Goal: Task Accomplishment & Management: Complete application form

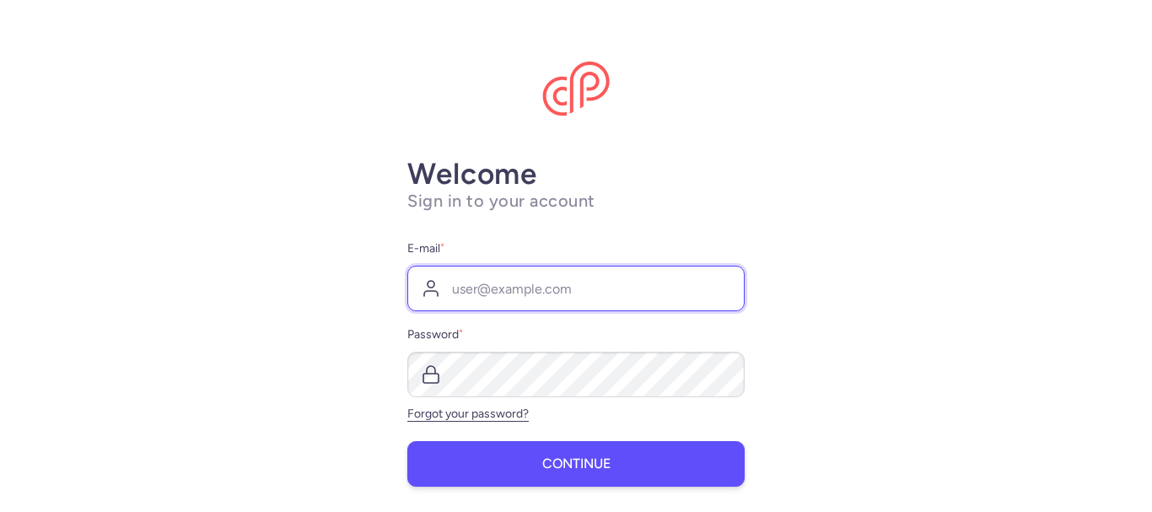
type input "[PERSON_NAME][EMAIL_ADDRESS][DOMAIN_NAME]"
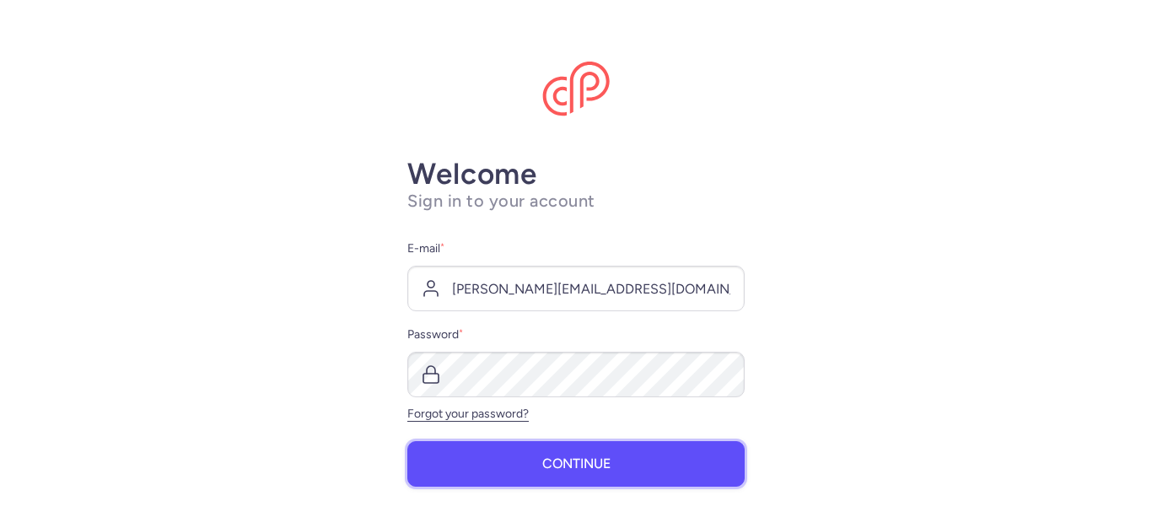
click at [634, 456] on button "Continue" at bounding box center [575, 464] width 337 height 46
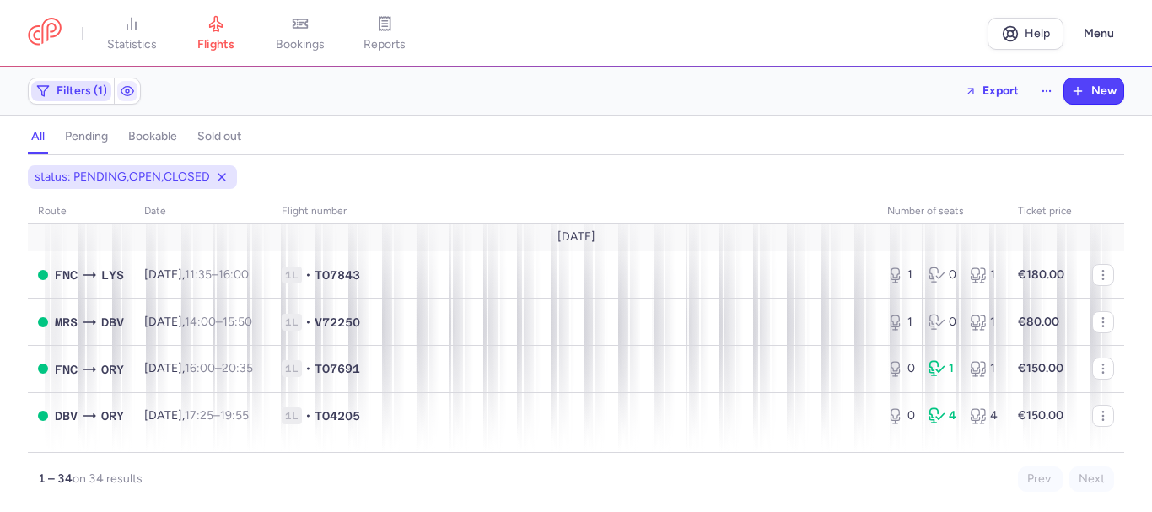
click at [68, 91] on span "Filters (1)" at bounding box center [82, 90] width 51 height 13
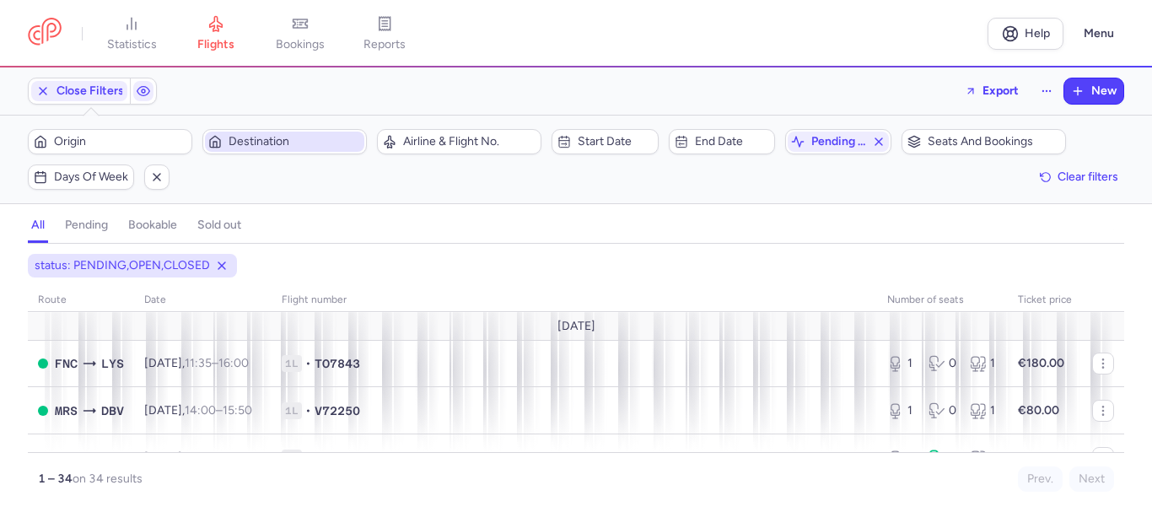
click at [289, 132] on span "Destination" at bounding box center [284, 142] width 159 height 20
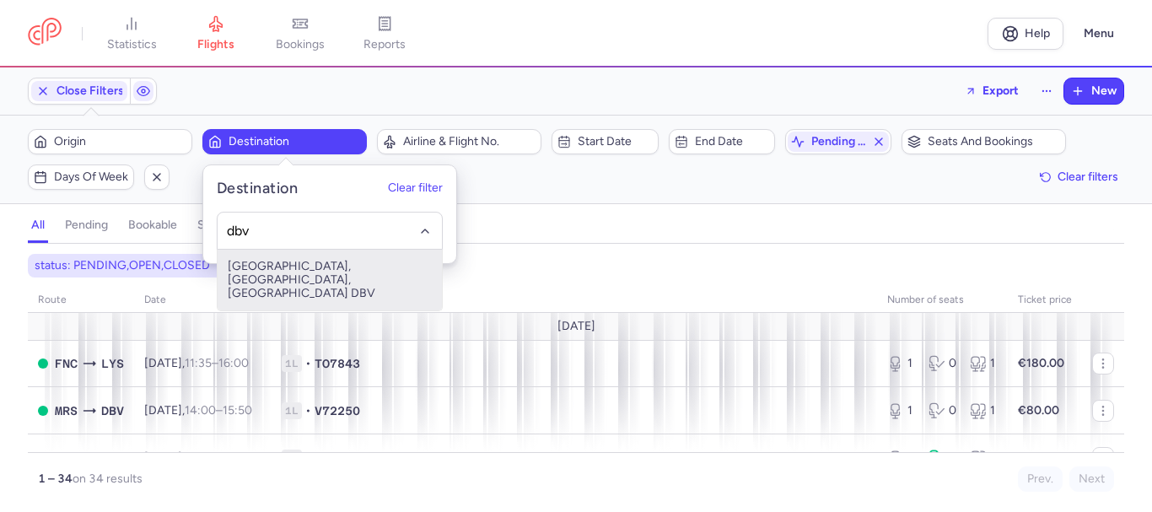
click at [263, 266] on span "[GEOGRAPHIC_DATA], [GEOGRAPHIC_DATA], [GEOGRAPHIC_DATA] DBV" at bounding box center [330, 280] width 224 height 61
type input "dbv"
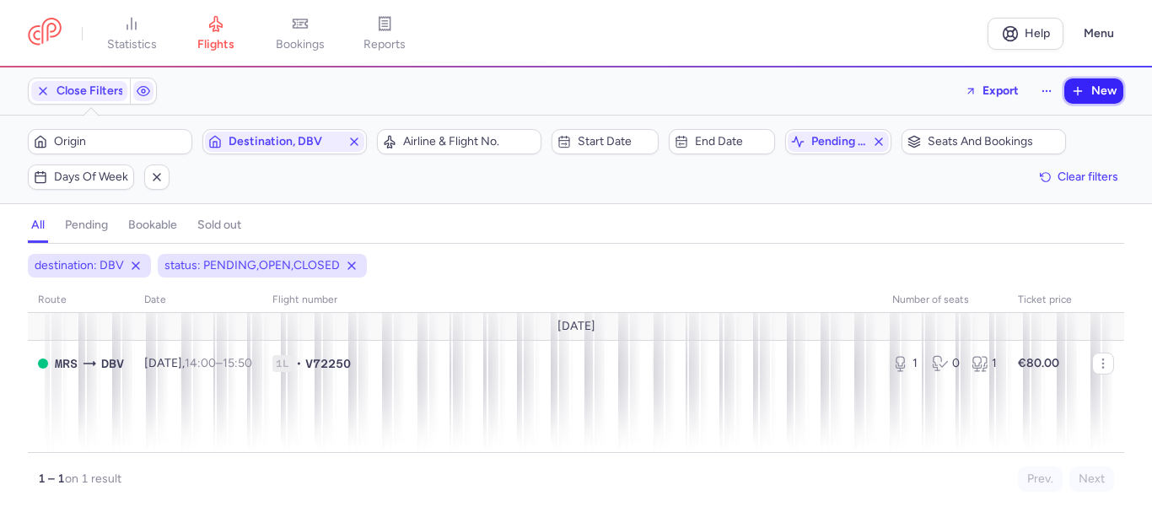
click at [1099, 95] on span "New" at bounding box center [1104, 90] width 25 height 13
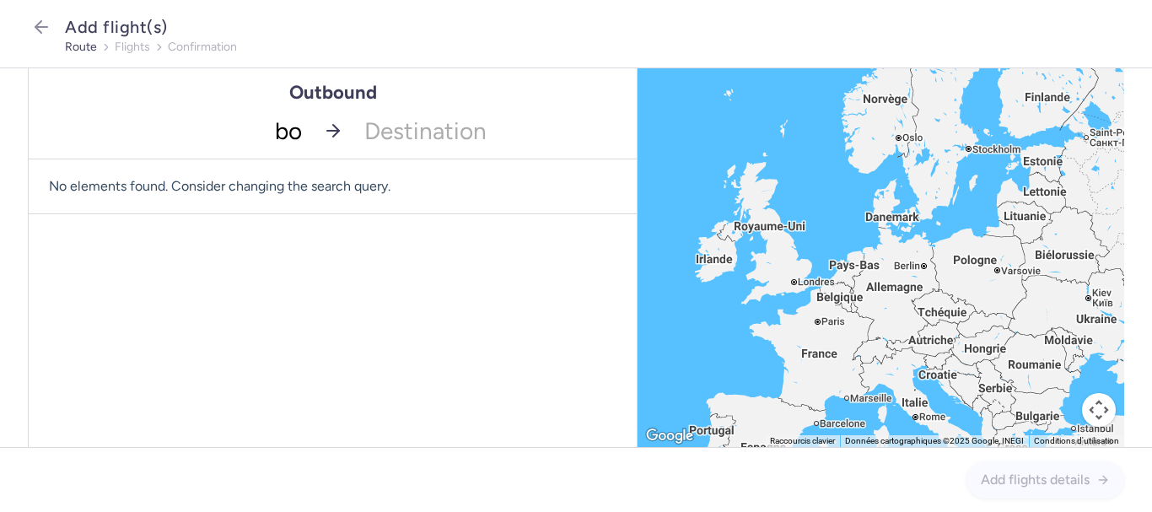
type input "bod"
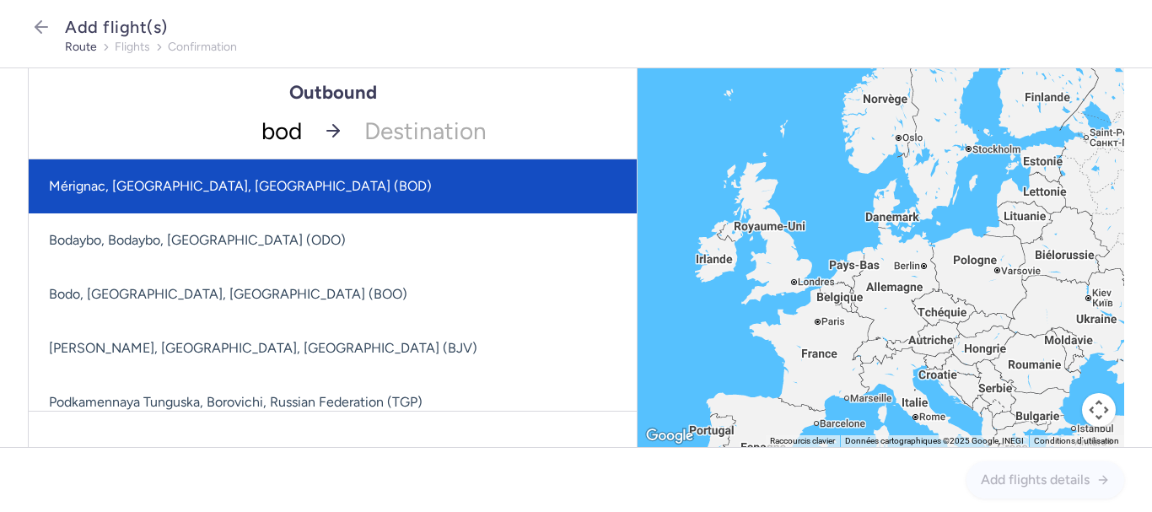
click at [227, 183] on span "Mérignac, [GEOGRAPHIC_DATA], [GEOGRAPHIC_DATA] (BOD)" at bounding box center [240, 186] width 383 height 16
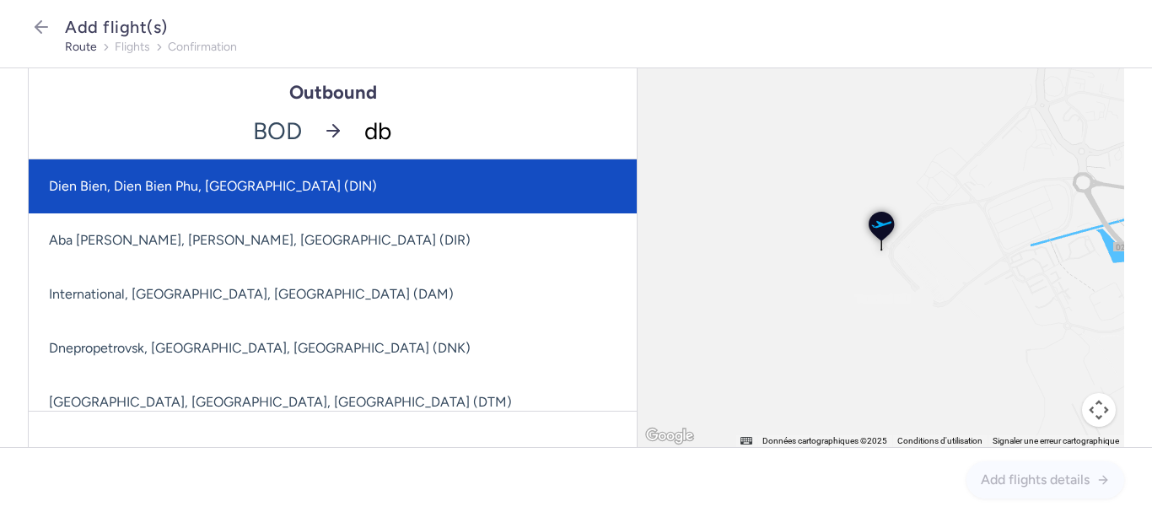
type input "dbv"
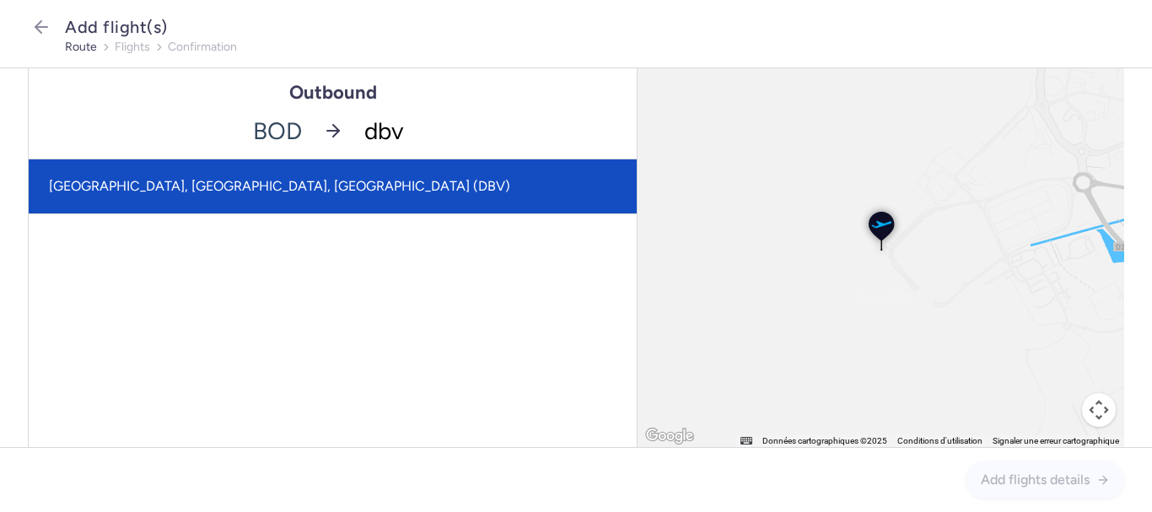
click at [216, 185] on span "[GEOGRAPHIC_DATA], [GEOGRAPHIC_DATA], [GEOGRAPHIC_DATA] (DBV)" at bounding box center [279, 186] width 461 height 16
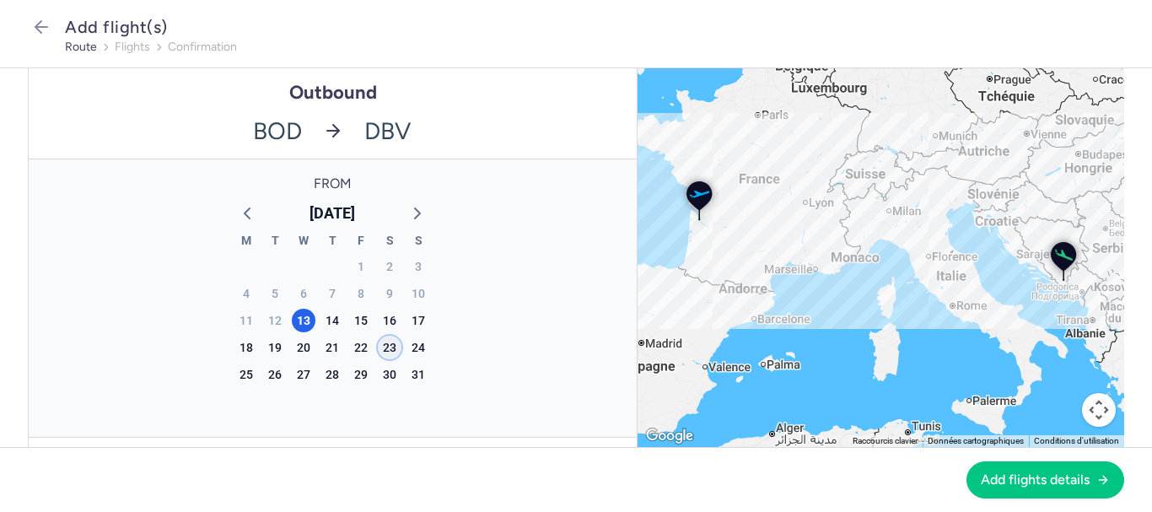
click at [391, 348] on div "23" at bounding box center [390, 348] width 24 height 24
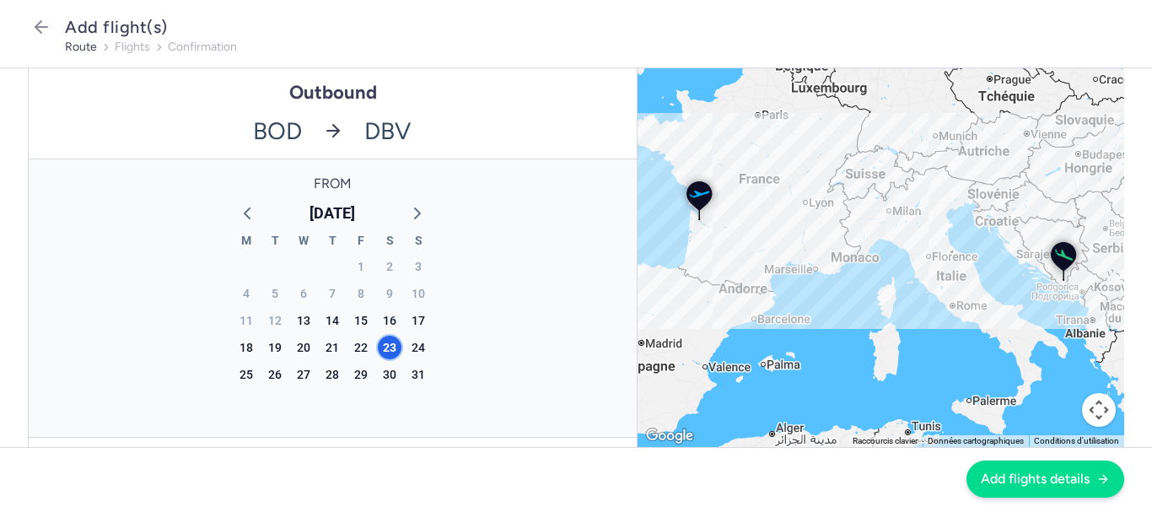
scroll to position [84, 0]
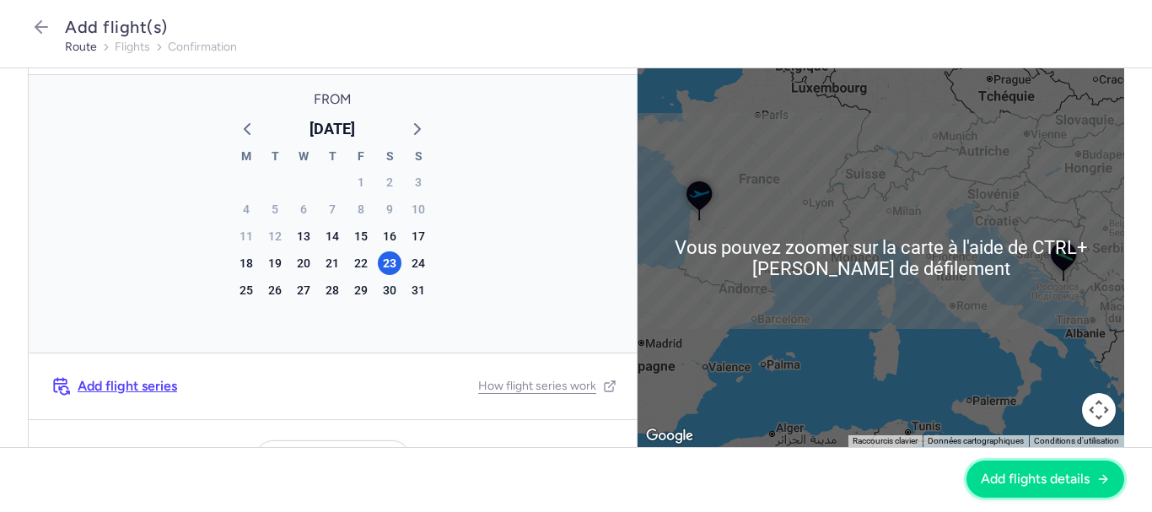
click at [1069, 490] on button "Add flights details" at bounding box center [1046, 479] width 158 height 37
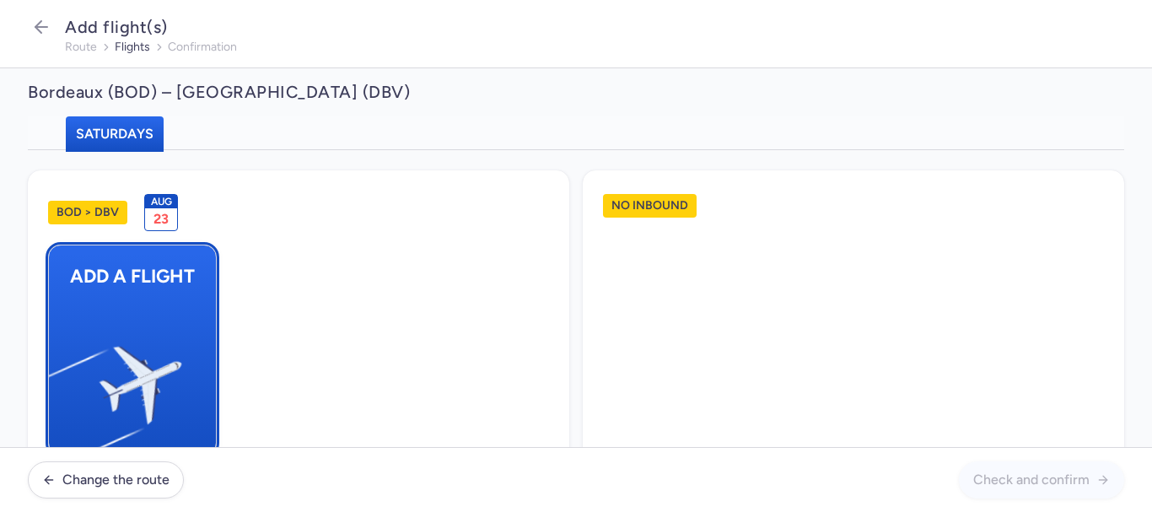
click at [143, 370] on img "button" at bounding box center [57, 378] width 285 height 262
select select "23"
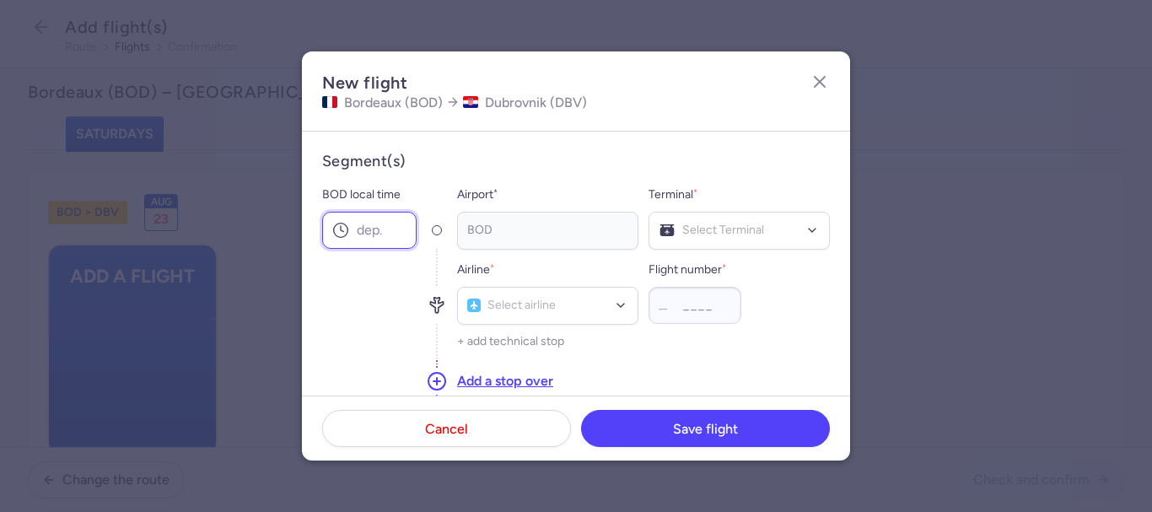
click at [370, 220] on input "BOD local time" at bounding box center [369, 230] width 94 height 37
type input "19:50"
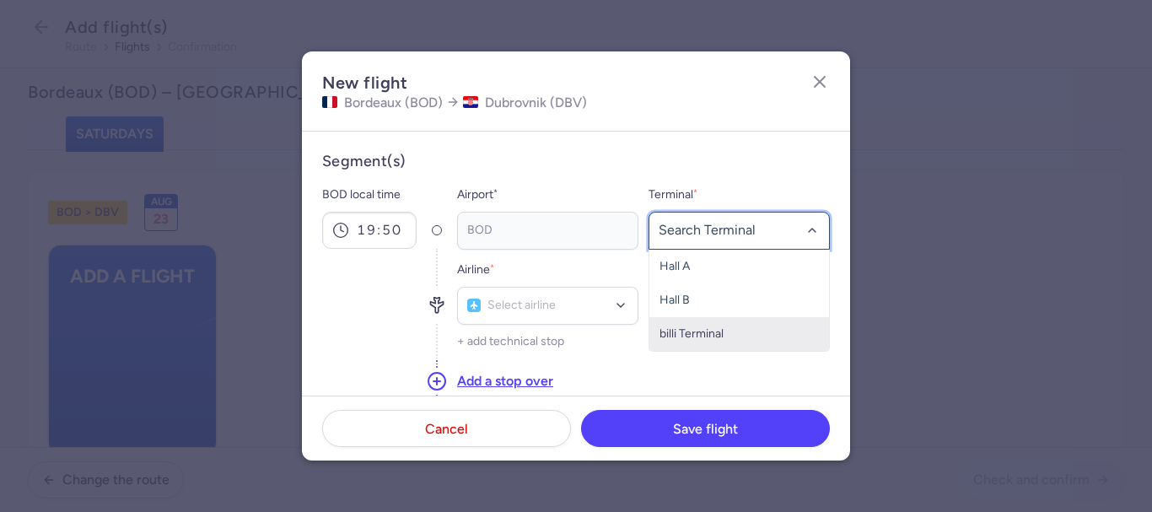
click at [702, 323] on span "billi Terminal" at bounding box center [740, 334] width 180 height 34
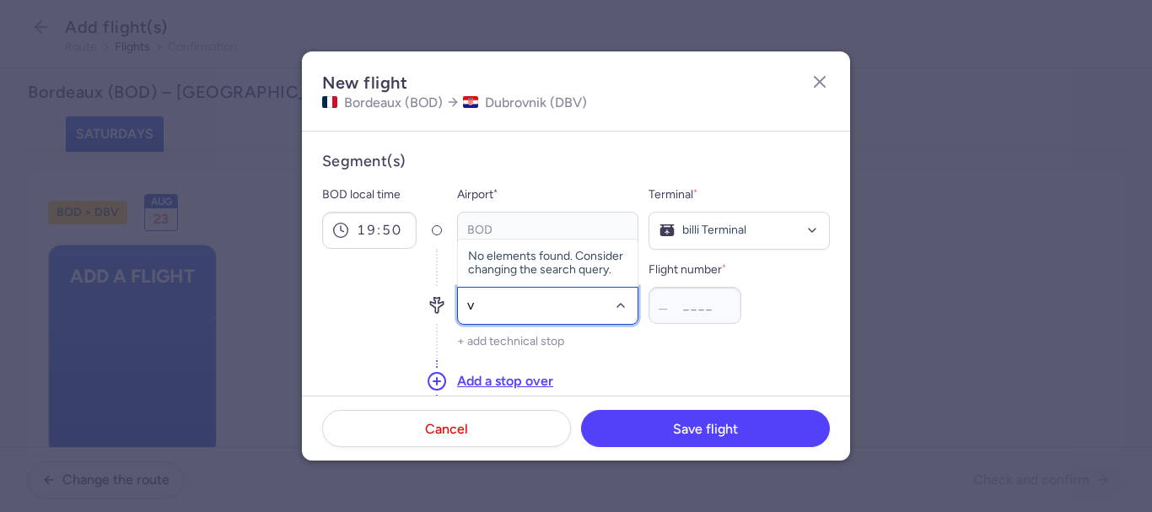
type input "v7"
click at [548, 271] on span "(V7)" at bounding box center [546, 268] width 24 height 13
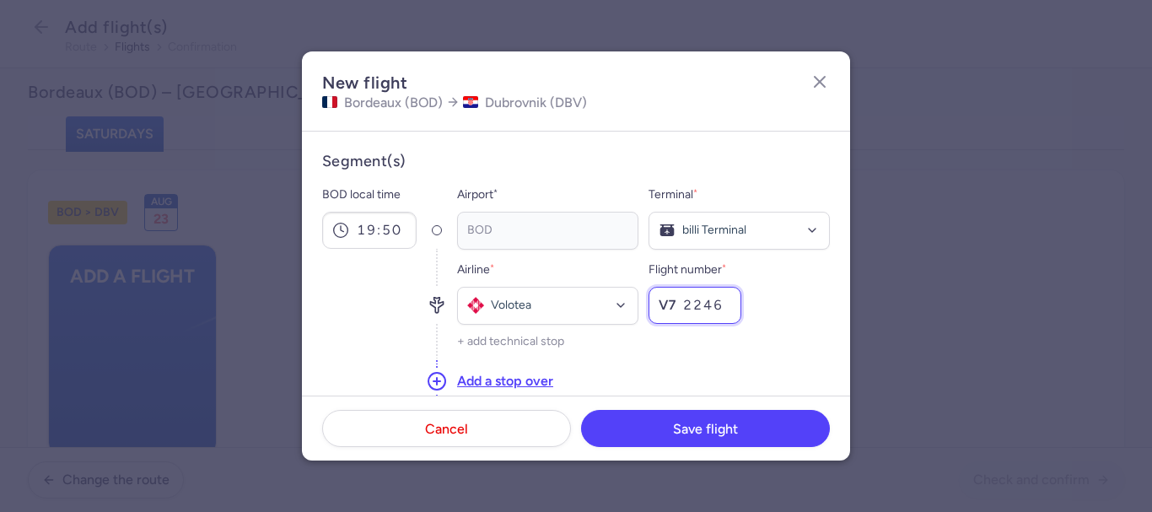
scroll to position [169, 0]
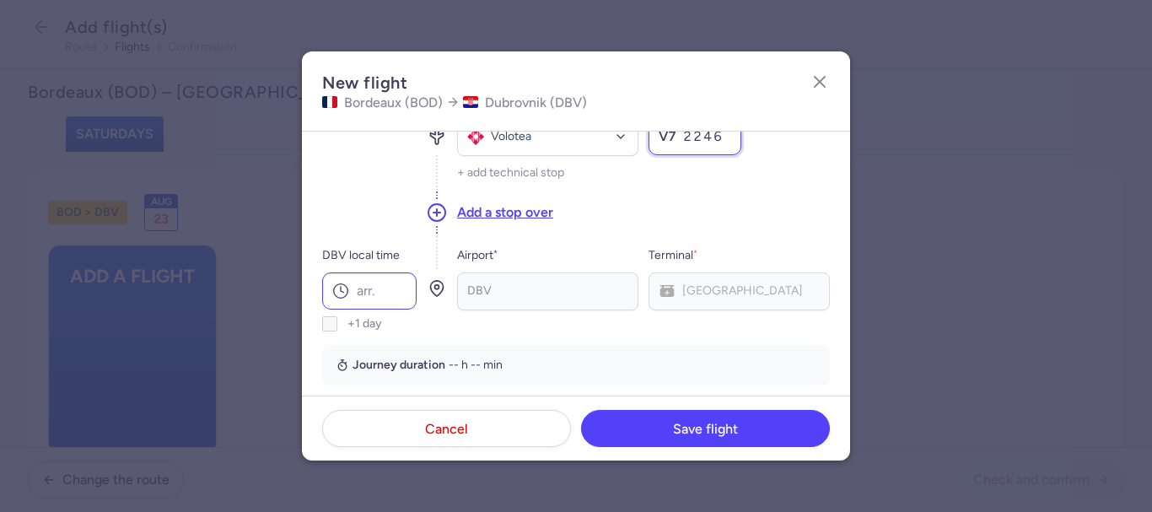
type input "2246"
click at [374, 299] on input "DBV local time" at bounding box center [369, 290] width 94 height 37
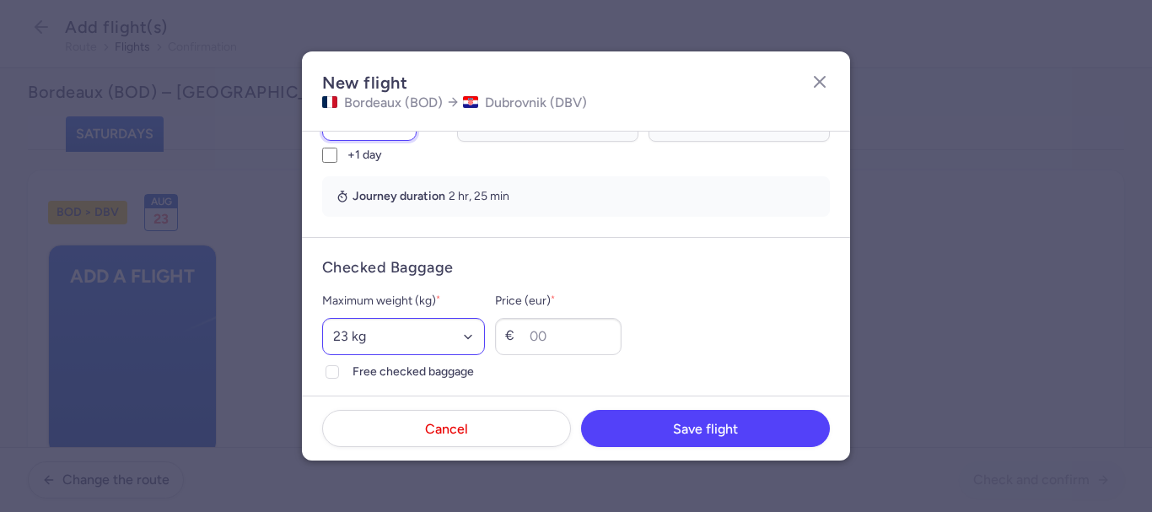
type input "22:15"
click at [436, 333] on select "Select an option 15 kg 16 kg 17 kg 18 kg 19 kg 20 kg 21 kg 22 kg 23 kg 24 kg 25…" at bounding box center [403, 336] width 163 height 37
select select "20"
click at [322, 318] on select "Select an option 15 kg 16 kg 17 kg 18 kg 19 kg 20 kg 21 kg 22 kg 23 kg 24 kg 25…" at bounding box center [403, 336] width 163 height 37
click at [337, 370] on icon at bounding box center [332, 372] width 10 height 10
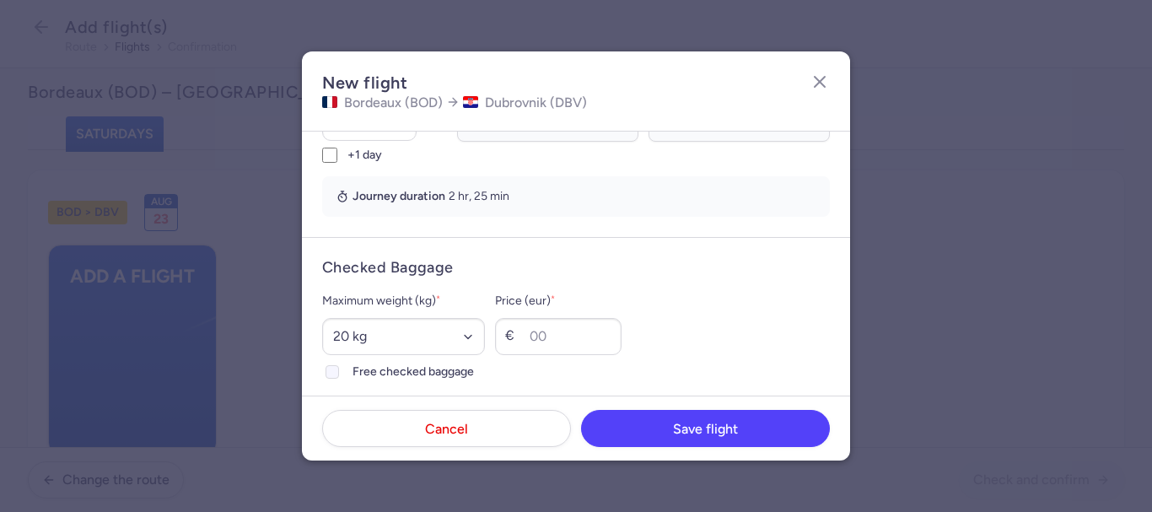
click at [337, 370] on input "Free checked baggage" at bounding box center [332, 371] width 13 height 13
checkbox input "true"
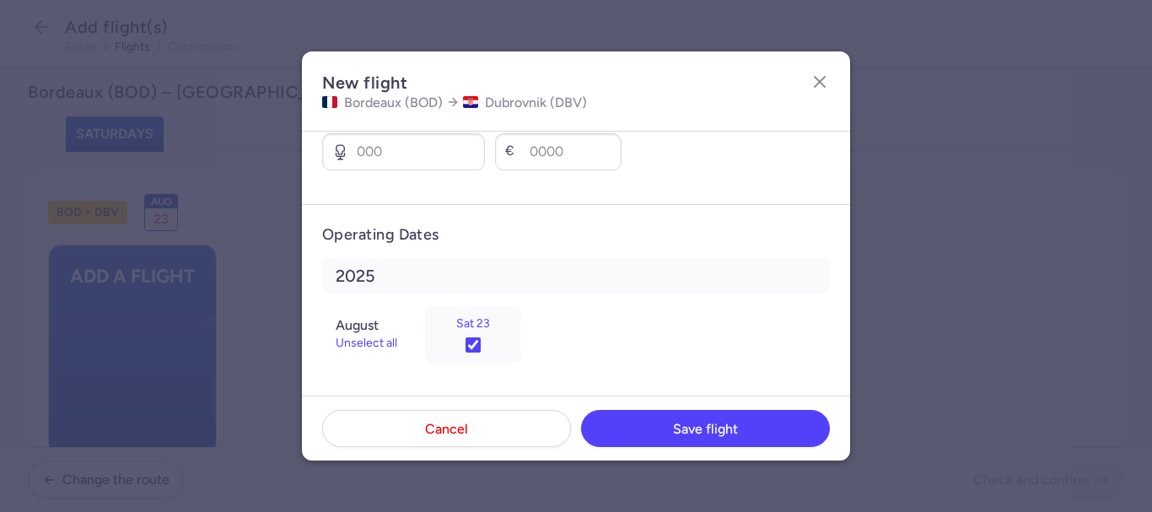
scroll to position [579, 0]
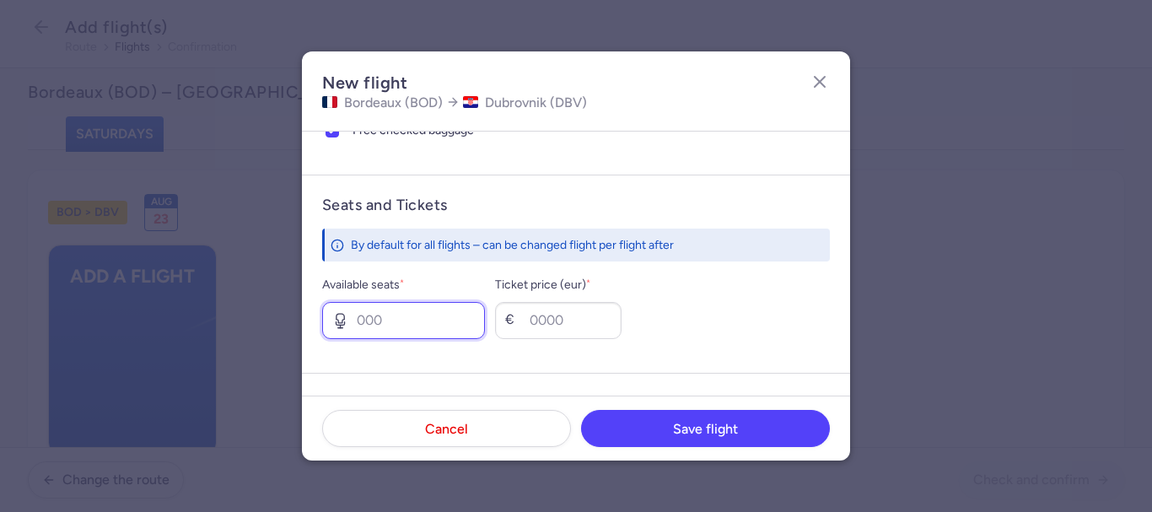
click at [413, 316] on input "Available seats *" at bounding box center [403, 320] width 163 height 37
type input "4"
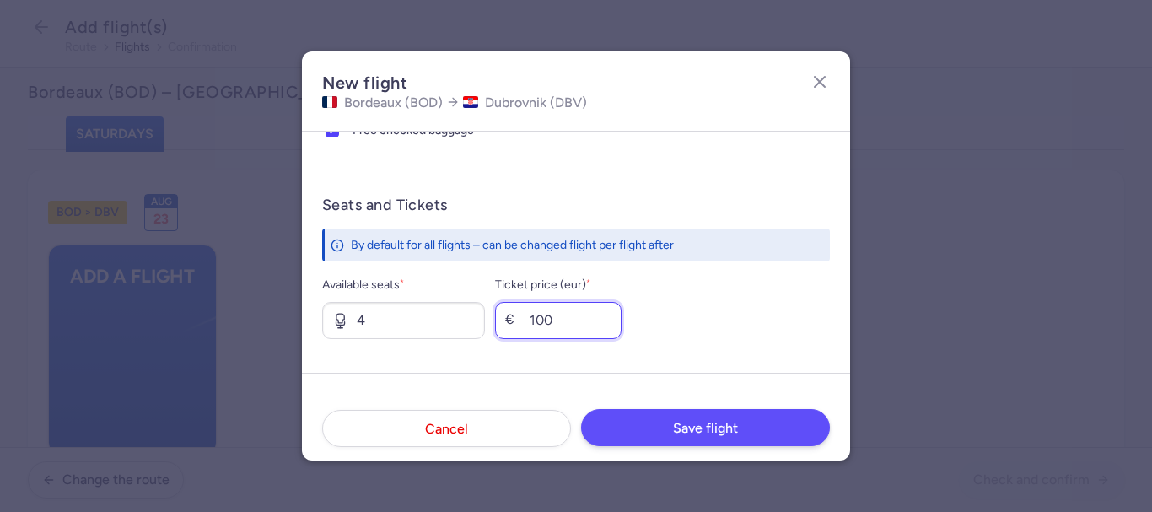
type input "100"
click at [634, 419] on button "Save flight" at bounding box center [705, 427] width 249 height 37
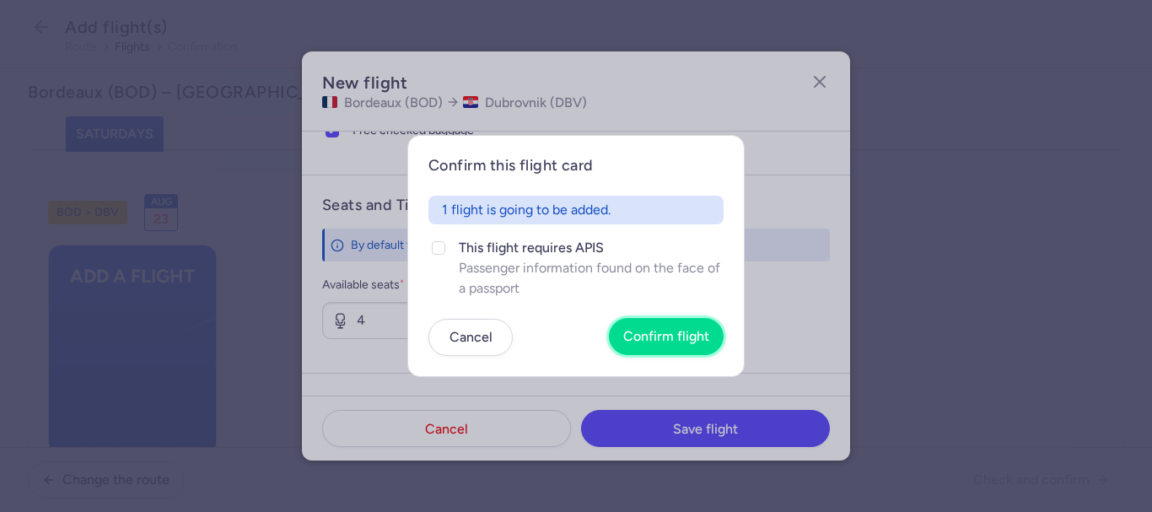
click at [651, 332] on span "Confirm flight" at bounding box center [666, 336] width 86 height 15
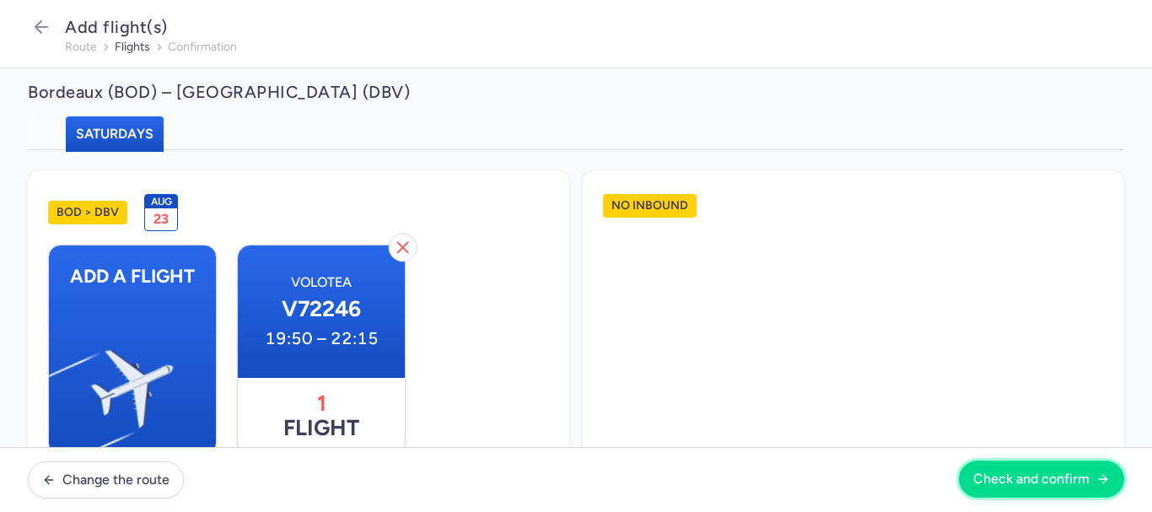
click at [1075, 484] on span "Check and confirm" at bounding box center [1032, 479] width 116 height 15
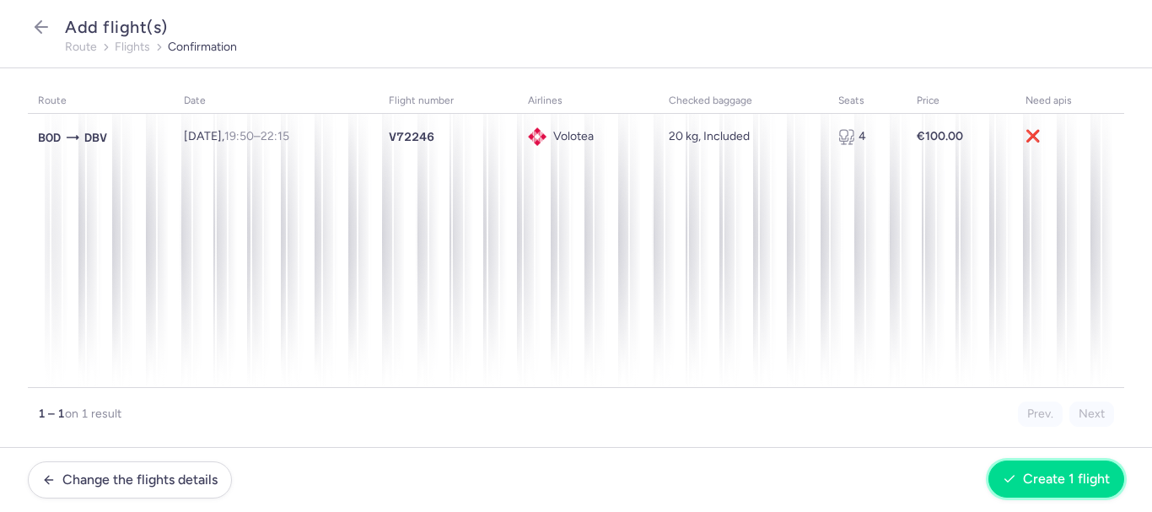
click at [1004, 468] on button "Create 1 flight" at bounding box center [1057, 479] width 136 height 37
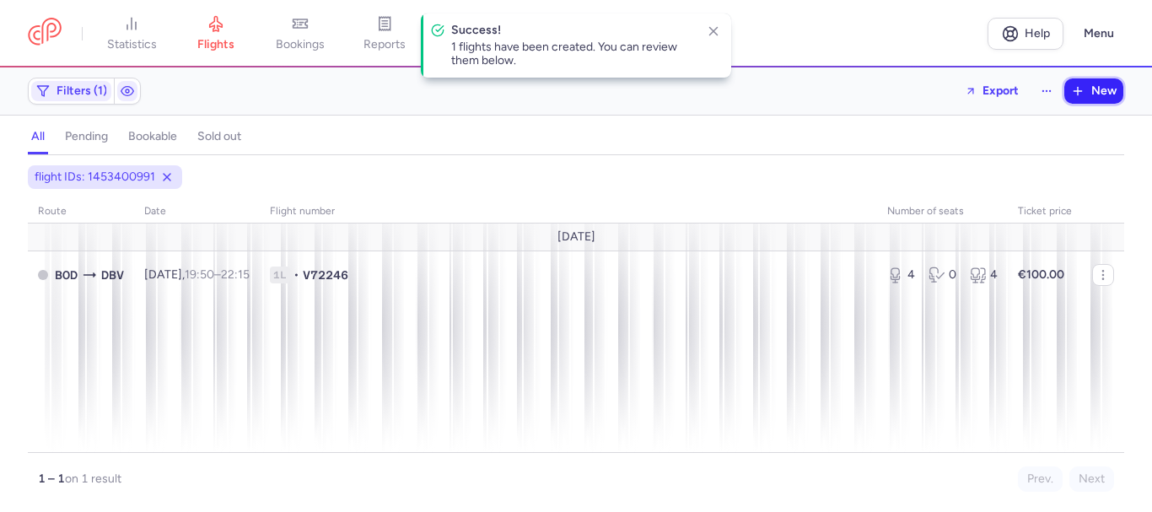
click at [1084, 86] on icon "button" at bounding box center [1077, 90] width 13 height 13
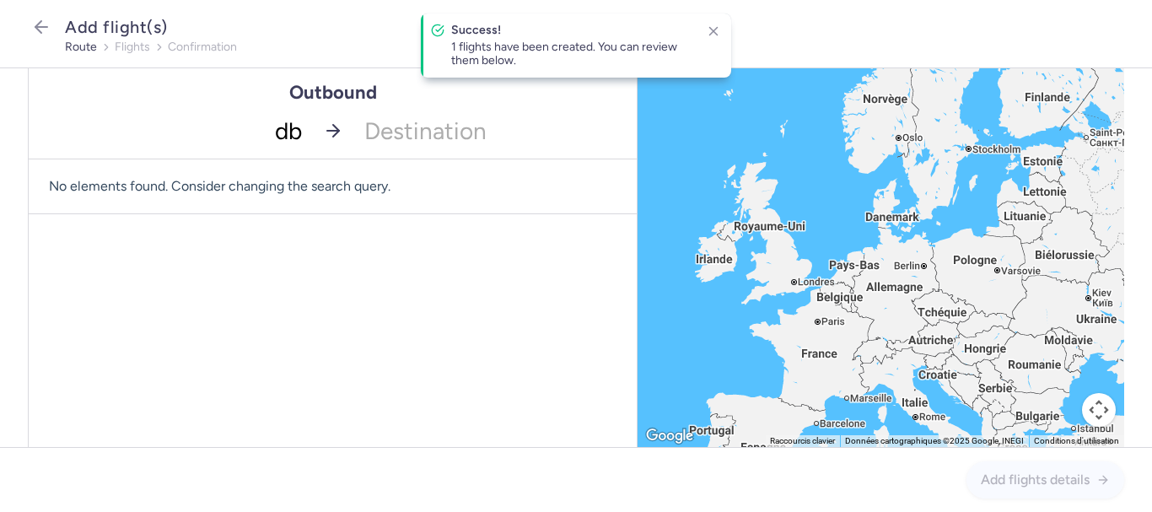
type input "dbv"
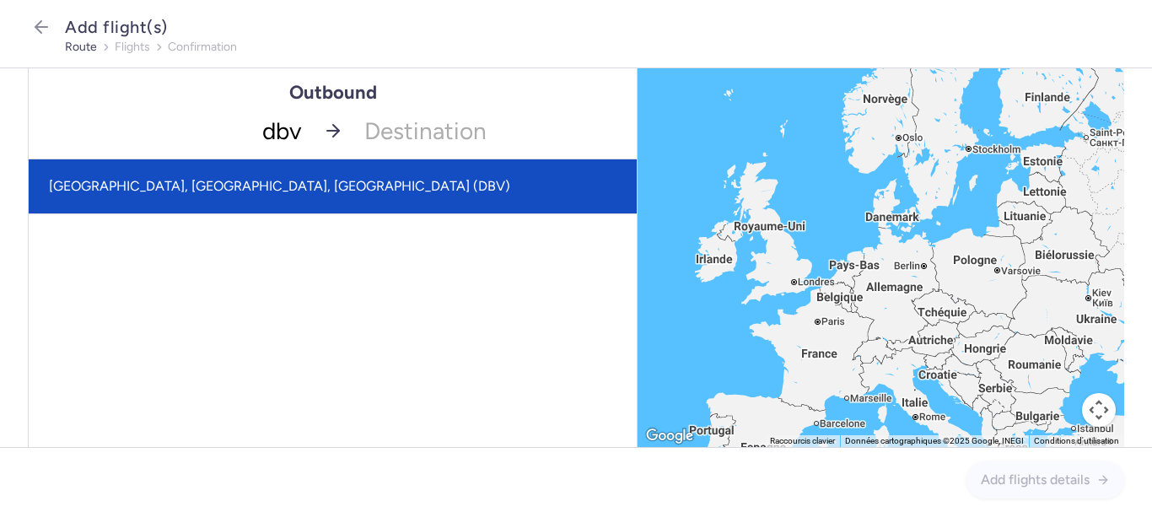
click at [258, 181] on span "[GEOGRAPHIC_DATA], [GEOGRAPHIC_DATA], [GEOGRAPHIC_DATA] (DBV)" at bounding box center [279, 186] width 461 height 16
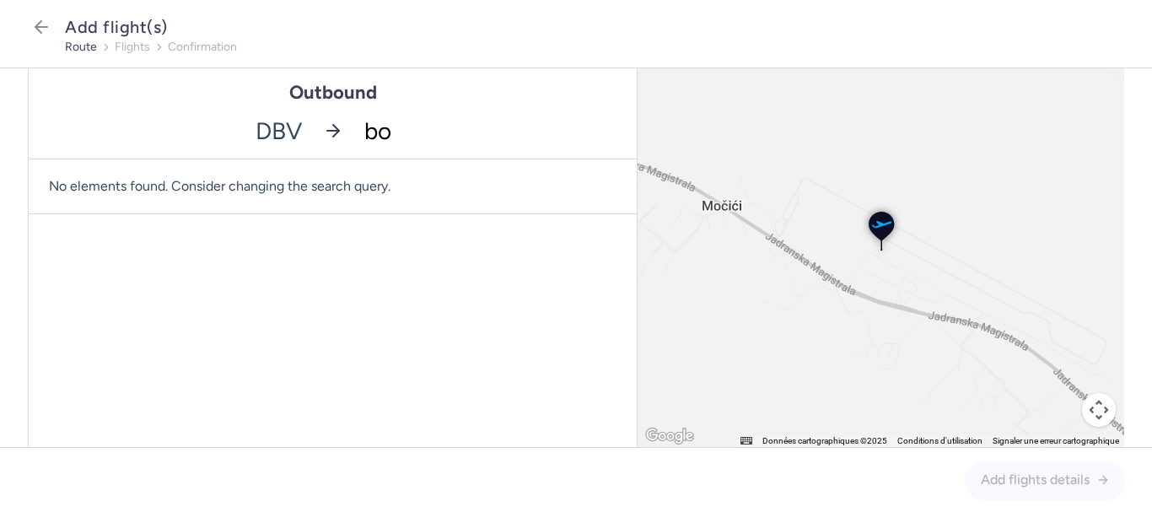
type input "bod"
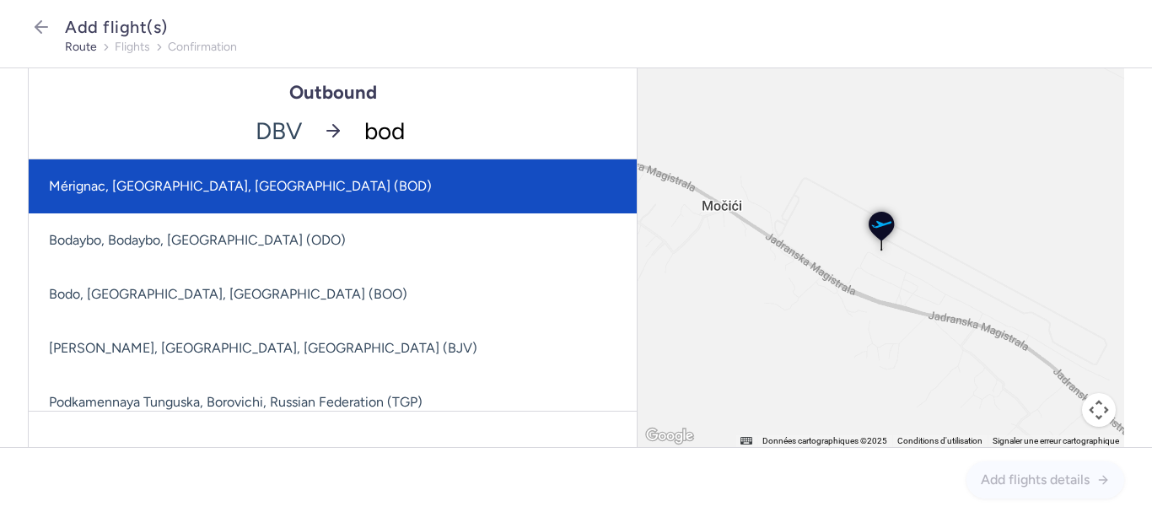
click at [258, 180] on span "Mérignac, [GEOGRAPHIC_DATA], [GEOGRAPHIC_DATA] (BOD)" at bounding box center [333, 186] width 608 height 54
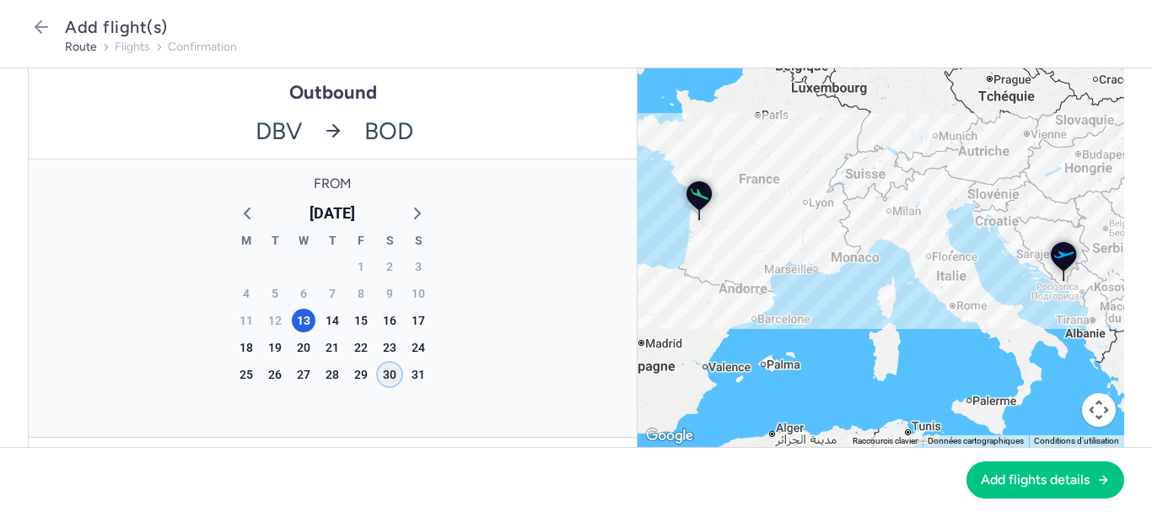
click at [385, 366] on div "30" at bounding box center [390, 375] width 24 height 24
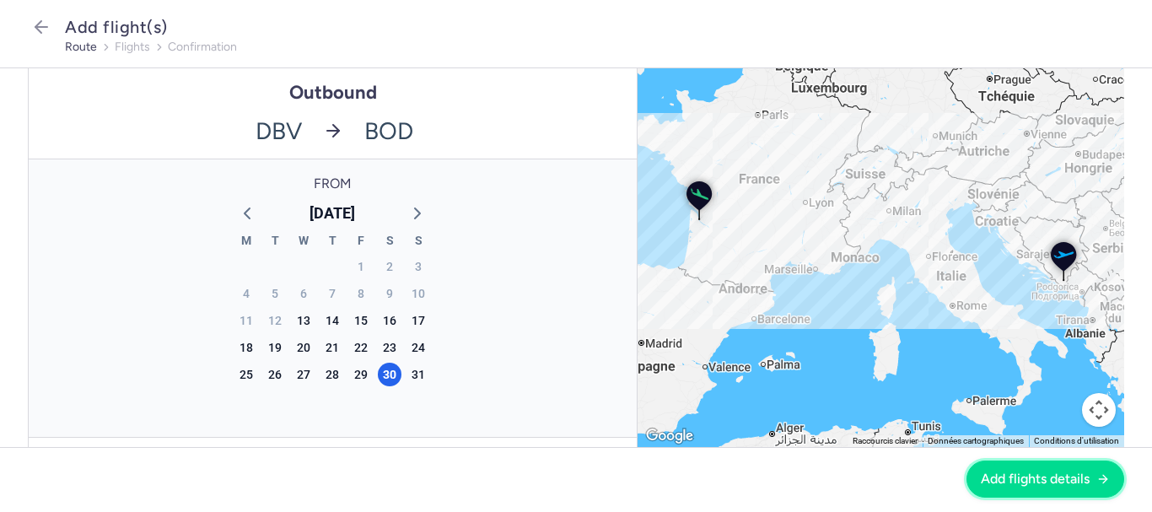
click at [1104, 469] on button "Add flights details" at bounding box center [1046, 479] width 158 height 37
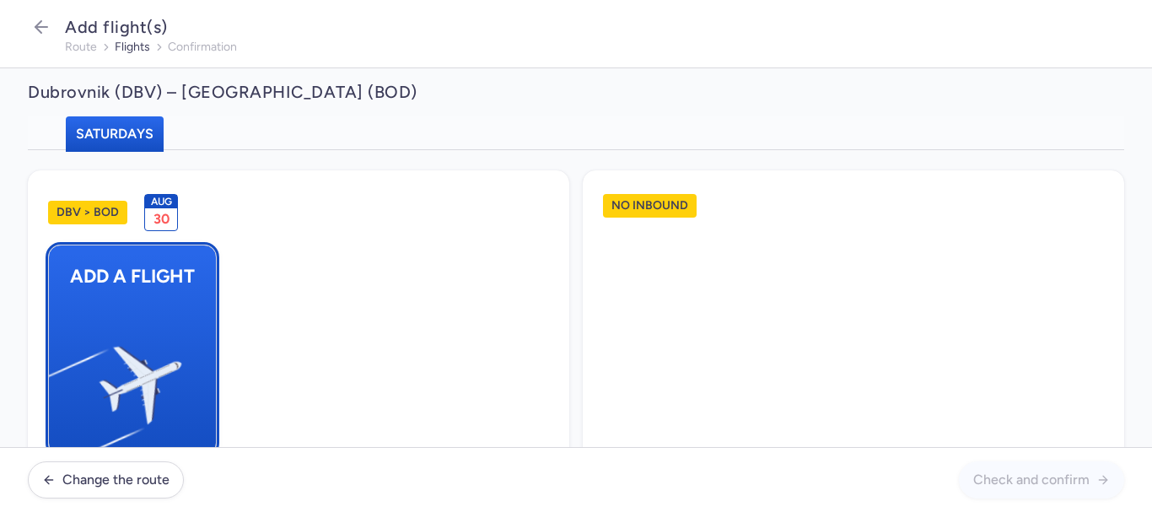
click at [101, 262] on img "button" at bounding box center [57, 378] width 285 height 262
select select "23"
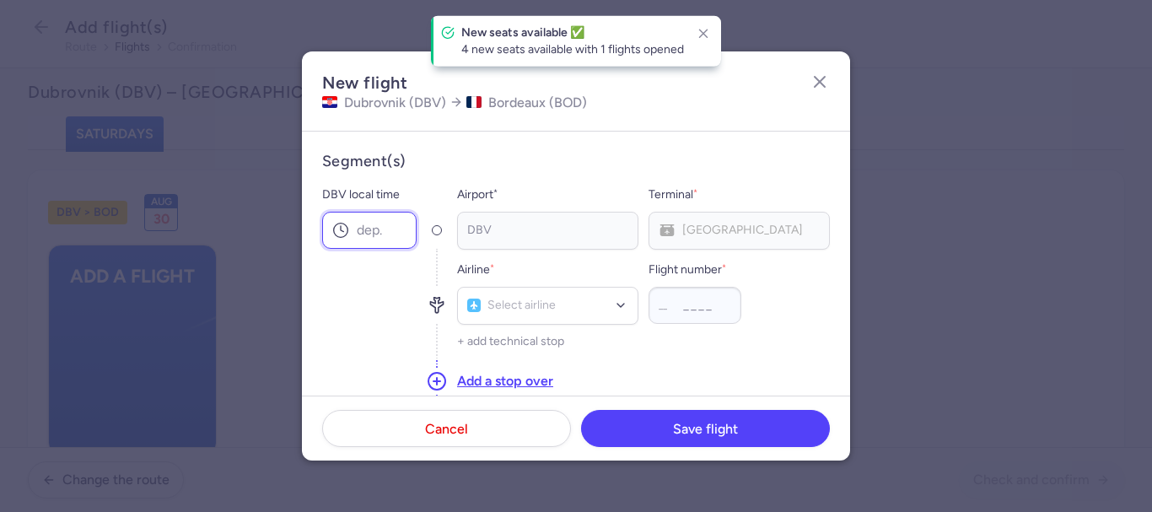
click at [399, 225] on input "DBV local time" at bounding box center [369, 230] width 94 height 37
type input "22:55"
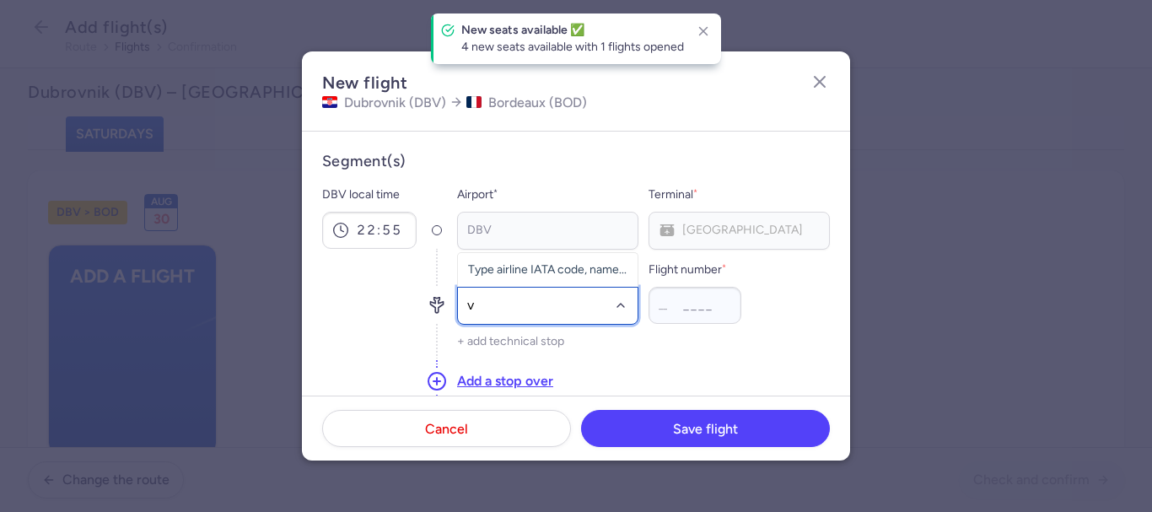
type input "v7"
click at [545, 271] on span "(V7)" at bounding box center [546, 268] width 24 height 13
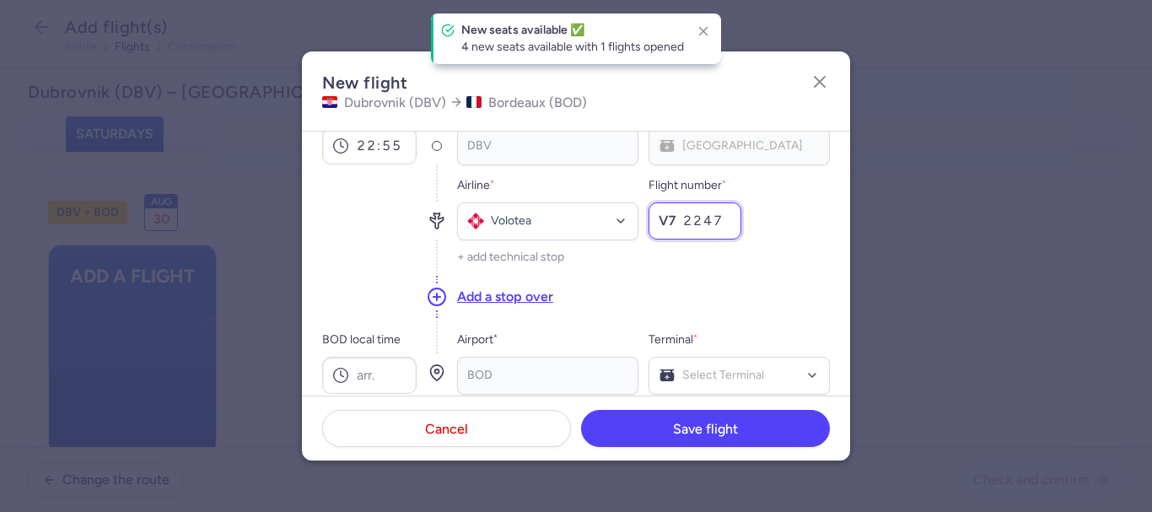
scroll to position [169, 0]
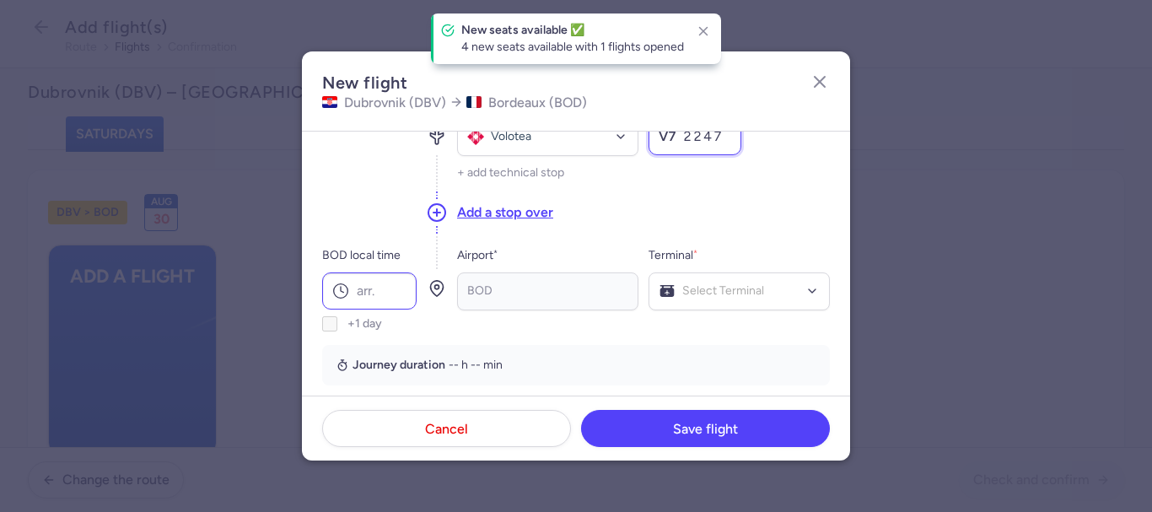
type input "2247"
click at [407, 289] on input "BOD local time" at bounding box center [369, 290] width 94 height 37
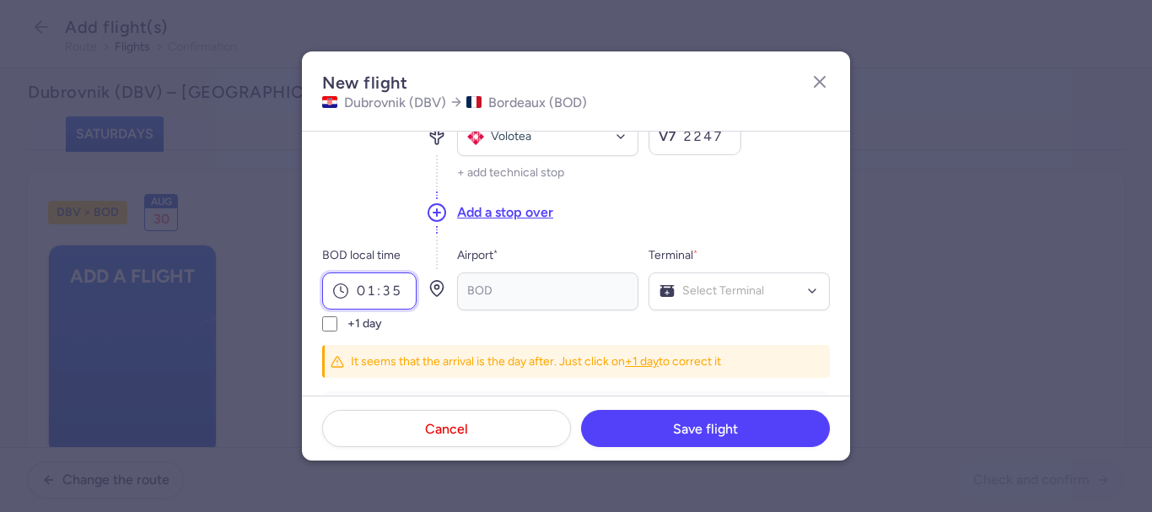
type input "01:35"
click at [332, 323] on input "+1 day" at bounding box center [329, 323] width 15 height 15
checkbox input "true"
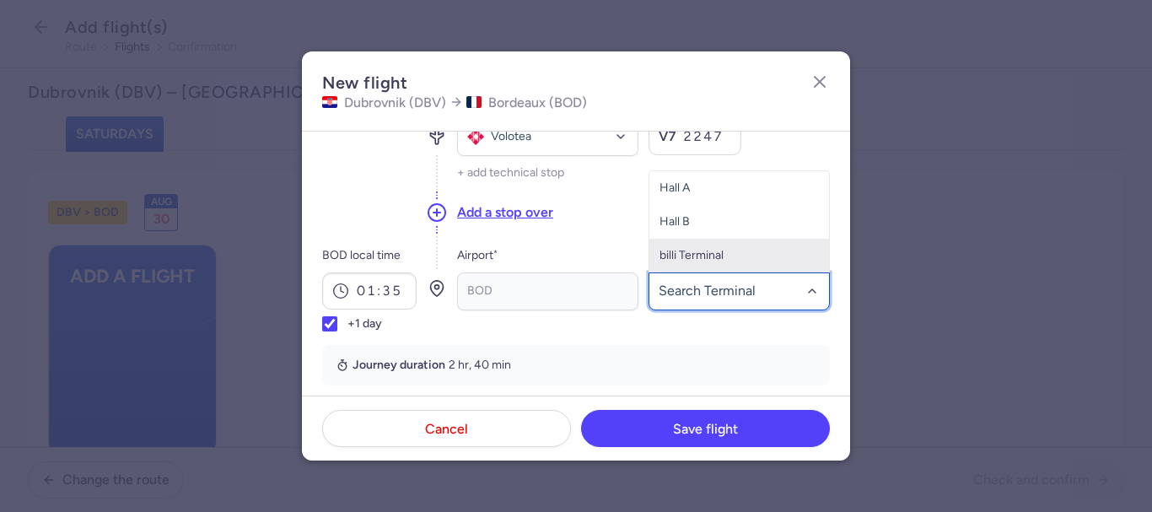
click at [702, 254] on span "billi Terminal" at bounding box center [692, 255] width 64 height 14
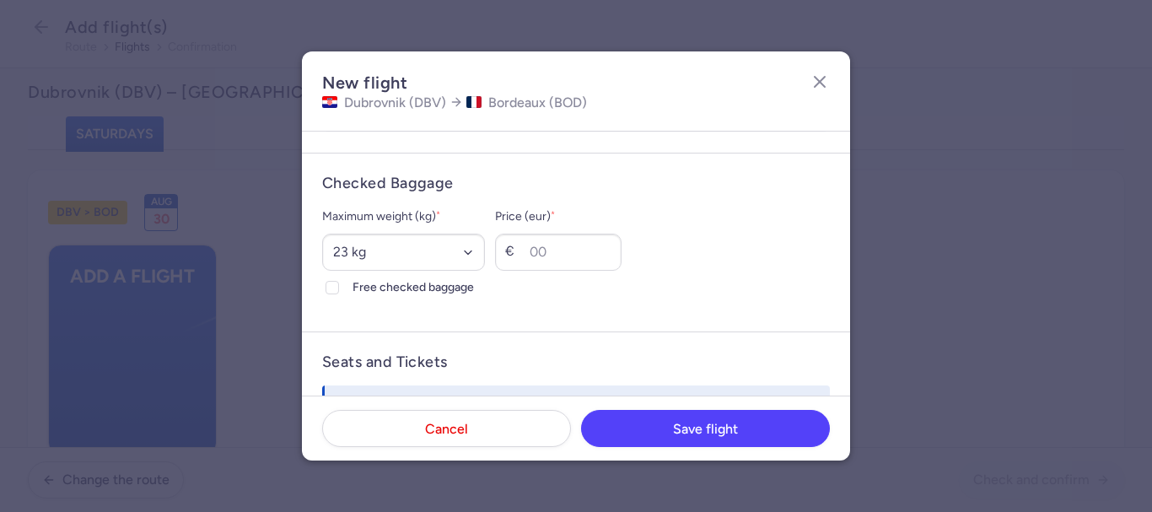
scroll to position [506, 0]
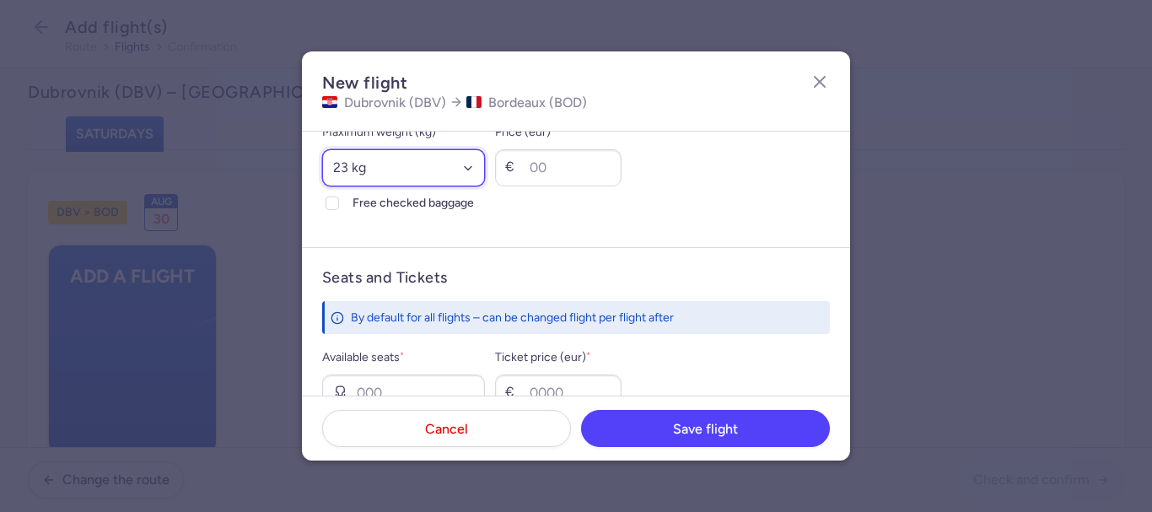
click at [389, 165] on select "Select an option 15 kg 16 kg 17 kg 18 kg 19 kg 20 kg 21 kg 22 kg 23 kg 24 kg 25…" at bounding box center [403, 167] width 163 height 37
select select "20"
click at [322, 149] on select "Select an option 15 kg 16 kg 17 kg 18 kg 19 kg 20 kg 21 kg 22 kg 23 kg 24 kg 25…" at bounding box center [403, 167] width 163 height 37
click at [335, 204] on icon at bounding box center [332, 203] width 10 height 10
click at [335, 204] on input "Free checked baggage" at bounding box center [332, 203] width 13 height 13
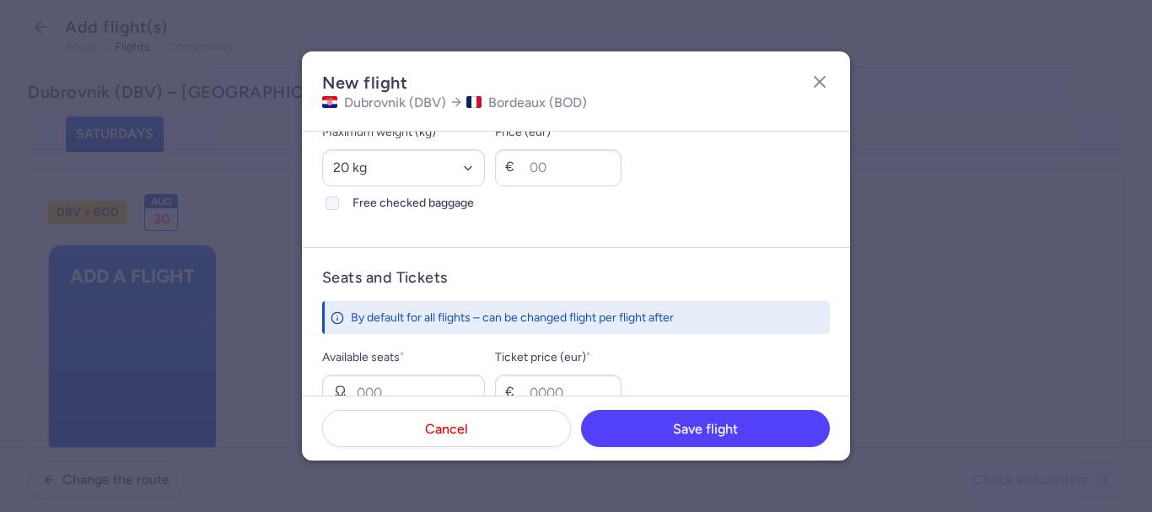
checkbox input "true"
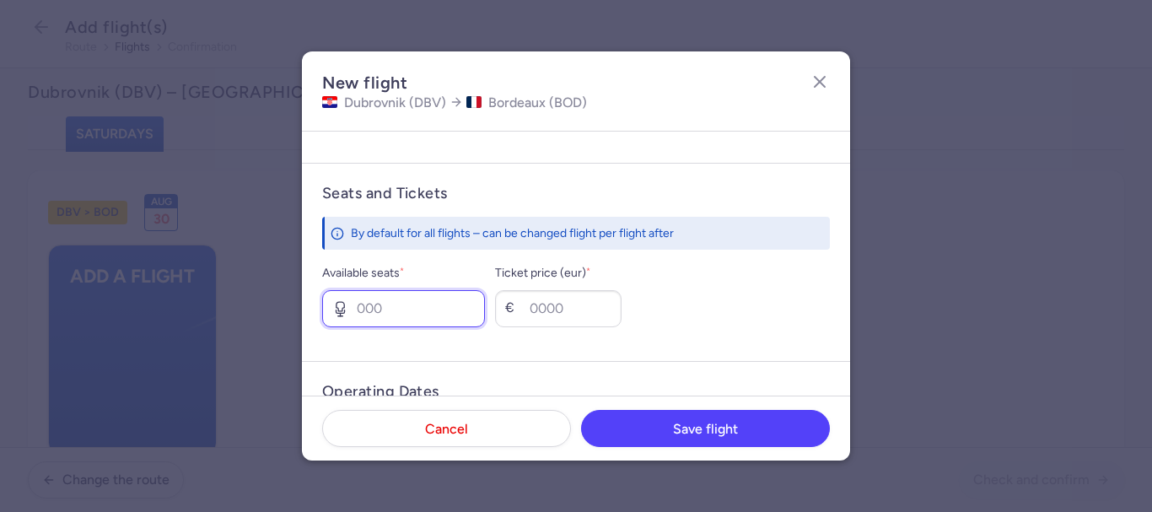
click at [387, 307] on input "Available seats *" at bounding box center [403, 308] width 163 height 37
type input "4"
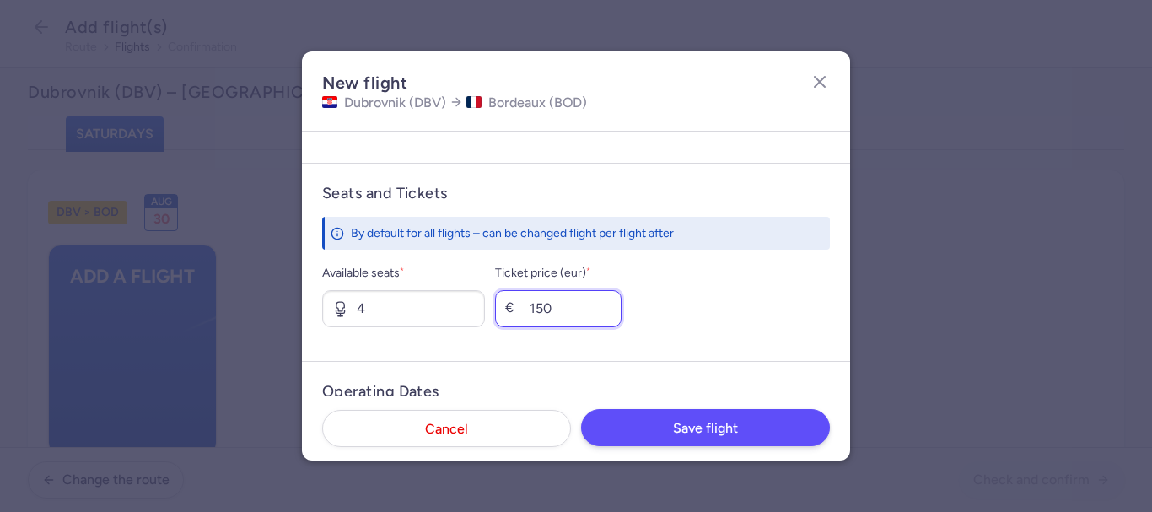
type input "150"
click at [716, 425] on span "Save flight" at bounding box center [705, 428] width 65 height 15
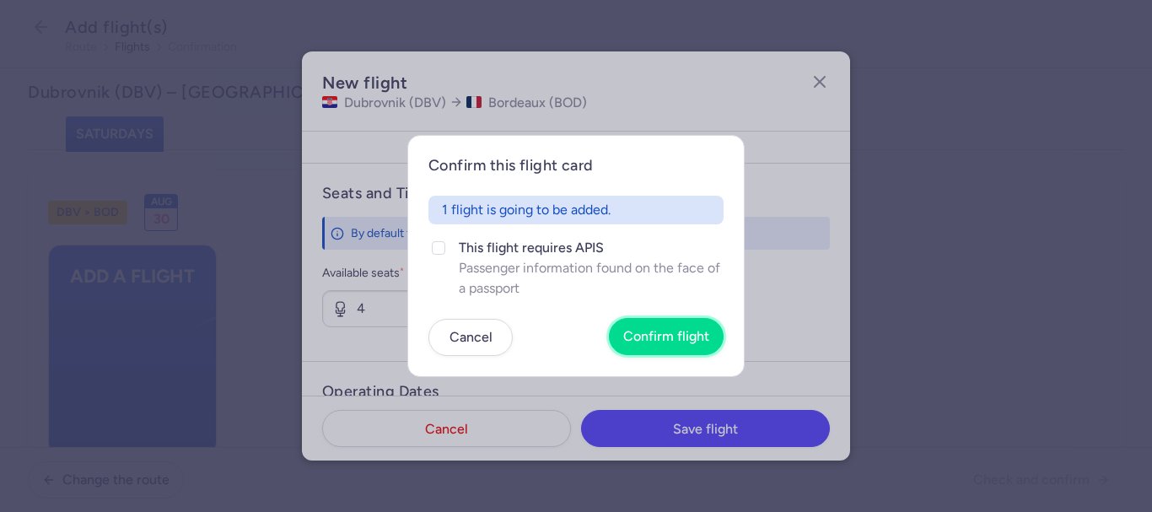
click at [674, 342] on span "Confirm flight" at bounding box center [666, 336] width 86 height 15
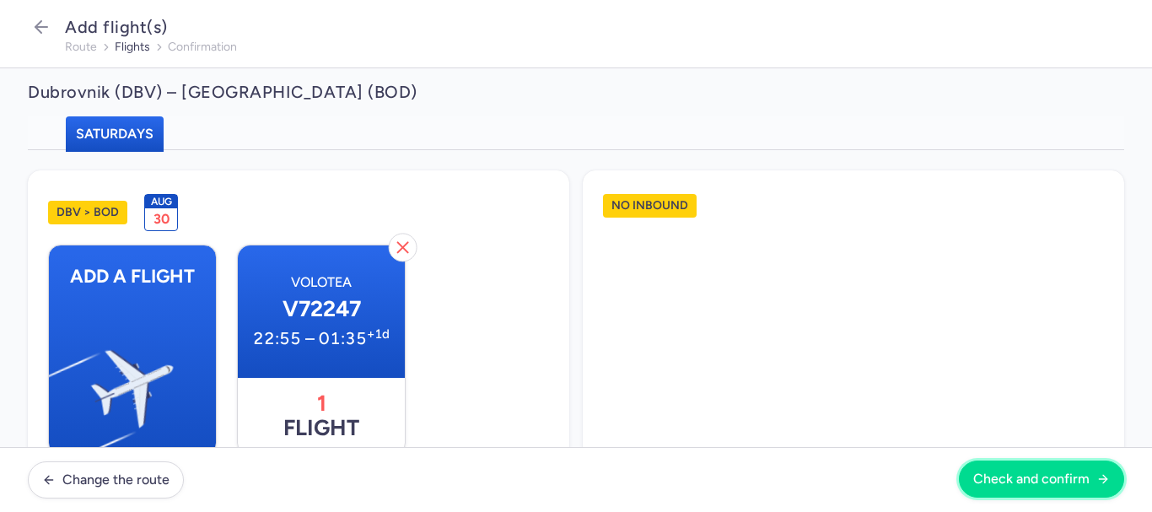
click at [984, 467] on button "Check and confirm" at bounding box center [1041, 479] width 165 height 37
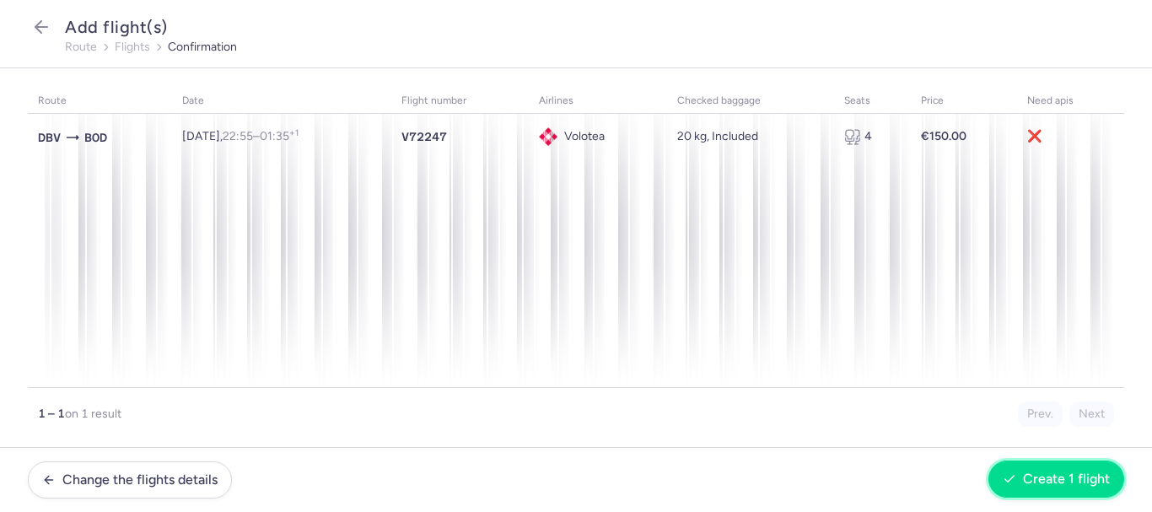
click at [1026, 470] on button "Create 1 flight" at bounding box center [1057, 479] width 136 height 37
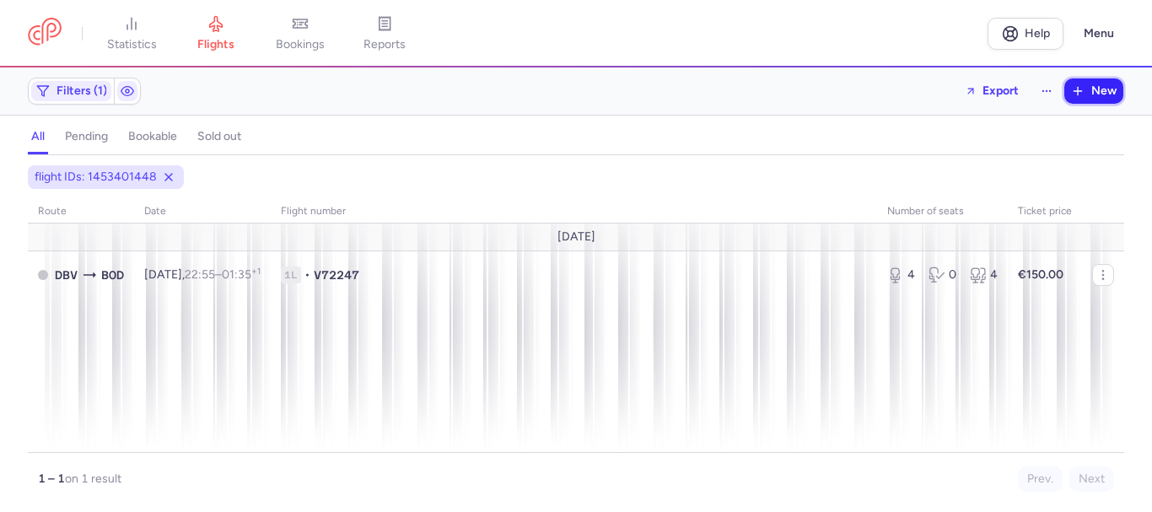
click at [1068, 95] on button "New" at bounding box center [1094, 90] width 59 height 25
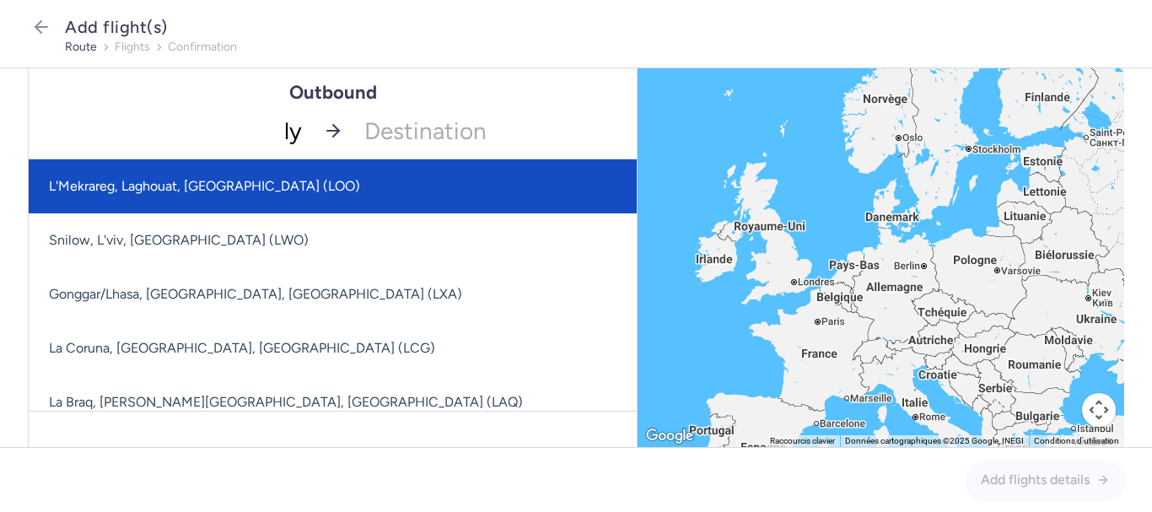
type input "lys"
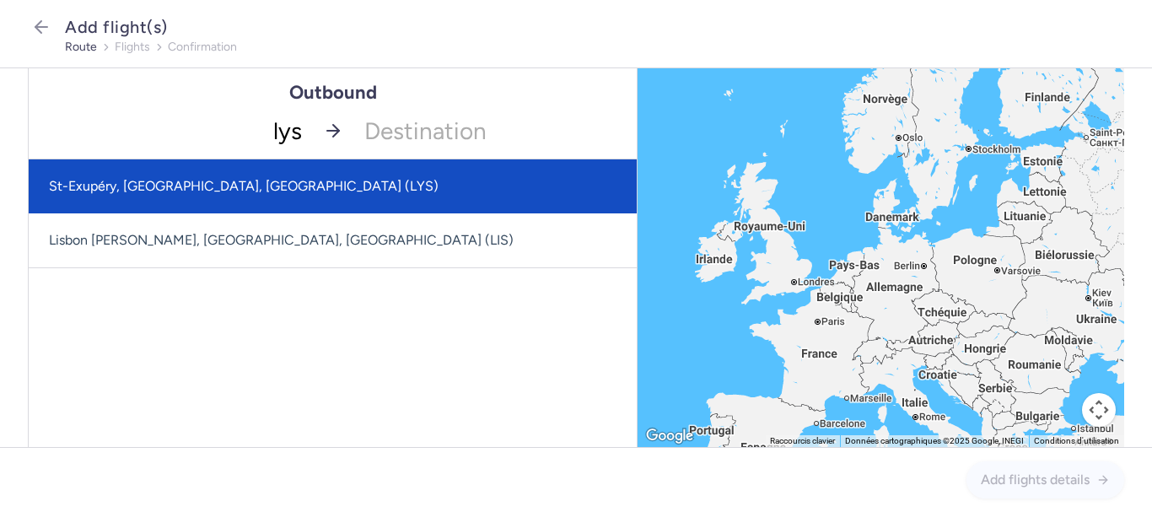
click at [165, 180] on span "St-Exupéry, [GEOGRAPHIC_DATA], [GEOGRAPHIC_DATA] (LYS)" at bounding box center [244, 186] width 390 height 16
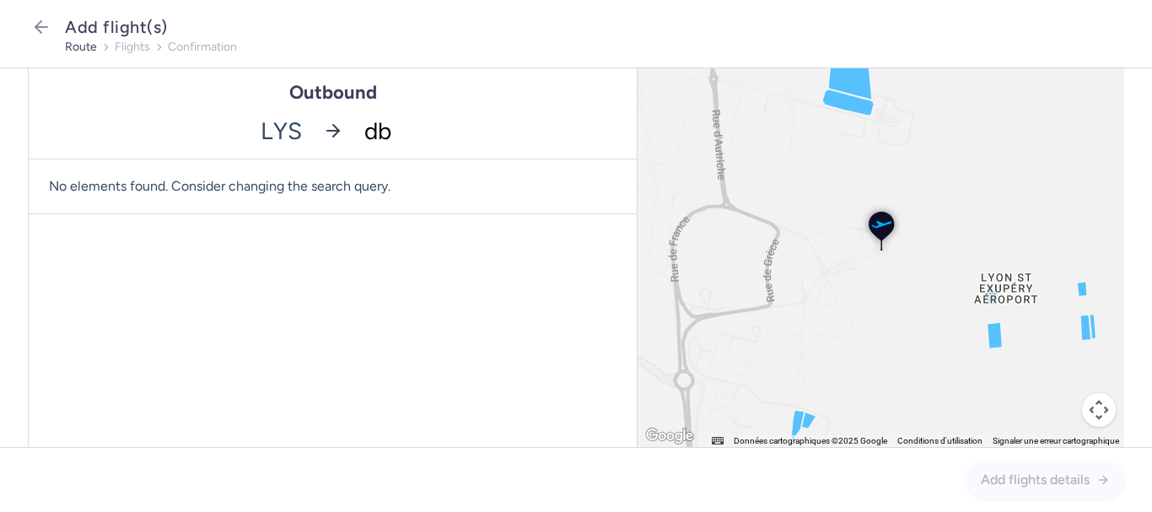
type input "dbv"
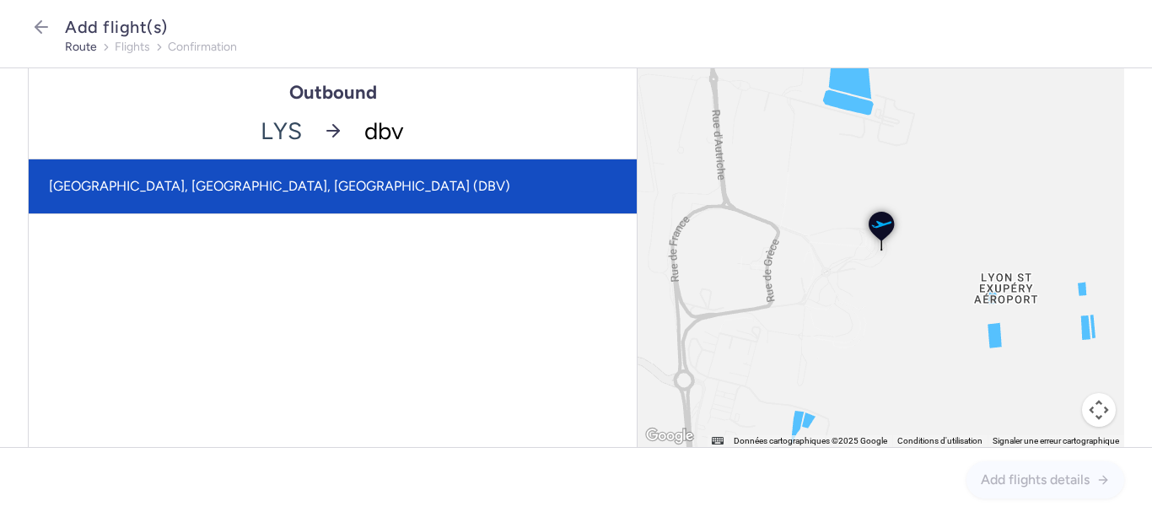
click at [165, 181] on span "[GEOGRAPHIC_DATA], [GEOGRAPHIC_DATA], [GEOGRAPHIC_DATA] (DBV)" at bounding box center [279, 186] width 461 height 16
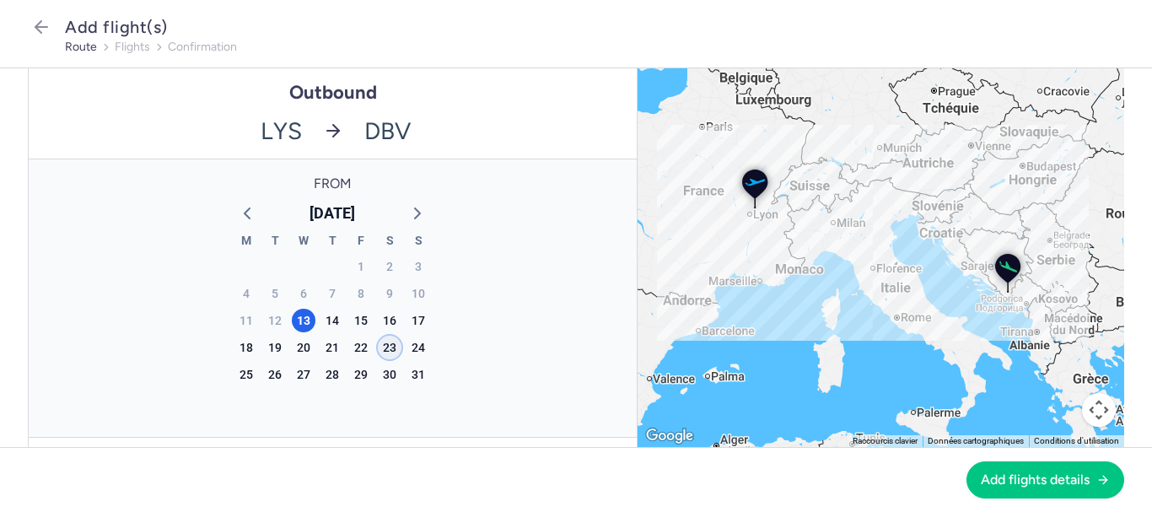
click at [389, 346] on div "23" at bounding box center [390, 348] width 24 height 24
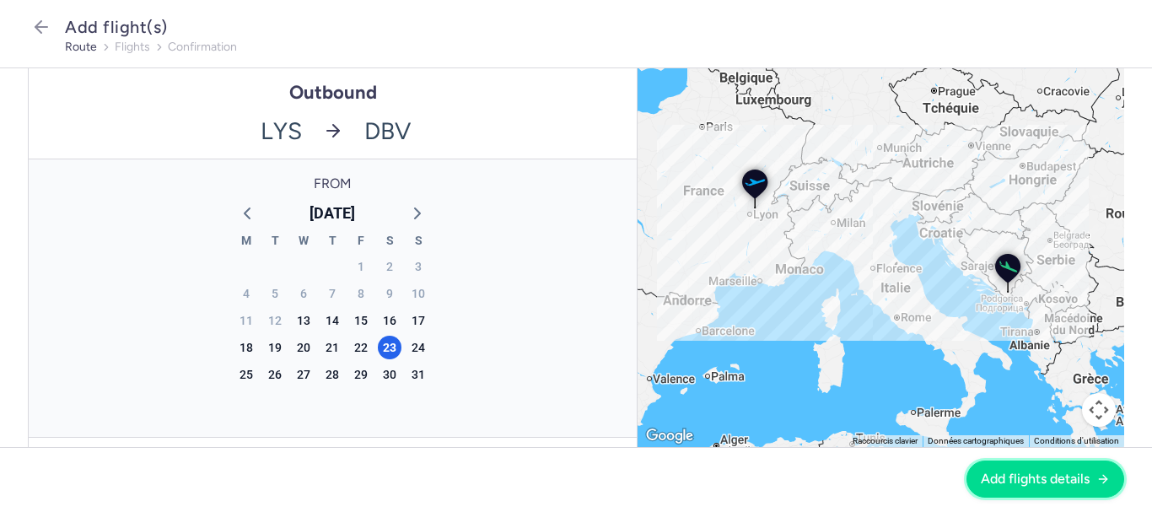
click at [1025, 472] on span "Add flights details" at bounding box center [1035, 479] width 109 height 15
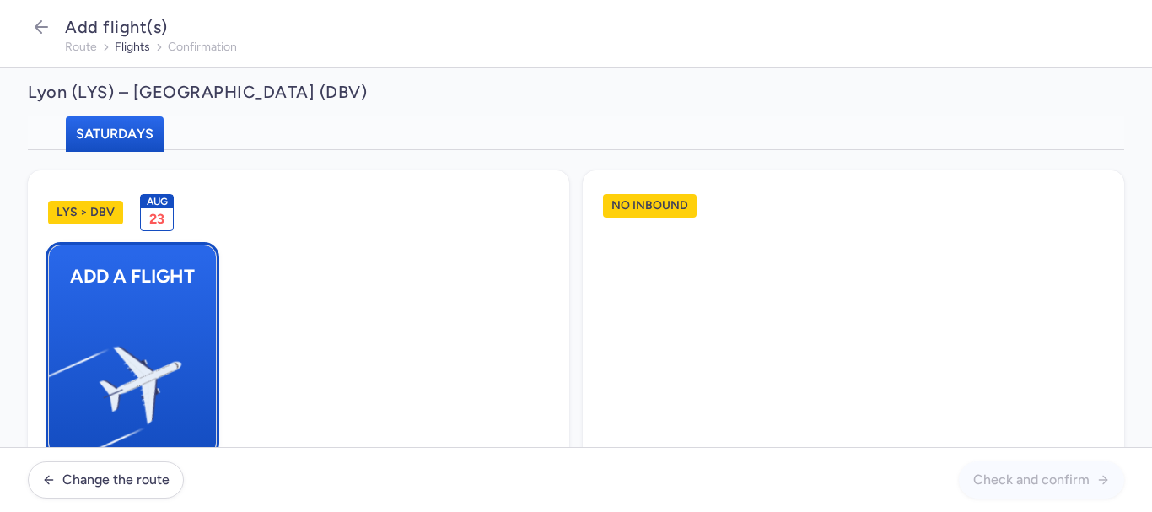
click at [165, 303] on button "Add a flight" at bounding box center [132, 350] width 169 height 211
select select "23"
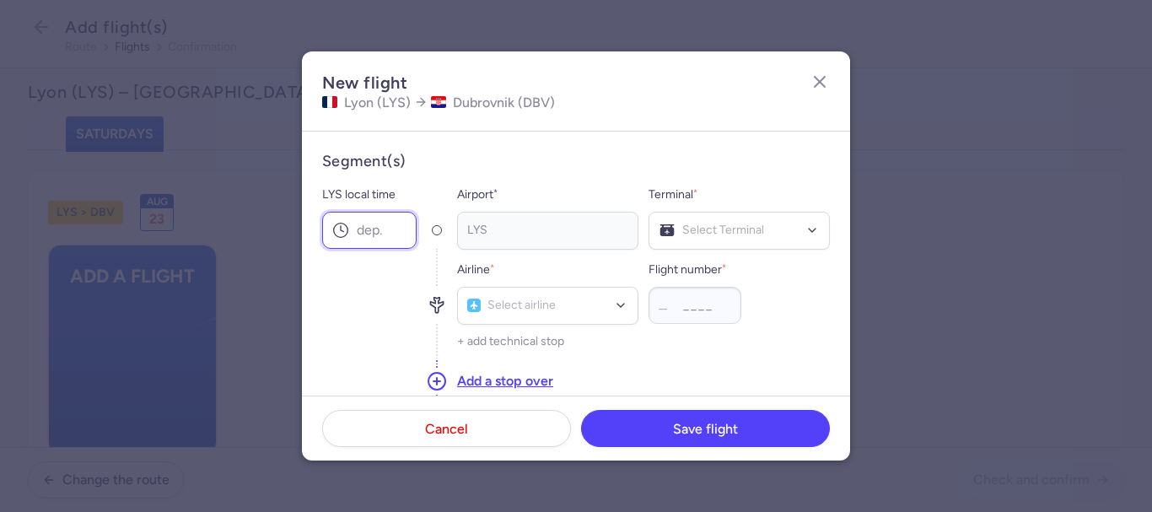
click at [386, 237] on input "LYS local time" at bounding box center [369, 230] width 94 height 37
click at [361, 226] on input "LYS local time" at bounding box center [369, 230] width 94 height 37
type input "06:15"
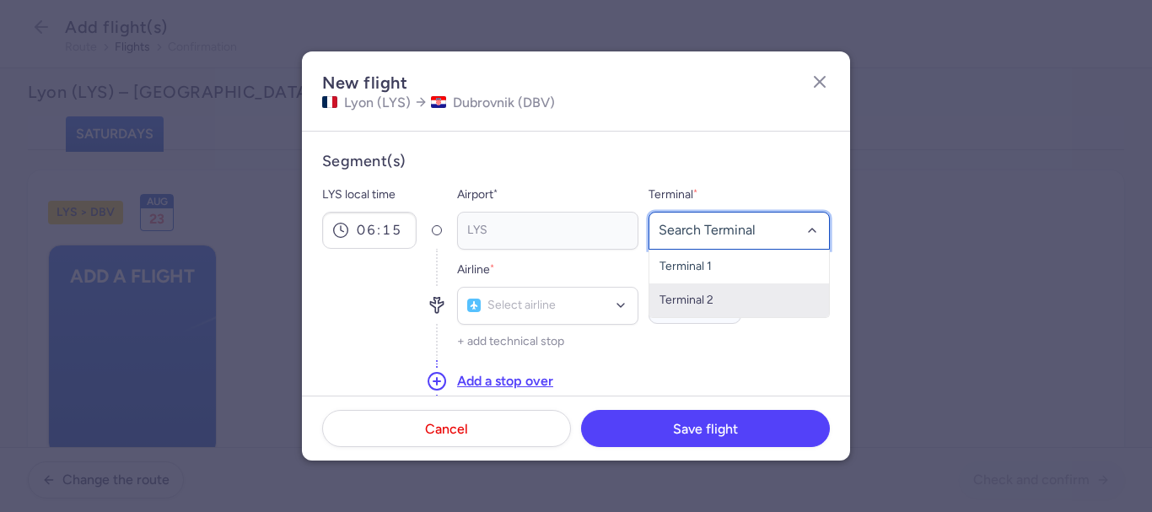
click at [699, 293] on span "Terminal 2" at bounding box center [687, 300] width 54 height 14
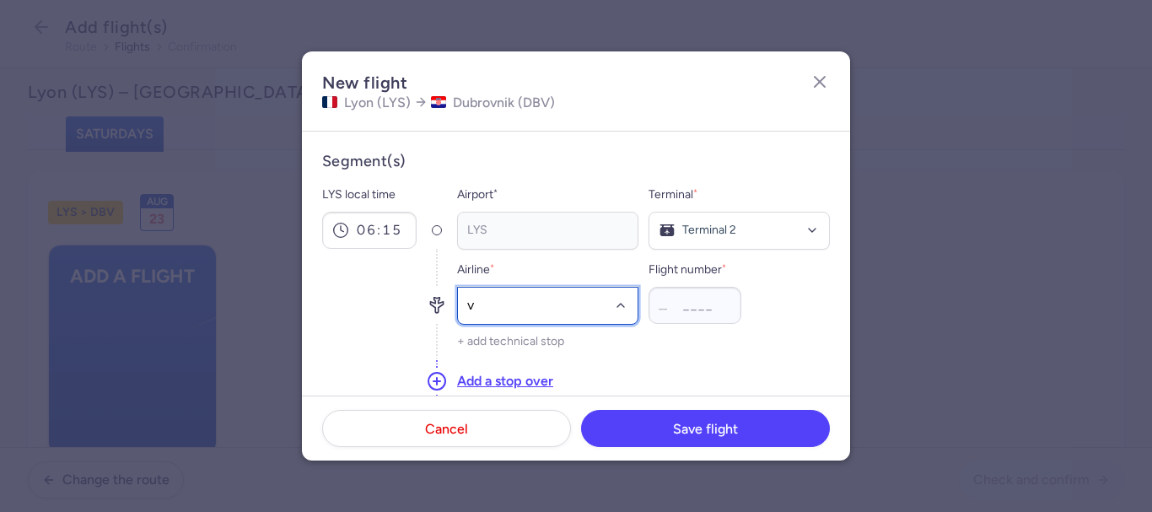
type input "v7"
click at [524, 264] on span "Volotea" at bounding box center [512, 268] width 40 height 13
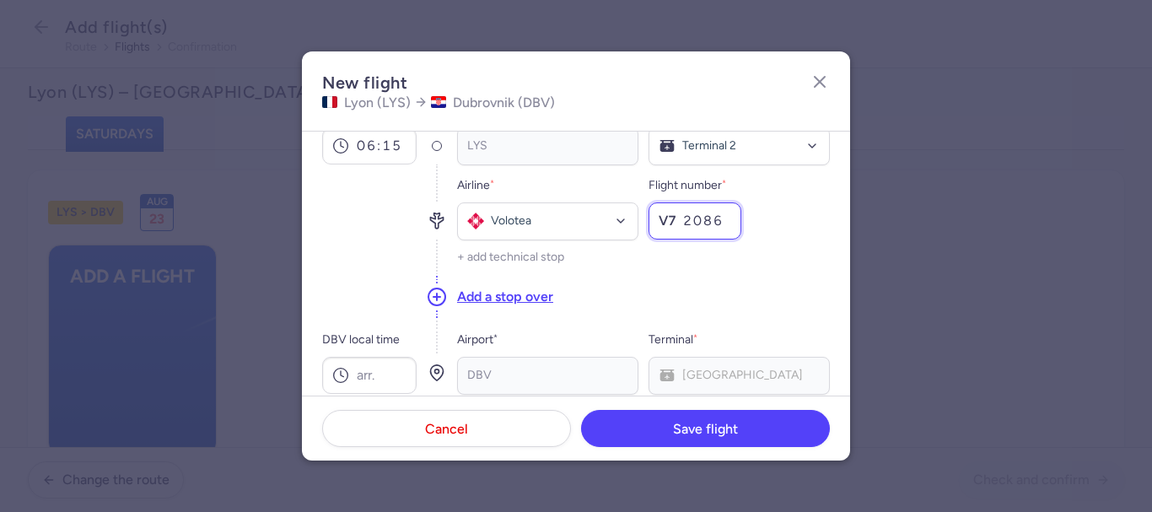
scroll to position [169, 0]
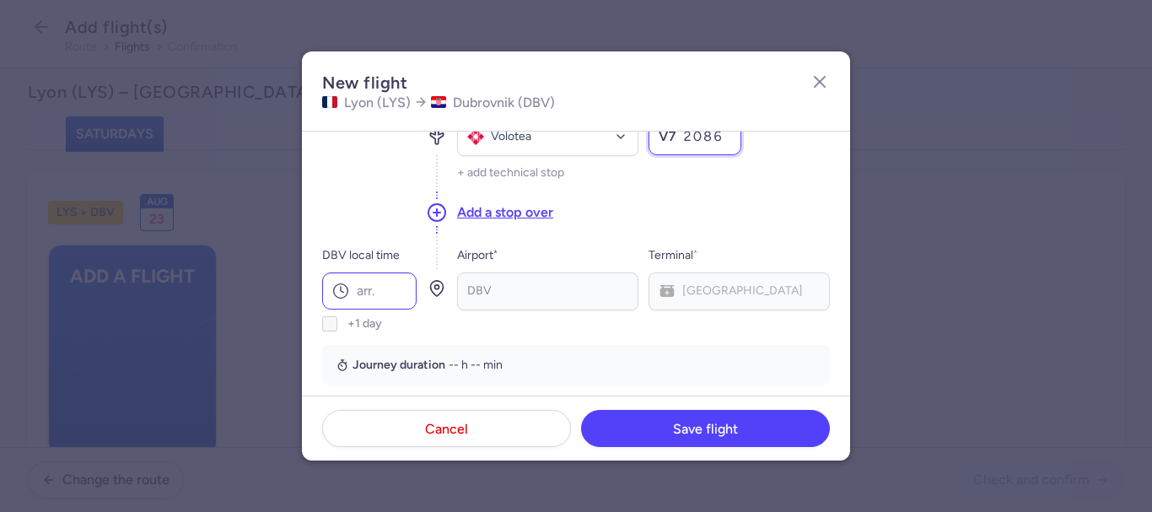
type input "2086"
click at [395, 297] on input "DBV local time" at bounding box center [369, 290] width 94 height 37
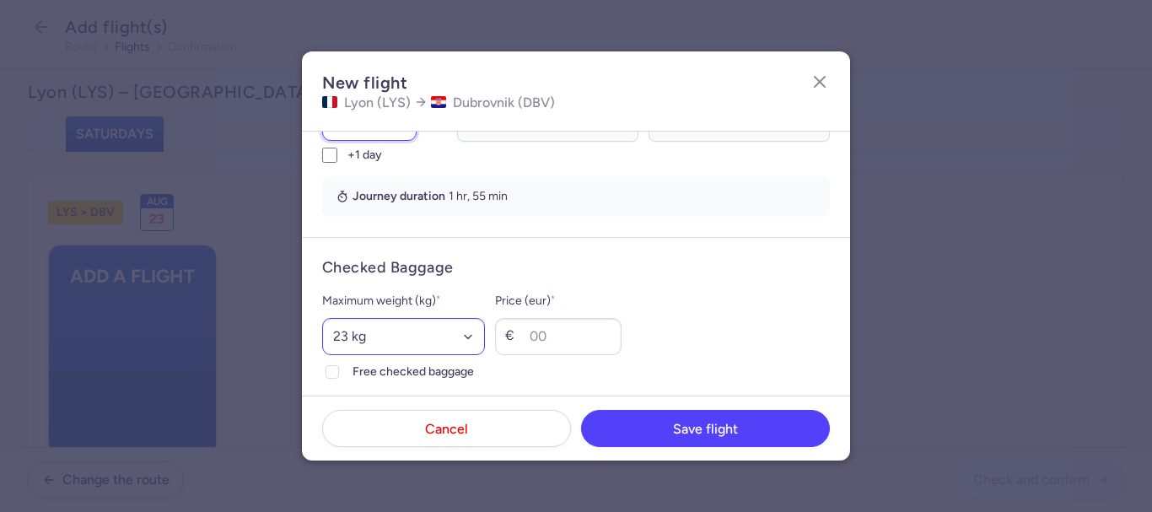
type input "08:10"
click at [386, 337] on select "Select an option 15 kg 16 kg 17 kg 18 kg 19 kg 20 kg 21 kg 22 kg 23 kg 24 kg 25…" at bounding box center [403, 336] width 163 height 37
select select "20"
click at [322, 318] on select "Select an option 15 kg 16 kg 17 kg 18 kg 19 kg 20 kg 21 kg 22 kg 23 kg 24 kg 25…" at bounding box center [403, 336] width 163 height 37
drag, startPoint x: 338, startPoint y: 374, endPoint x: 373, endPoint y: 375, distance: 34.6
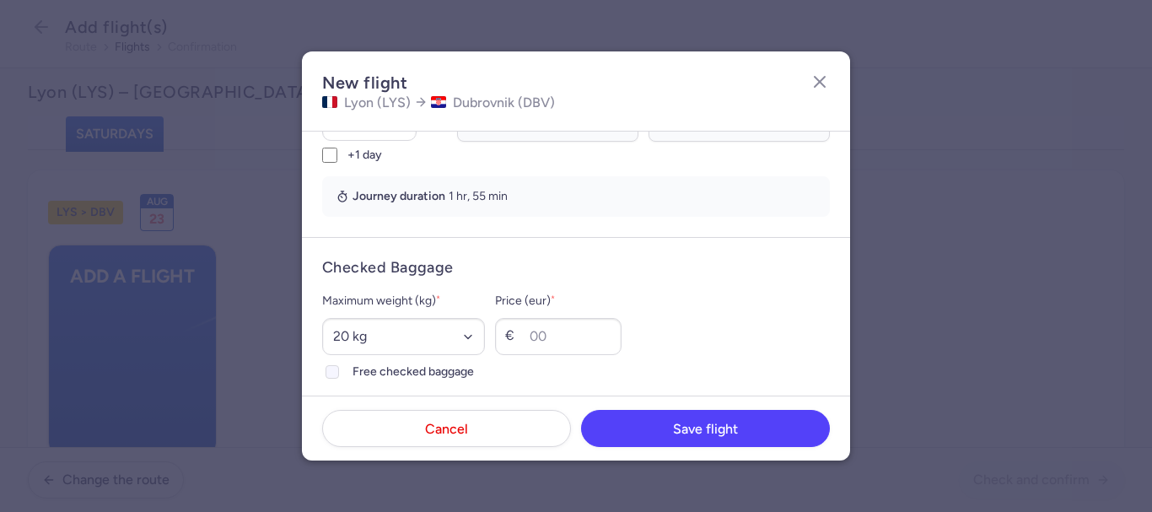
click at [338, 375] on div at bounding box center [332, 372] width 20 height 20
click at [338, 375] on input "Free checked baggage" at bounding box center [332, 371] width 13 height 13
checkbox input "true"
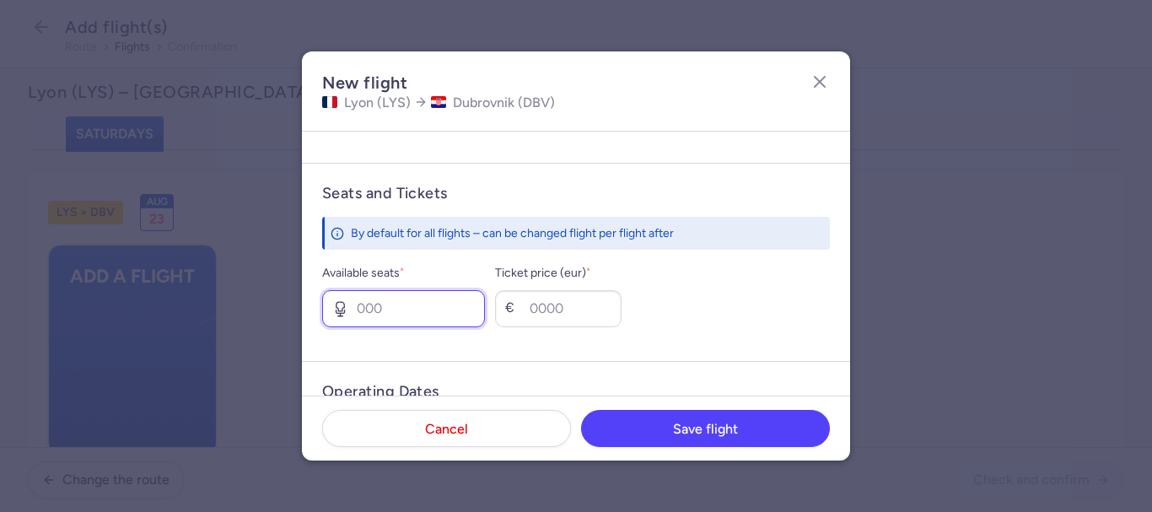
click at [401, 302] on input "Available seats *" at bounding box center [403, 308] width 163 height 37
type input "4"
type input "100"
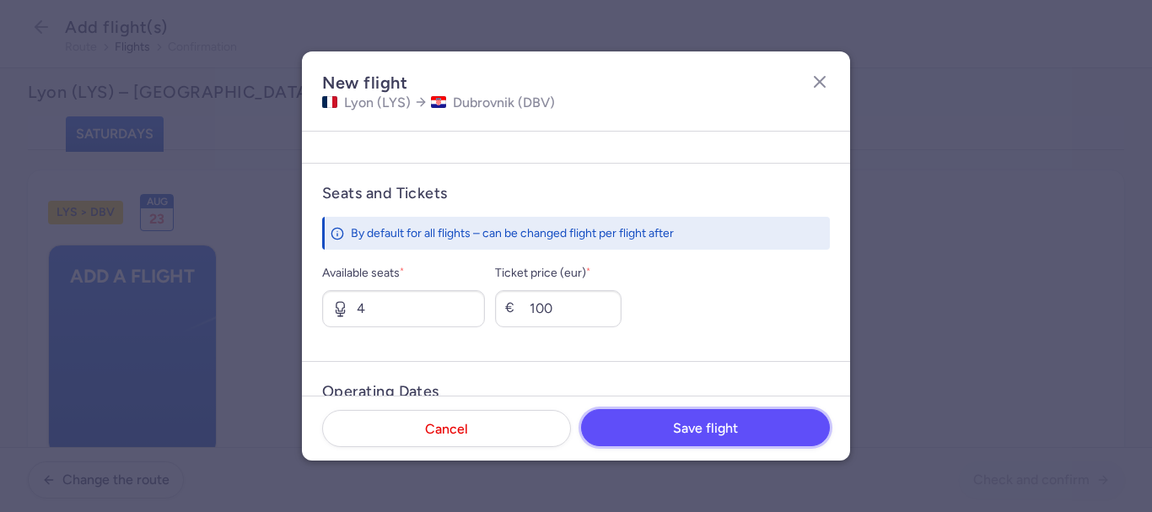
click at [633, 434] on button "Save flight" at bounding box center [705, 427] width 249 height 37
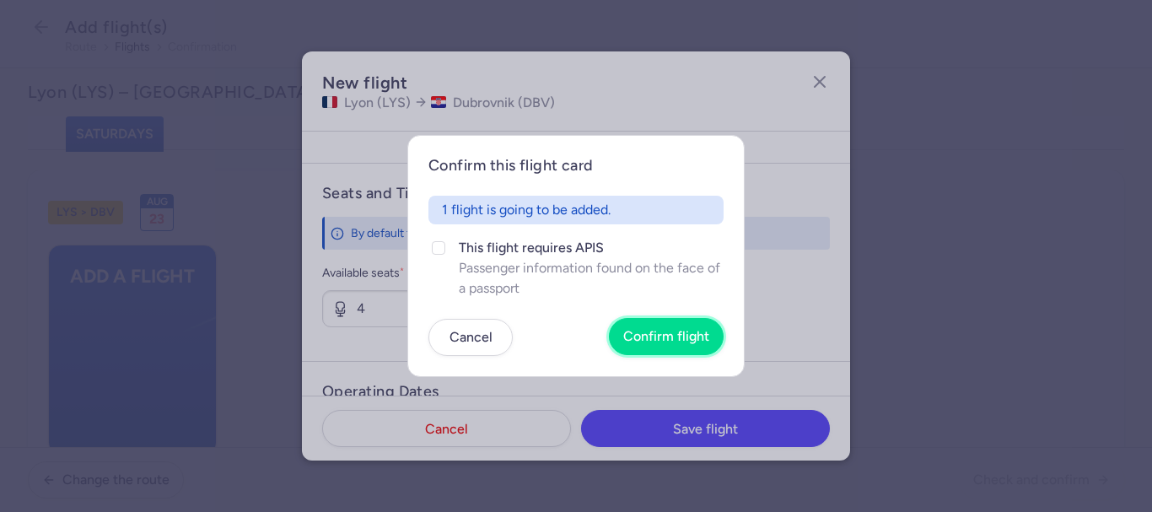
click at [632, 322] on button "Confirm flight" at bounding box center [666, 336] width 115 height 37
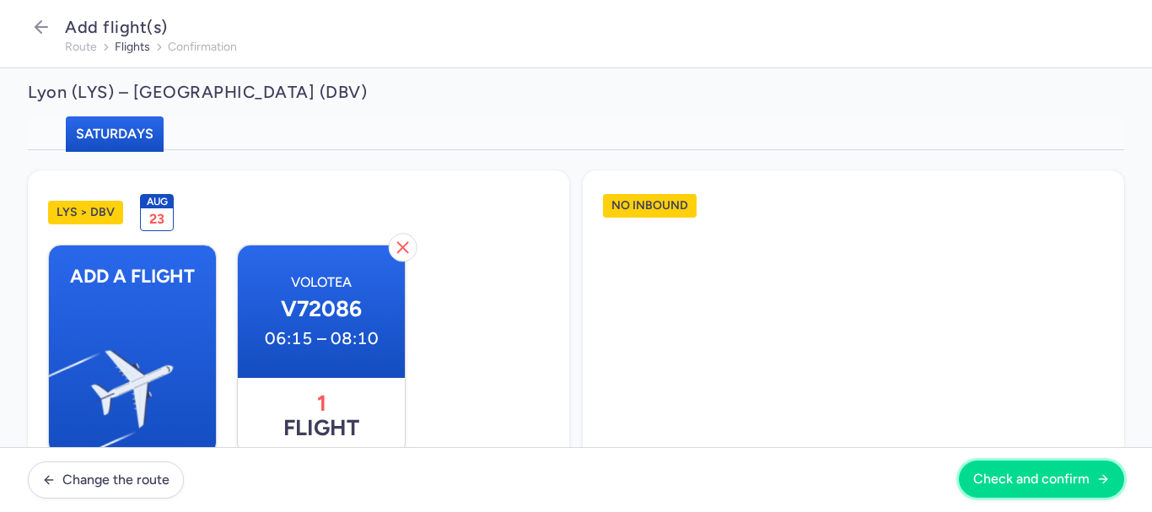
click at [1017, 484] on span "Check and confirm" at bounding box center [1032, 479] width 116 height 15
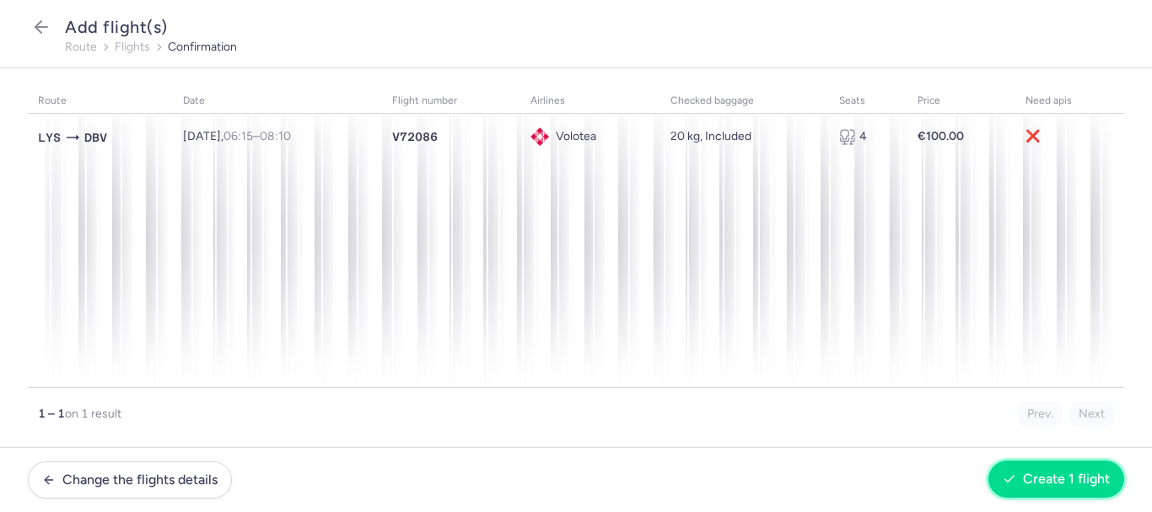
click at [1079, 484] on span "Create 1 flight" at bounding box center [1066, 479] width 87 height 15
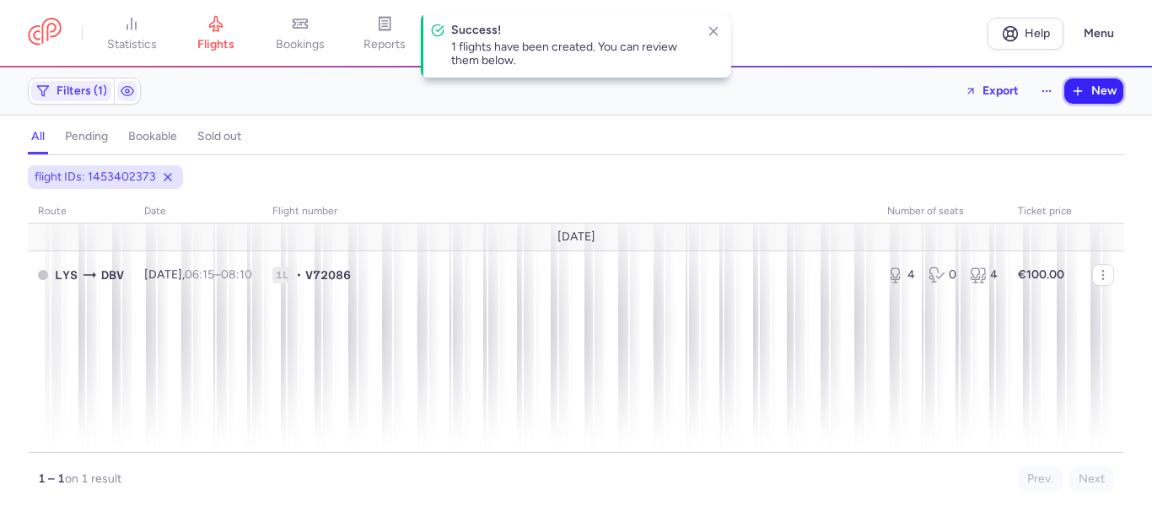
click at [1076, 90] on icon "button" at bounding box center [1077, 90] width 13 height 13
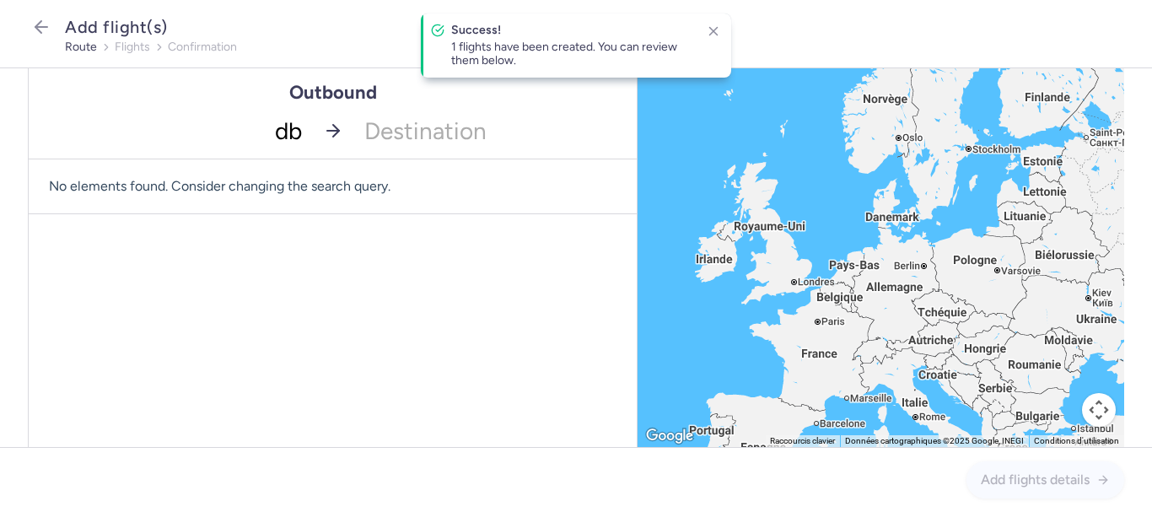
type input "dbv"
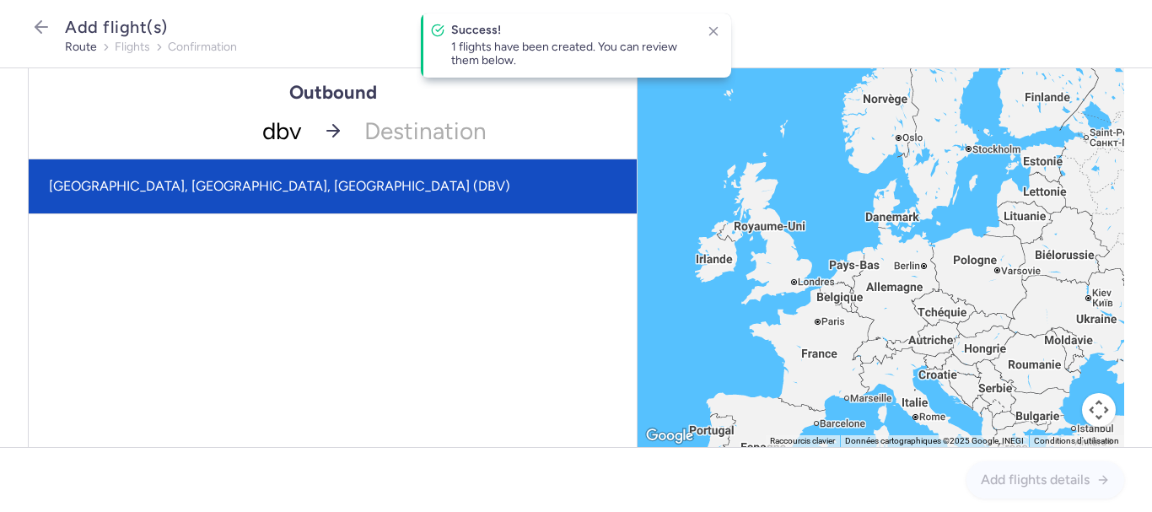
click at [256, 181] on span "[GEOGRAPHIC_DATA], [GEOGRAPHIC_DATA], [GEOGRAPHIC_DATA] (DBV)" at bounding box center [279, 186] width 461 height 16
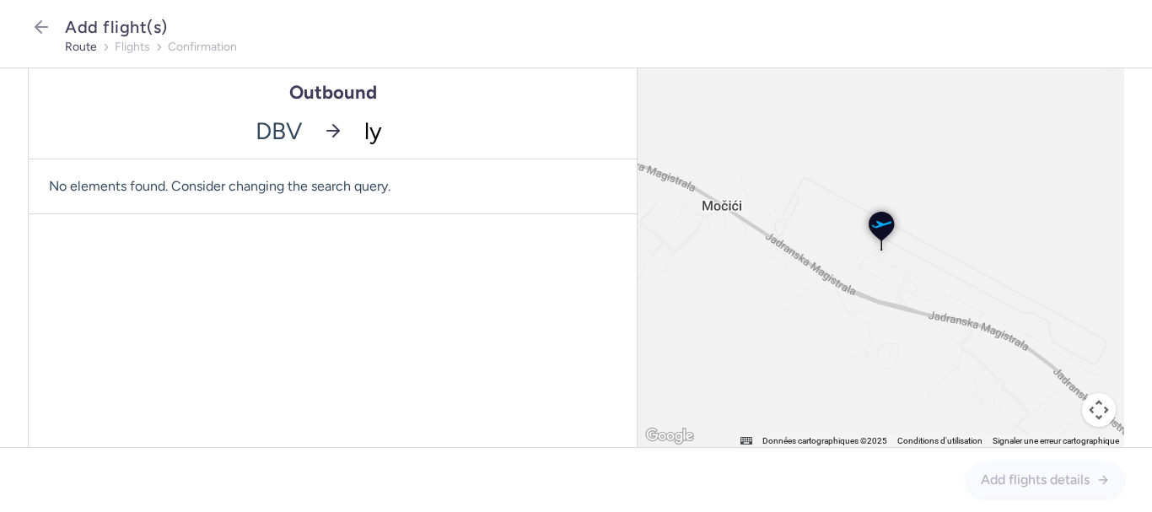
type input "lys"
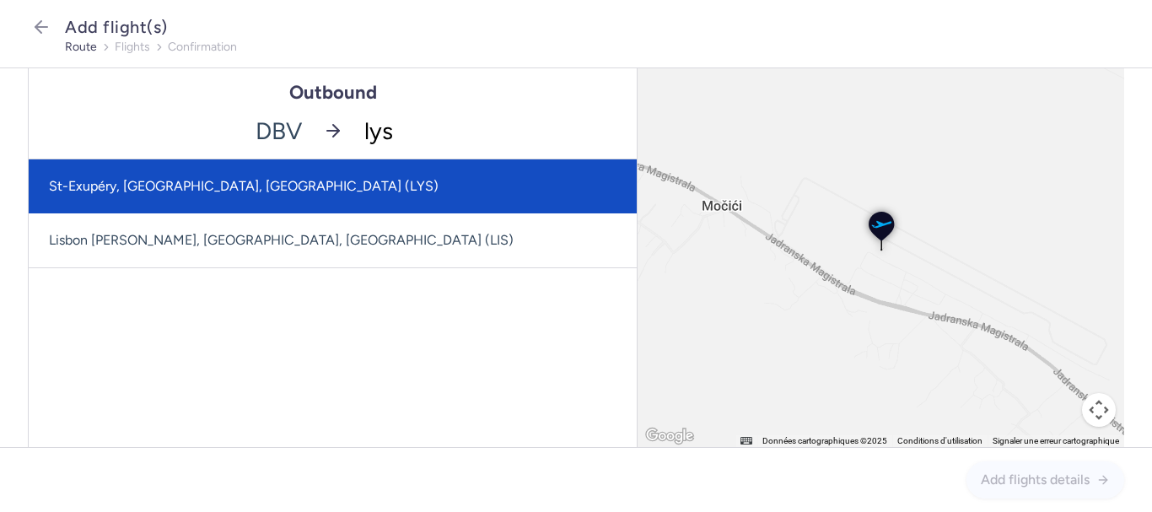
click at [235, 182] on span "St-Exupéry, [GEOGRAPHIC_DATA], [GEOGRAPHIC_DATA] (LYS)" at bounding box center [244, 186] width 390 height 16
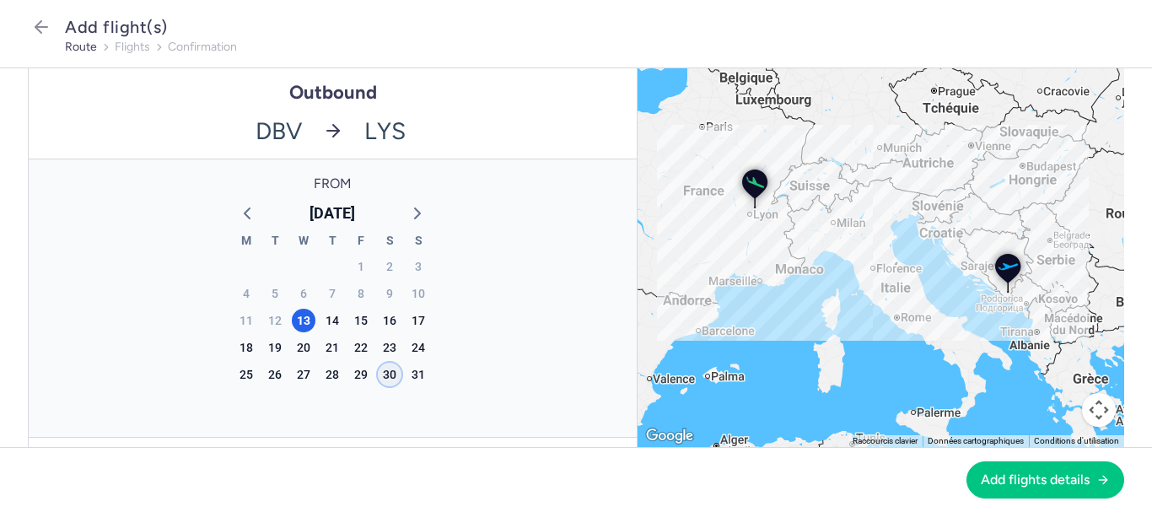
click at [385, 370] on div "30" at bounding box center [390, 375] width 24 height 24
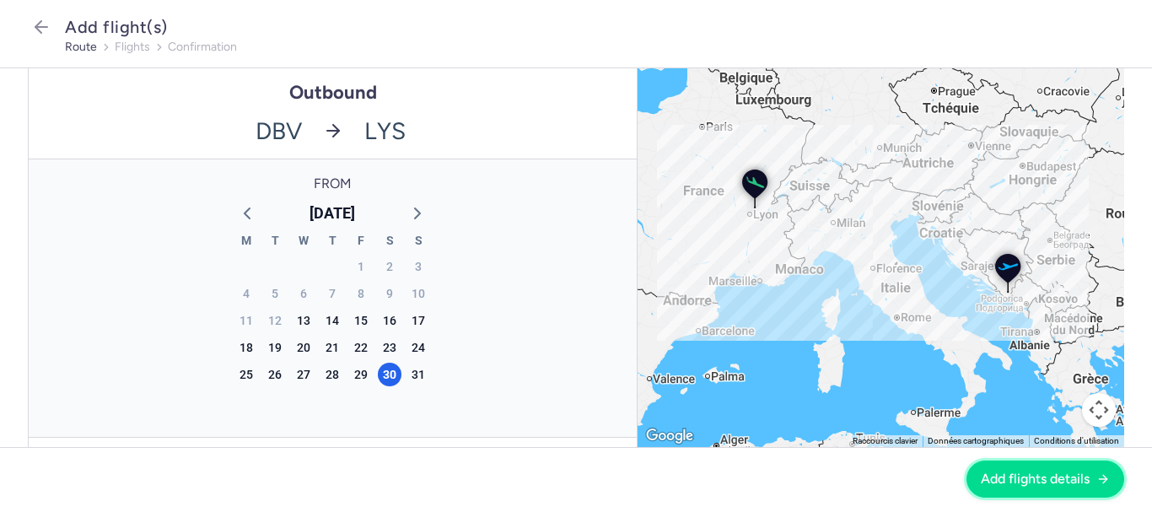
click at [1030, 481] on span "Add flights details" at bounding box center [1035, 479] width 109 height 15
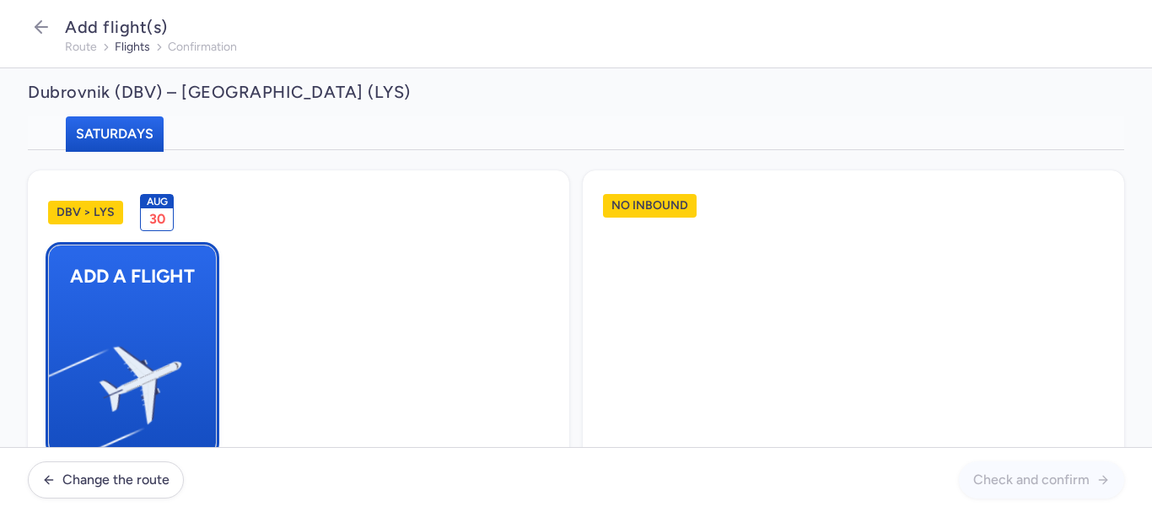
click at [145, 337] on img "button" at bounding box center [57, 378] width 285 height 262
select select "23"
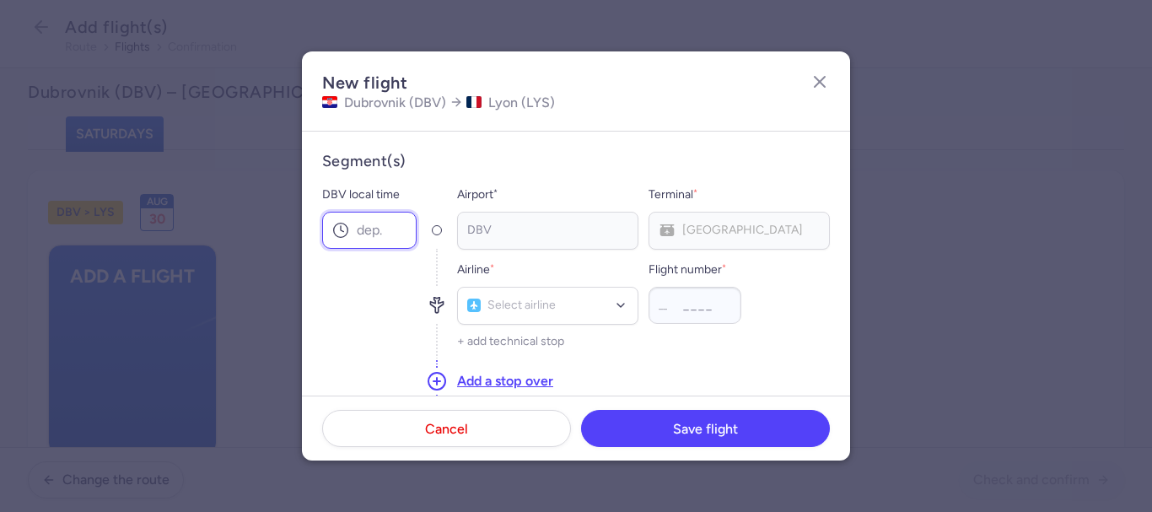
click at [379, 231] on input "DBV local time" at bounding box center [369, 230] width 94 height 37
type input "08:40"
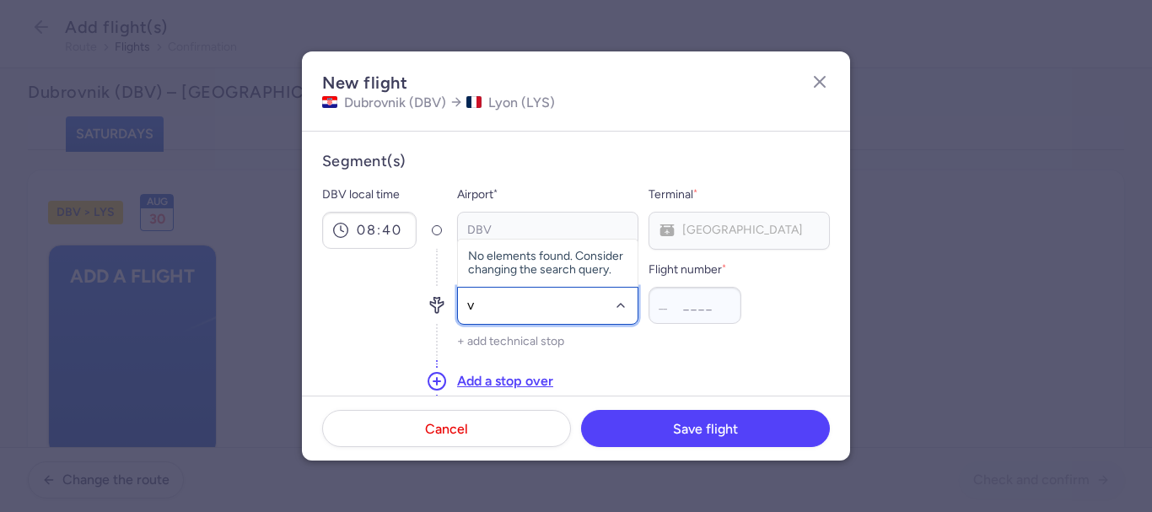
type input "v7"
click at [501, 272] on span "Volotea" at bounding box center [512, 268] width 40 height 13
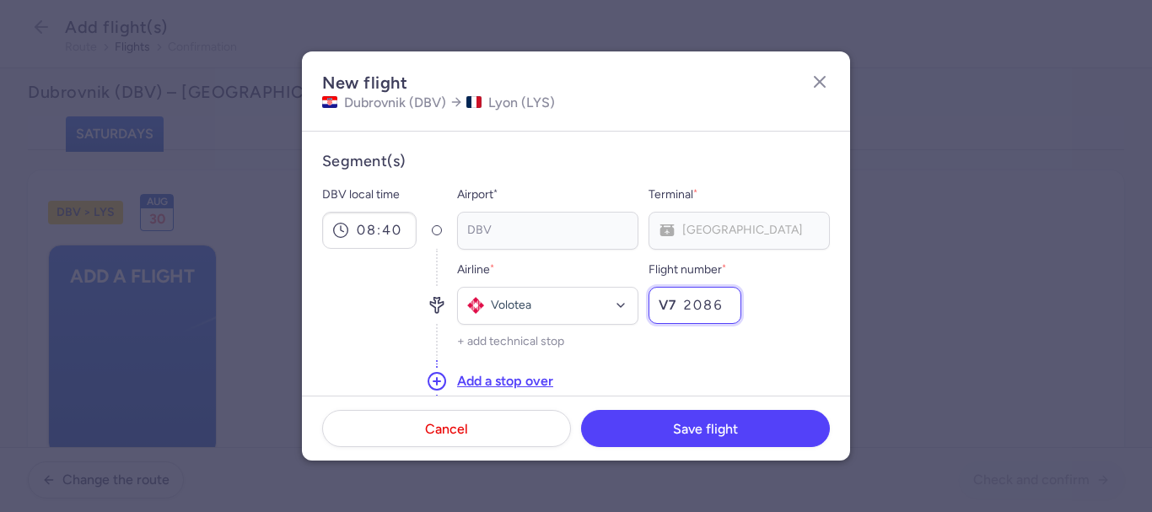
scroll to position [169, 0]
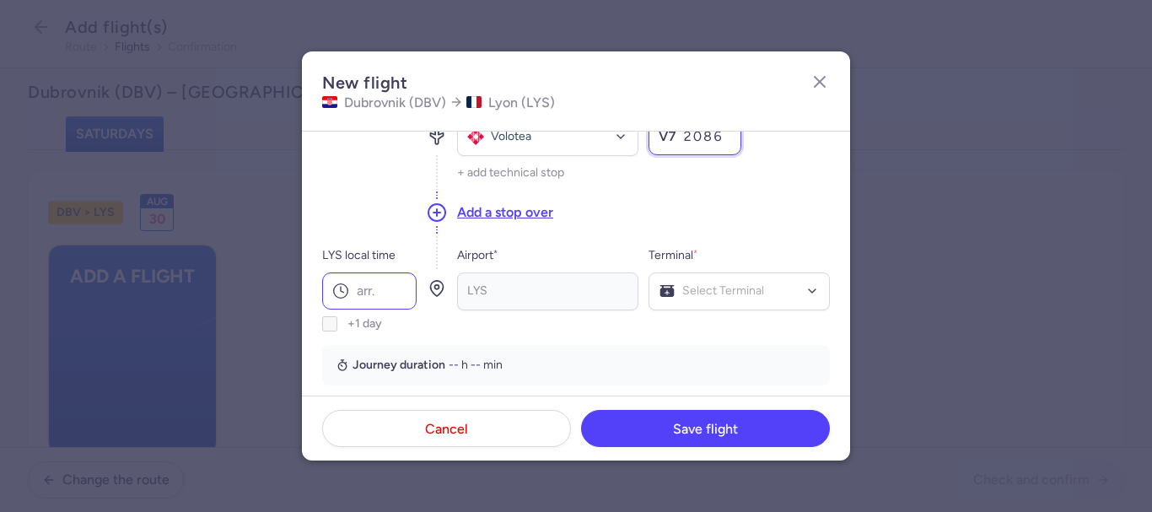
type input "2086"
click at [389, 284] on input "LYS local time" at bounding box center [369, 290] width 94 height 37
type input "10:40"
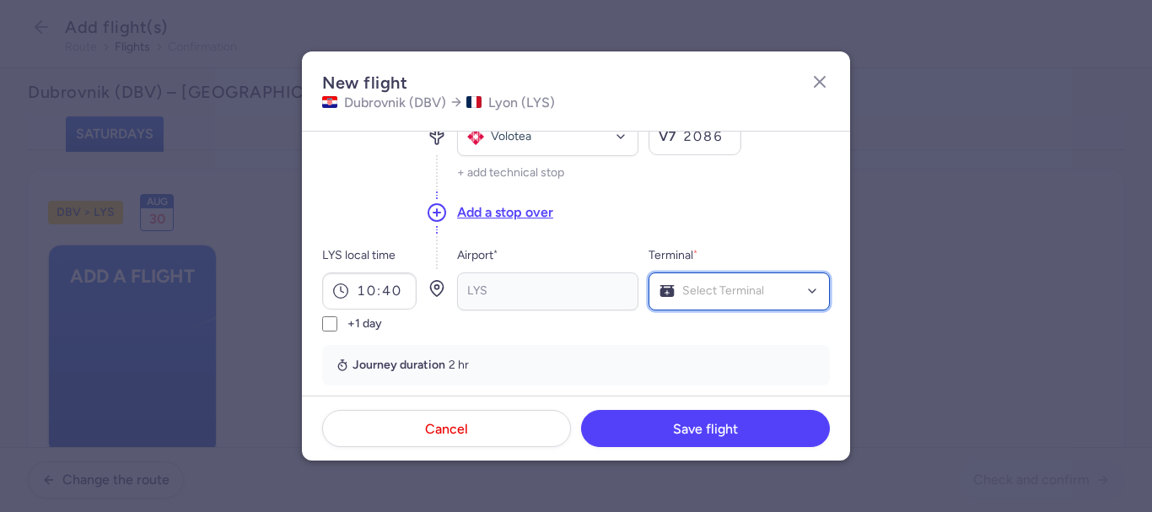
click at [729, 305] on div "Select Terminal" at bounding box center [739, 291] width 181 height 38
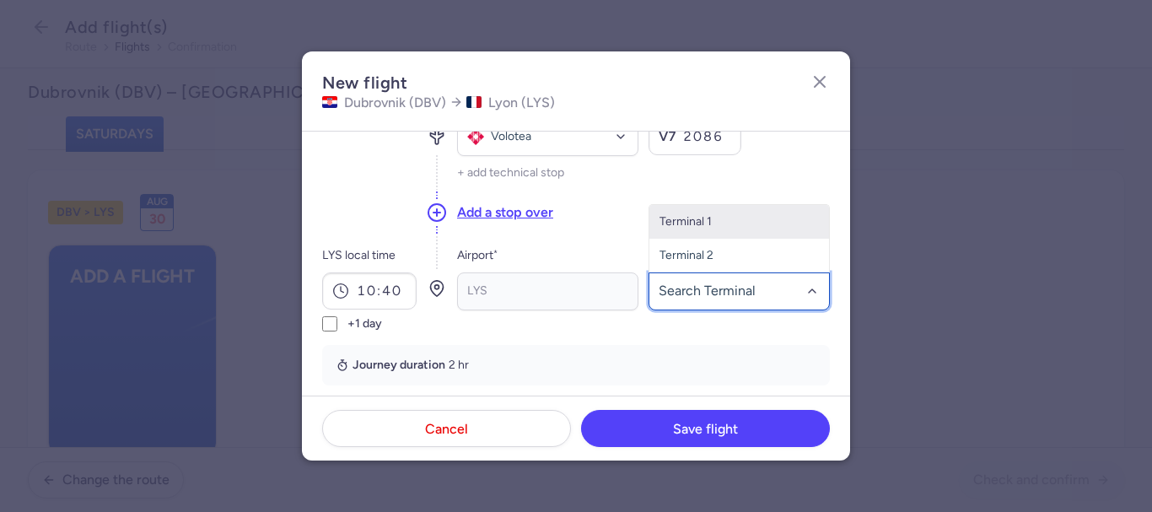
click at [729, 294] on input "destination-segment-0-terminal-searchbox" at bounding box center [740, 291] width 162 height 19
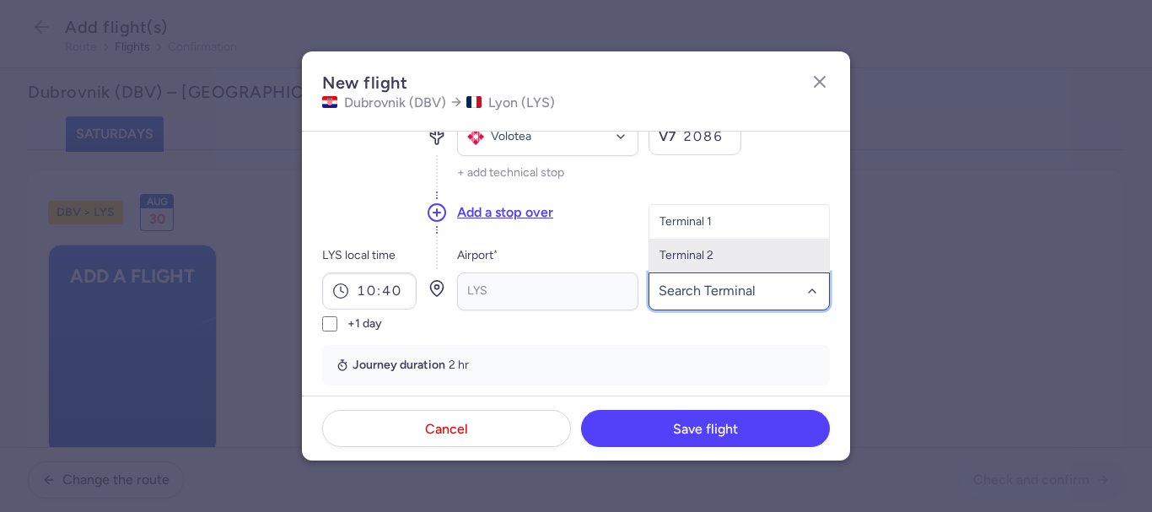
click at [706, 263] on span "Terminal 2" at bounding box center [740, 256] width 180 height 34
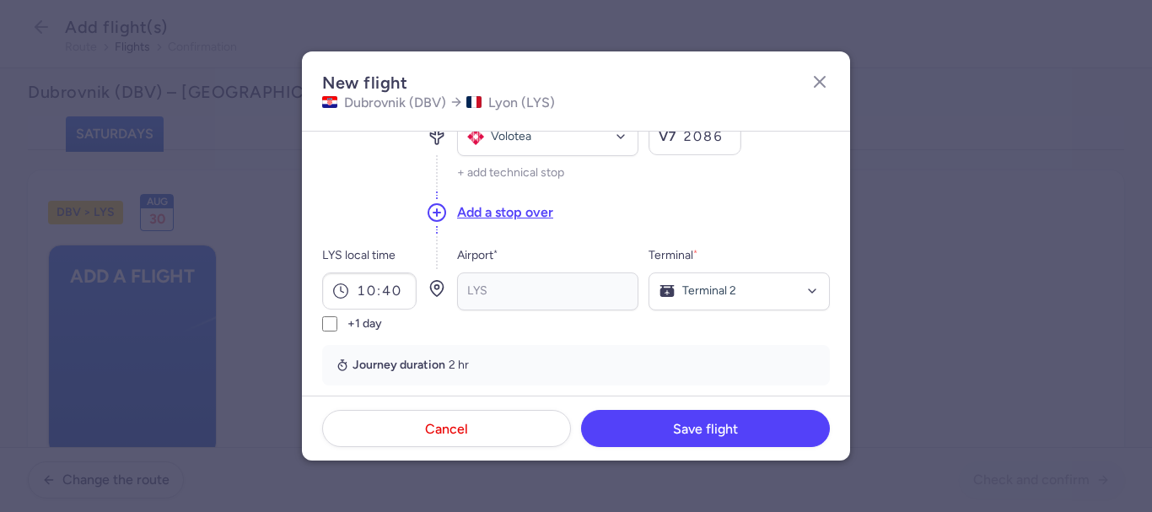
scroll to position [337, 0]
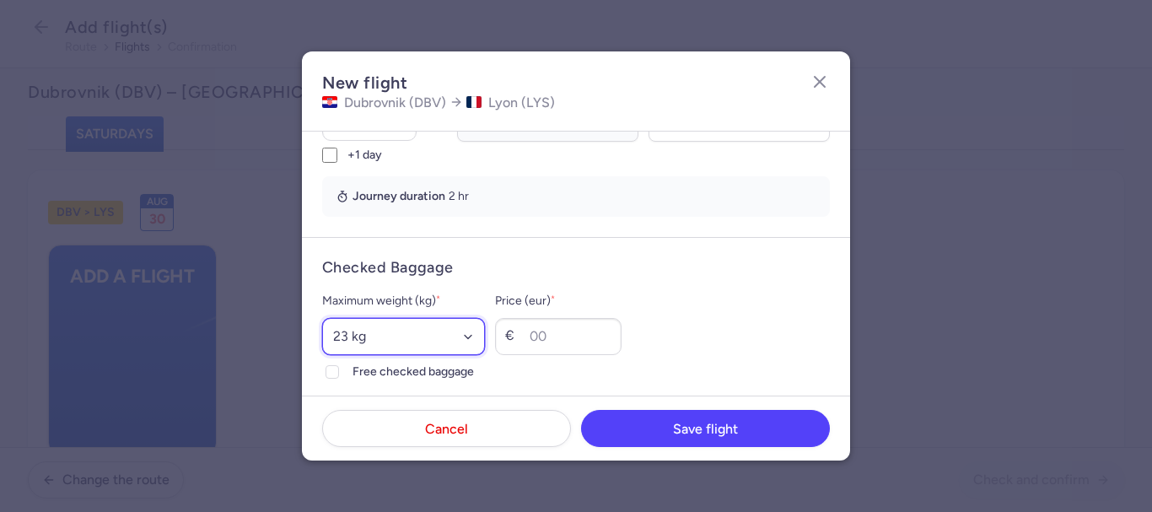
click at [384, 326] on select "Select an option 15 kg 16 kg 17 kg 18 kg 19 kg 20 kg 21 kg 22 kg 23 kg 24 kg 25…" at bounding box center [403, 336] width 163 height 37
select select "20"
click at [322, 318] on select "Select an option 15 kg 16 kg 17 kg 18 kg 19 kg 20 kg 21 kg 22 kg 23 kg 24 kg 25…" at bounding box center [403, 336] width 163 height 37
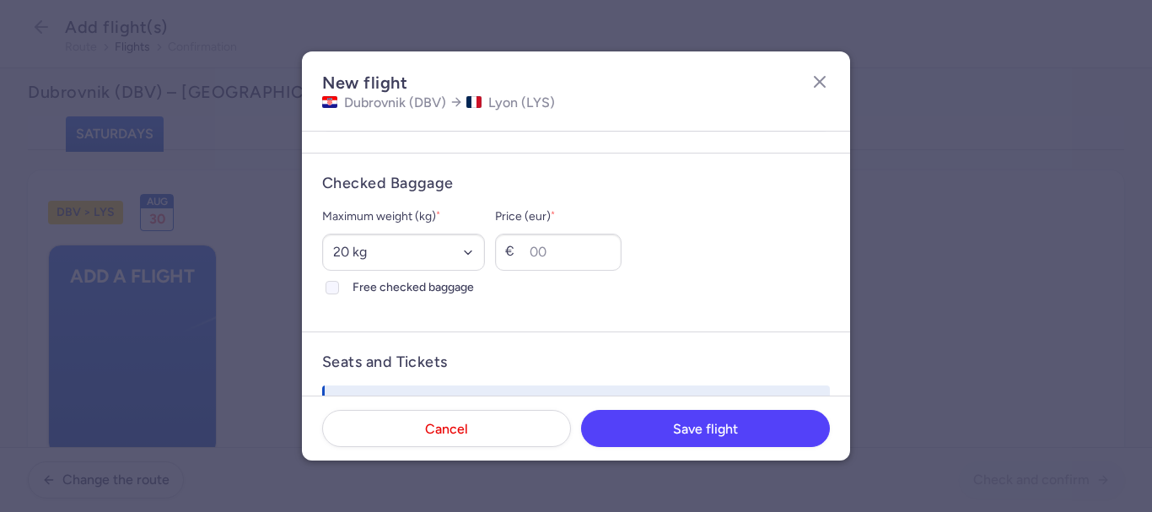
click at [333, 291] on icon at bounding box center [332, 288] width 10 height 10
click at [333, 291] on input "Free checked baggage" at bounding box center [332, 287] width 13 height 13
checkbox input "true"
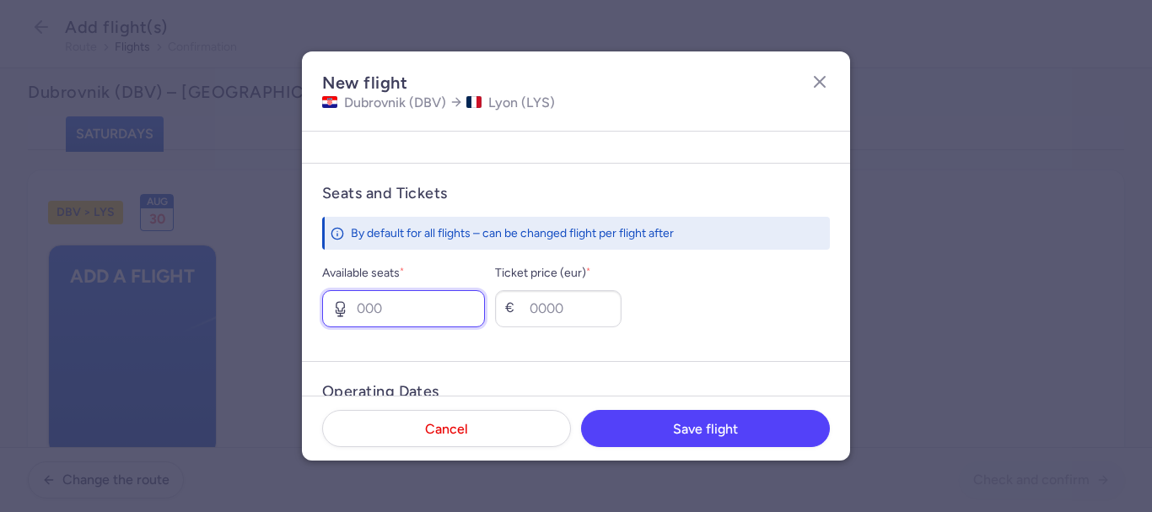
click at [353, 305] on input "Available seats *" at bounding box center [403, 308] width 163 height 37
type input "4"
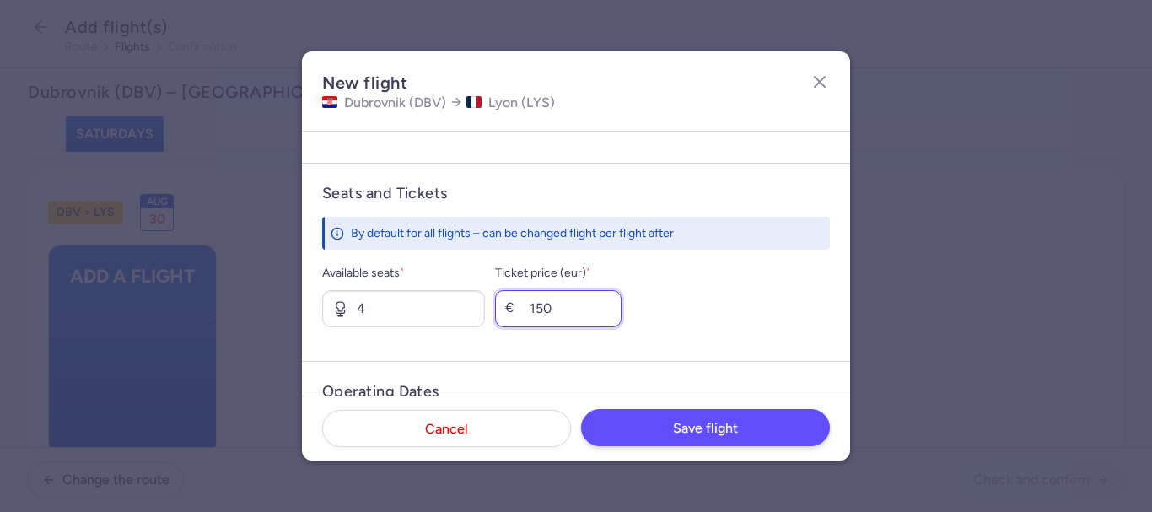
type input "150"
click at [653, 416] on button "Save flight" at bounding box center [705, 427] width 249 height 37
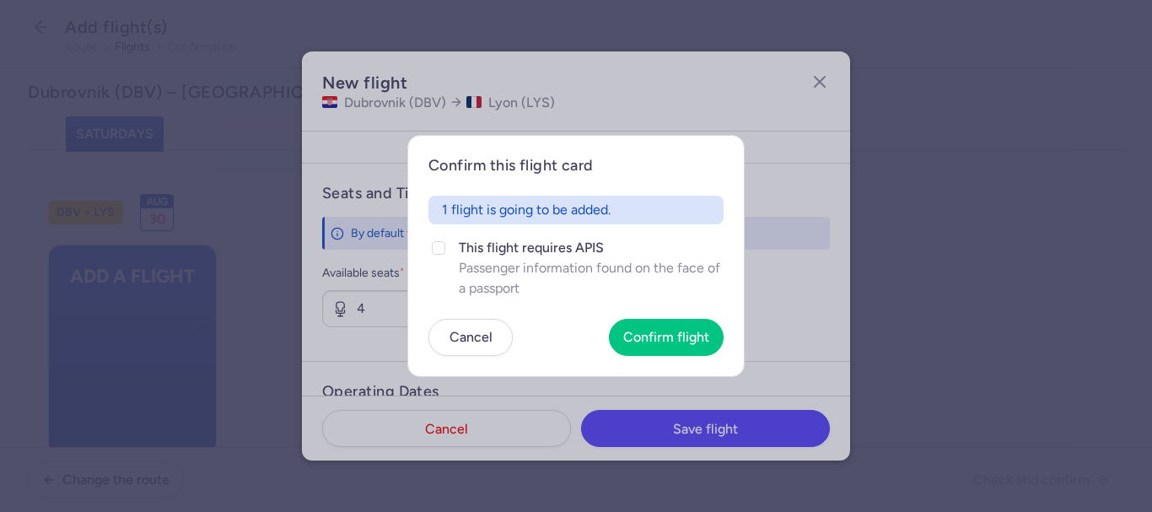
click at [734, 424] on section "Confirm this flight card 1 flight is going to be added. This flight requires AP…" at bounding box center [576, 256] width 1152 height 512
click at [706, 355] on button "Confirm flight" at bounding box center [666, 336] width 115 height 37
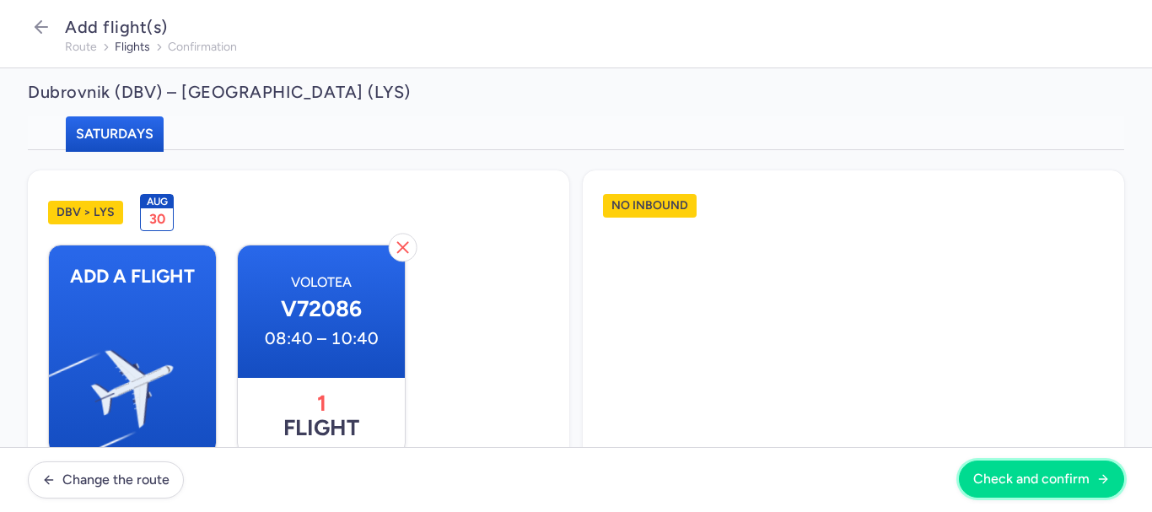
click at [983, 464] on button "Check and confirm" at bounding box center [1041, 479] width 165 height 37
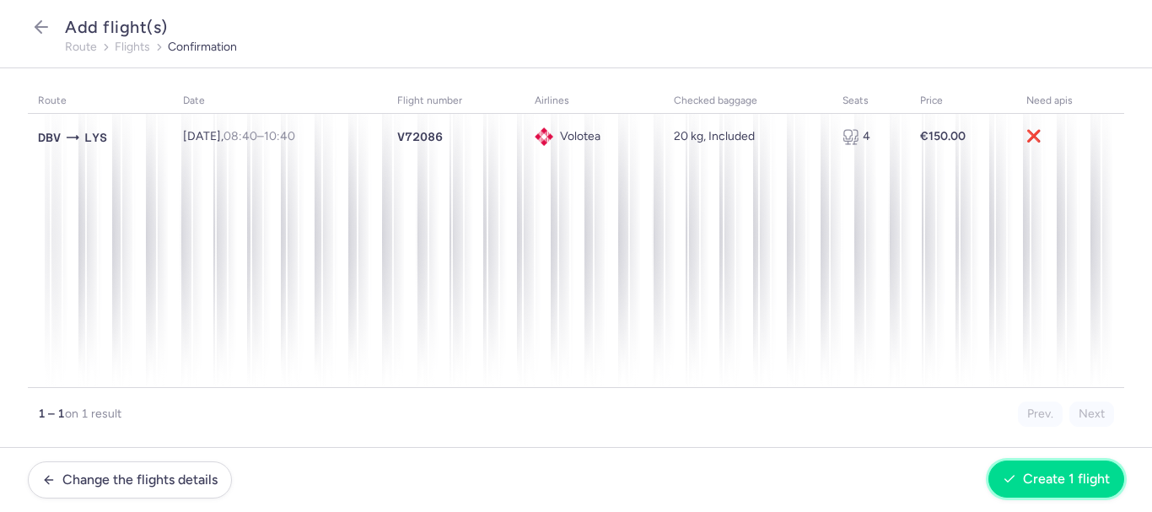
click at [1043, 466] on button "Create 1 flight" at bounding box center [1057, 479] width 136 height 37
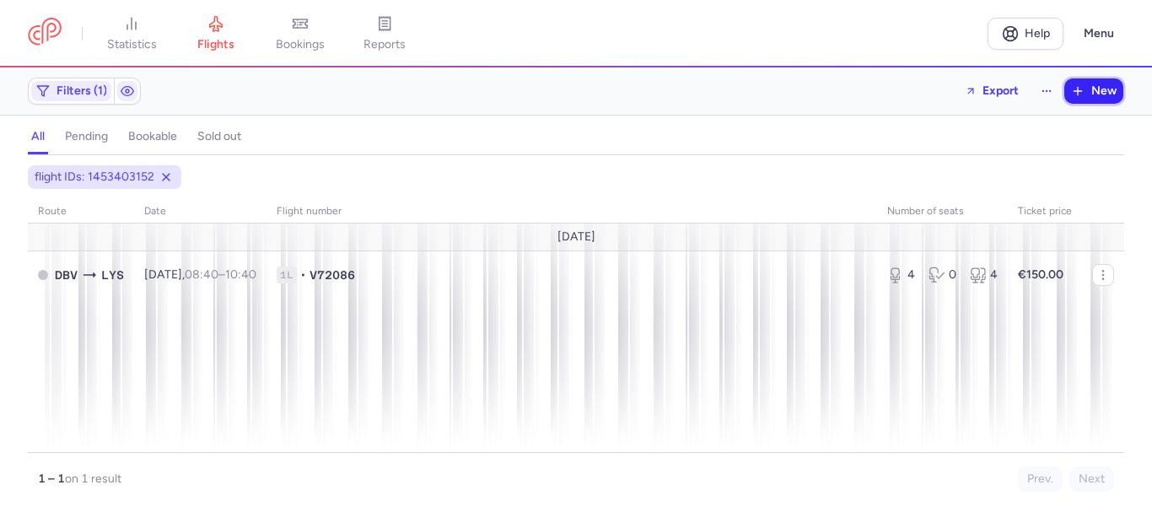
click at [1096, 93] on span "New" at bounding box center [1104, 90] width 25 height 13
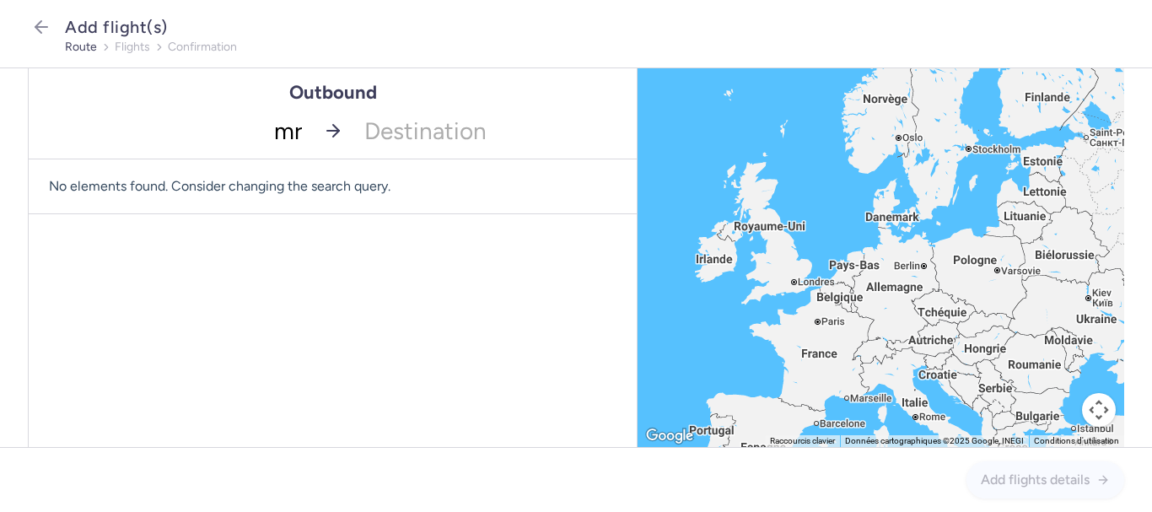
type input "mrs"
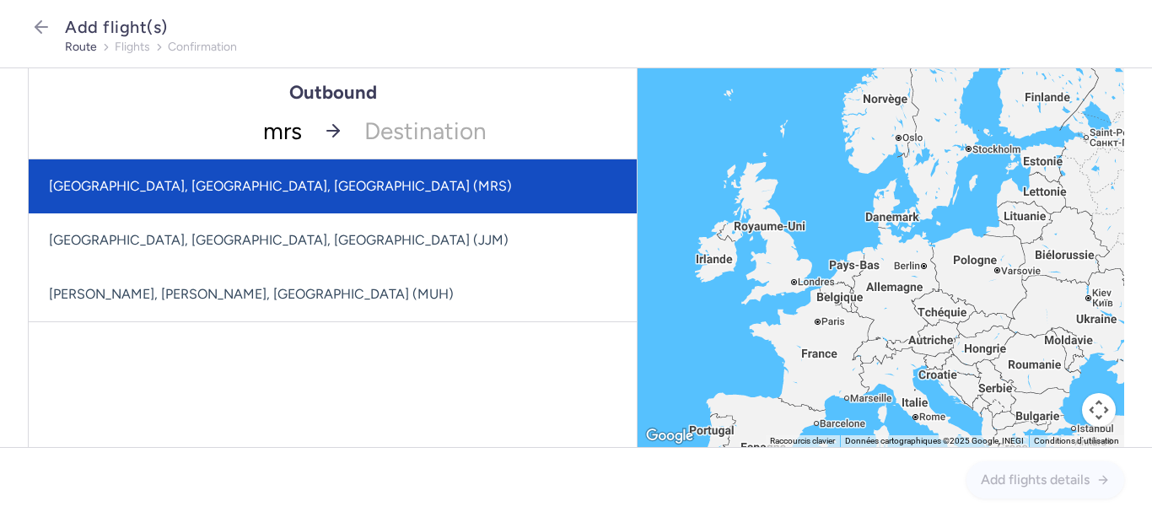
click at [251, 175] on span "[GEOGRAPHIC_DATA], [GEOGRAPHIC_DATA], [GEOGRAPHIC_DATA] (MRS)" at bounding box center [333, 186] width 608 height 54
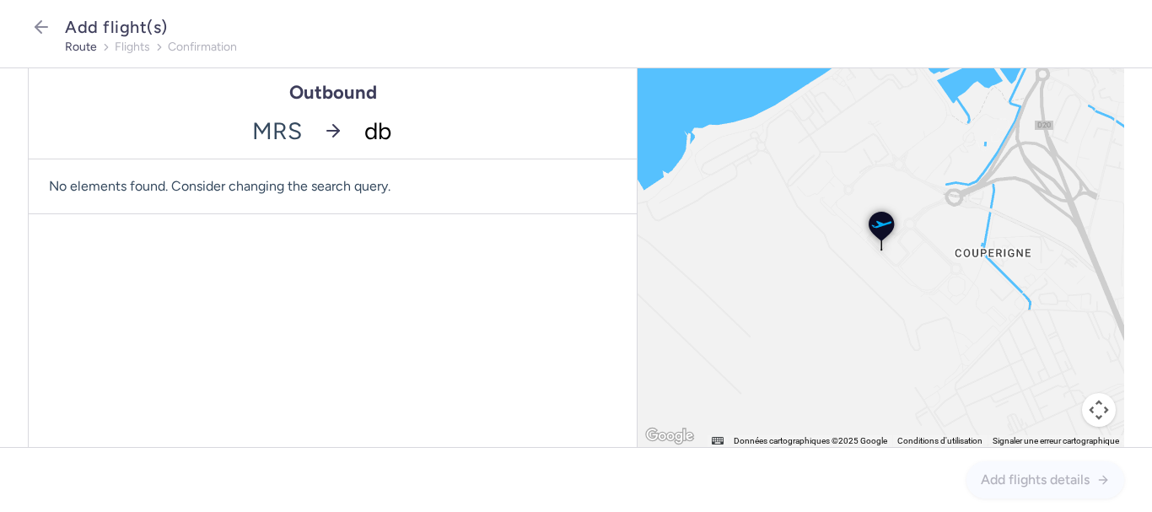
type input "dbv"
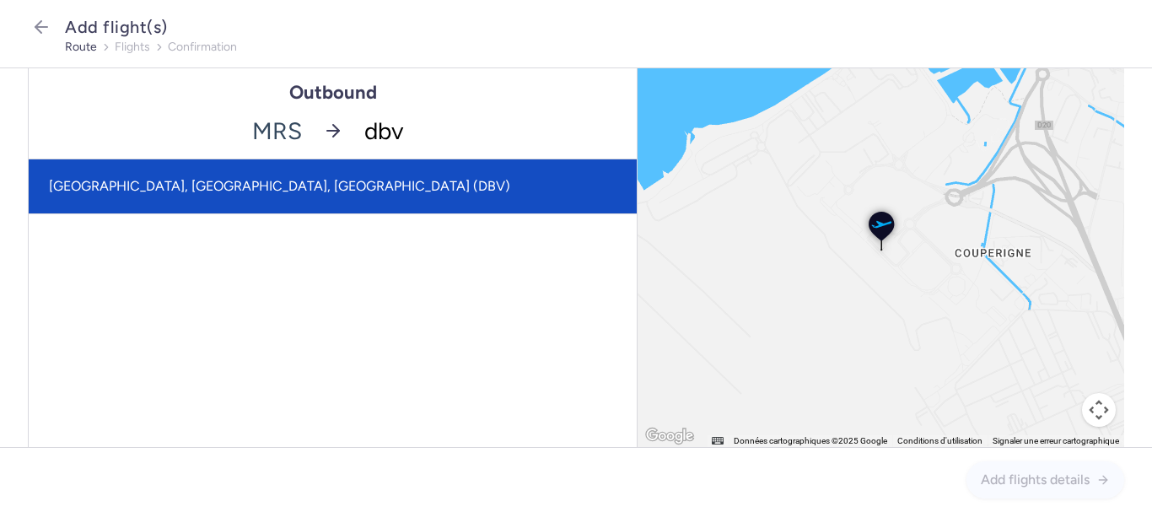
click at [251, 175] on span "[GEOGRAPHIC_DATA], [GEOGRAPHIC_DATA], [GEOGRAPHIC_DATA] (DBV)" at bounding box center [333, 186] width 608 height 54
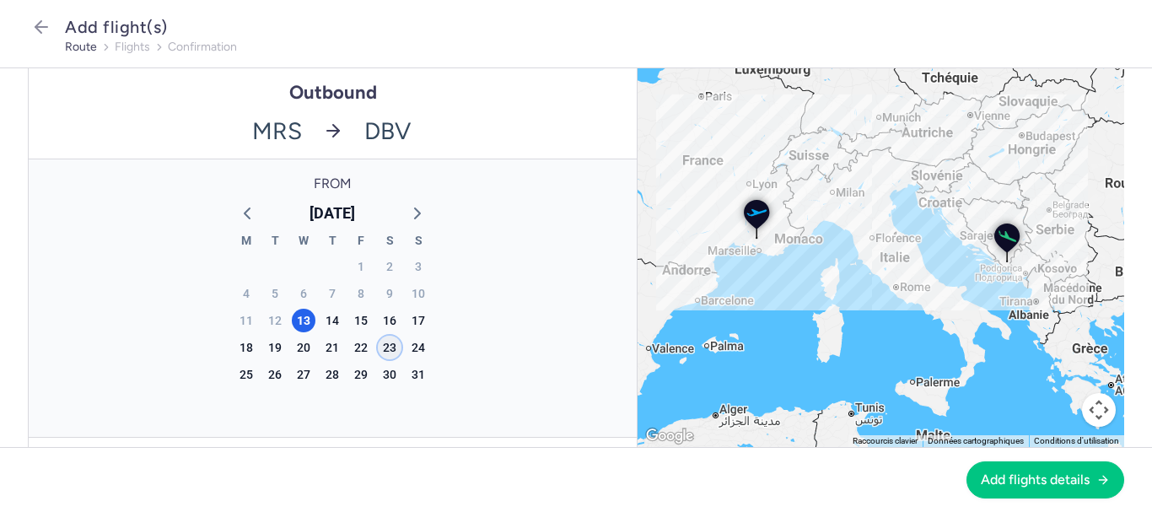
click at [388, 347] on div "23" at bounding box center [390, 348] width 24 height 24
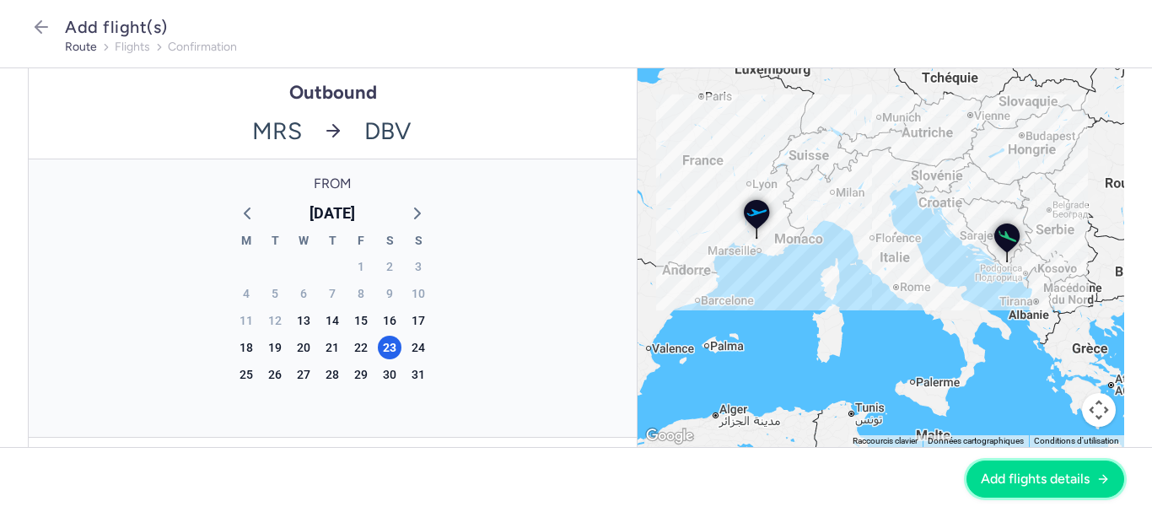
click at [1002, 469] on button "Add flights details" at bounding box center [1046, 479] width 158 height 37
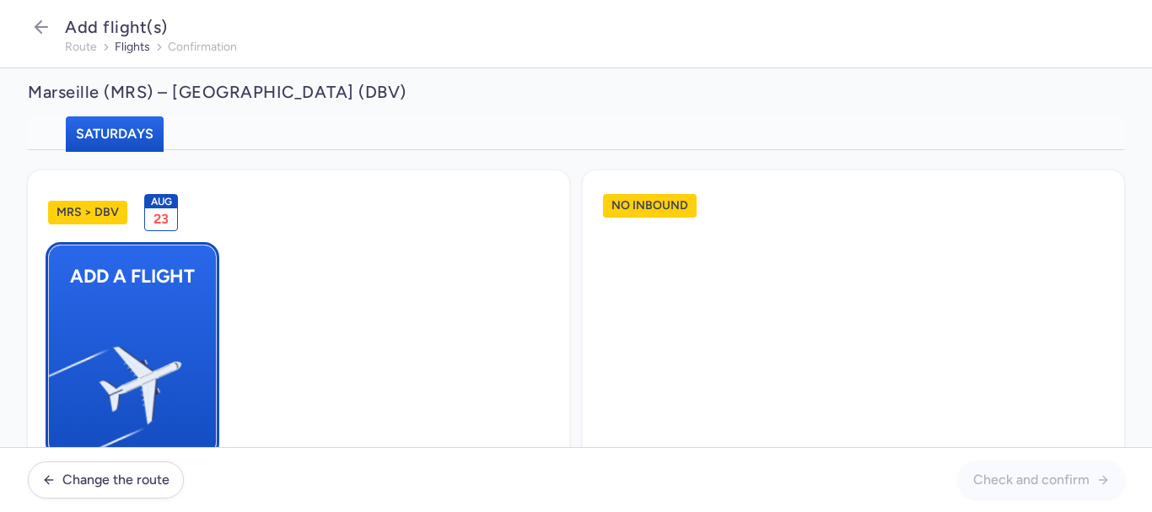
click at [150, 298] on img "button" at bounding box center [57, 378] width 285 height 262
select select "23"
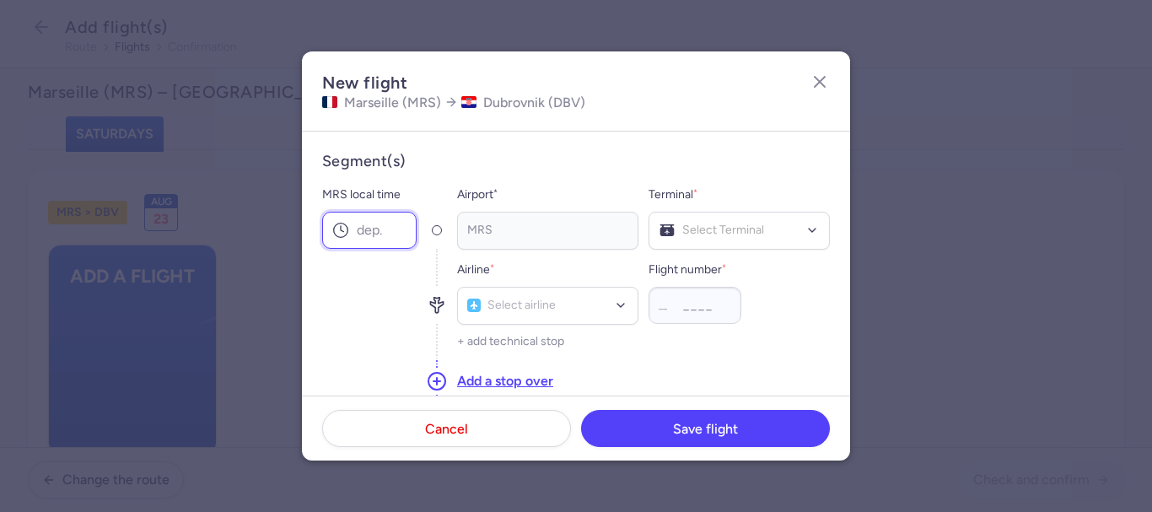
click at [369, 229] on input "MRS local time" at bounding box center [369, 230] width 94 height 37
type input "14:00"
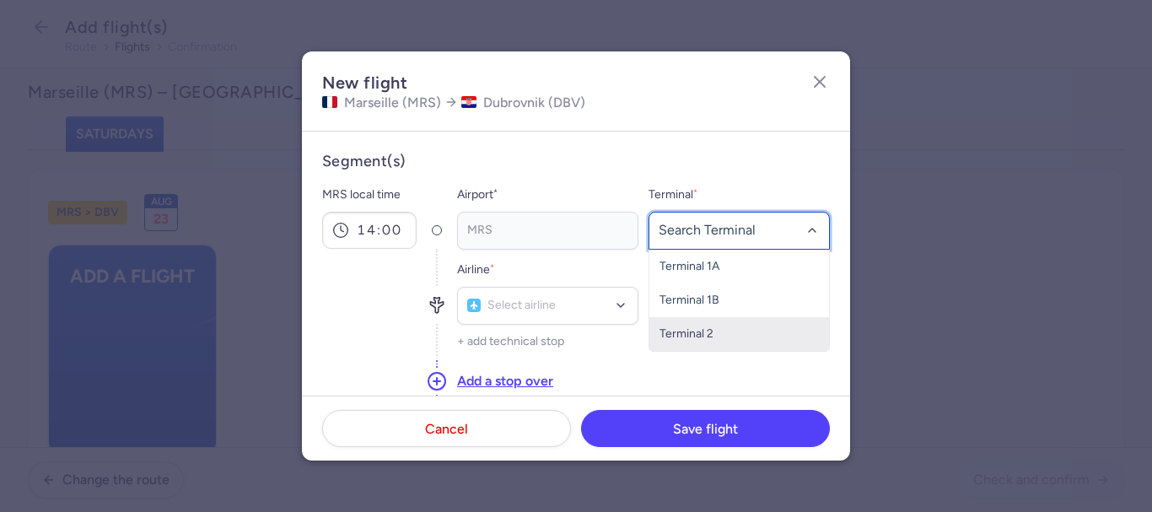
click at [688, 329] on span "Terminal 2" at bounding box center [687, 333] width 54 height 14
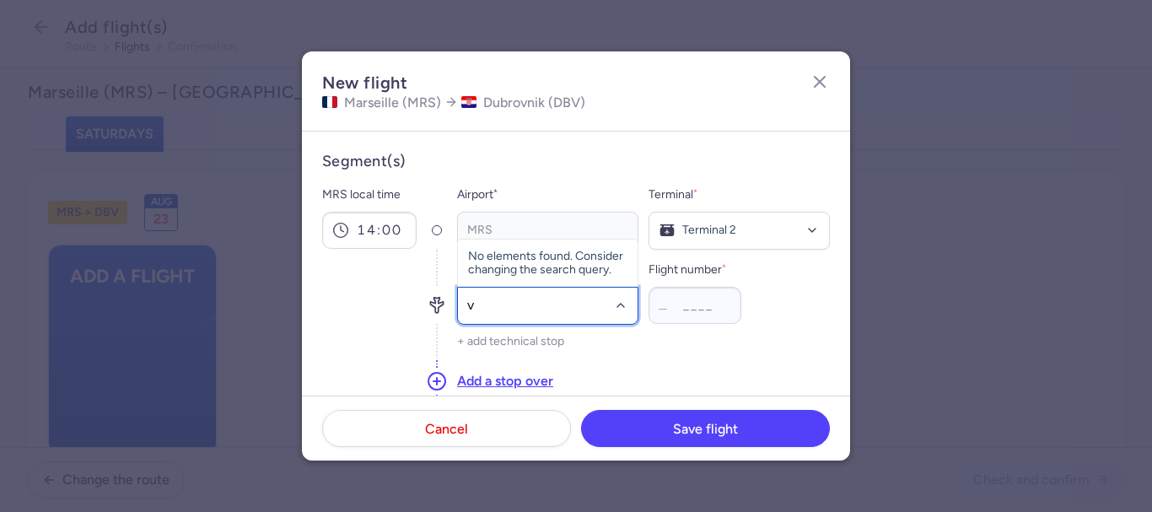
type input "v7"
click at [531, 272] on span "Volotea" at bounding box center [512, 268] width 40 height 13
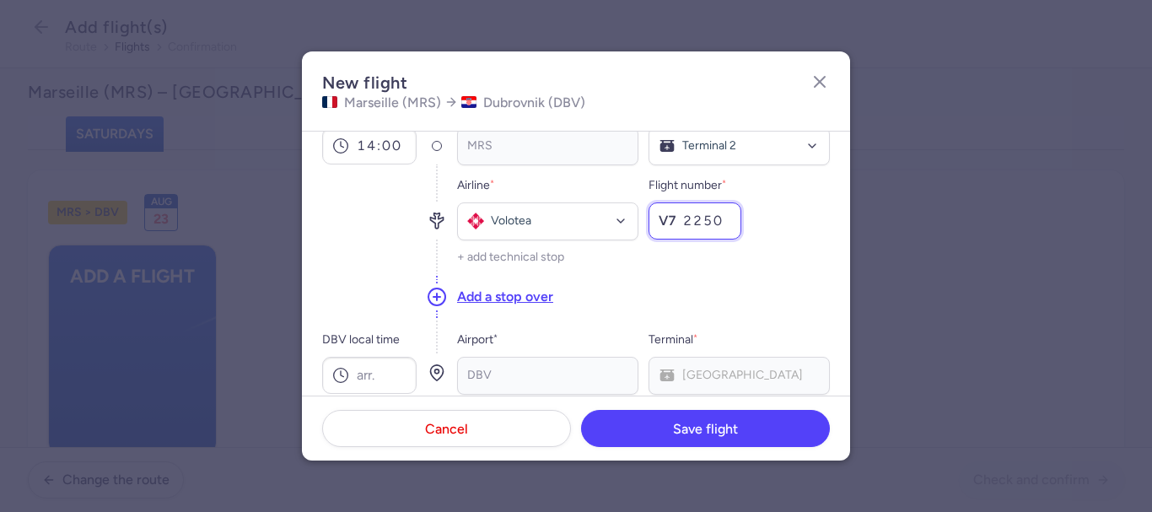
scroll to position [169, 0]
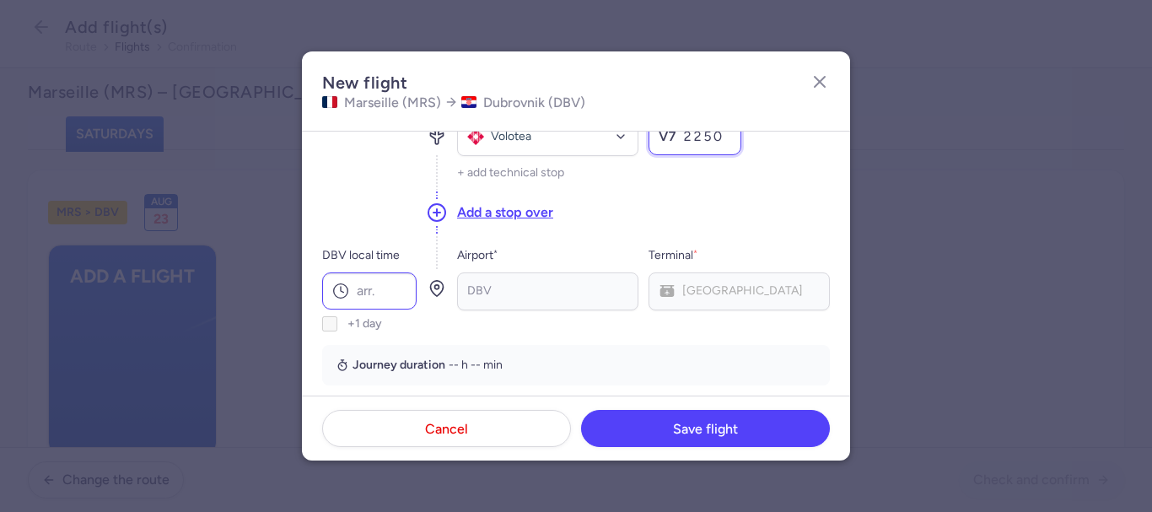
type input "2250"
click at [369, 292] on input "DBV local time" at bounding box center [369, 290] width 94 height 37
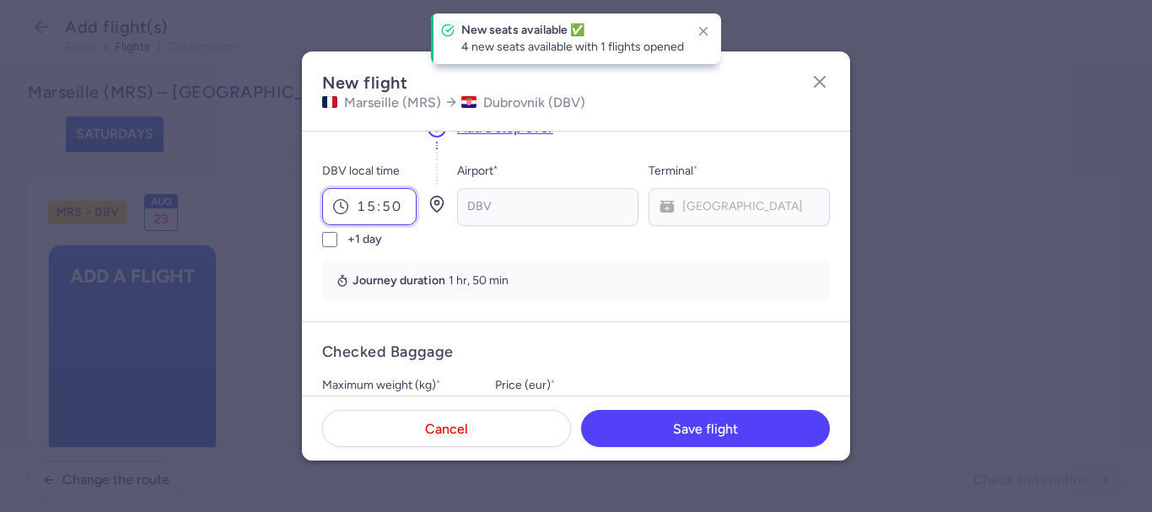
scroll to position [337, 0]
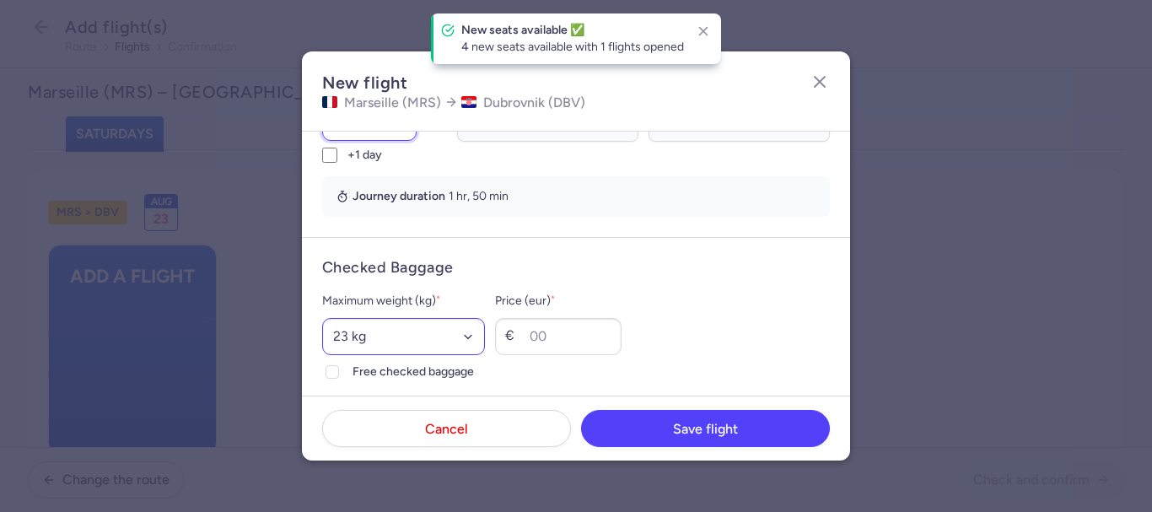
type input "15:50"
click at [353, 340] on select "Select an option 15 kg 16 kg 17 kg 18 kg 19 kg 20 kg 21 kg 22 kg 23 kg 24 kg 25…" at bounding box center [403, 336] width 163 height 37
select select "20"
click at [322, 318] on select "Select an option 15 kg 16 kg 17 kg 18 kg 19 kg 20 kg 21 kg 22 kg 23 kg 24 kg 25…" at bounding box center [403, 336] width 163 height 37
click at [333, 369] on icon at bounding box center [332, 372] width 10 height 10
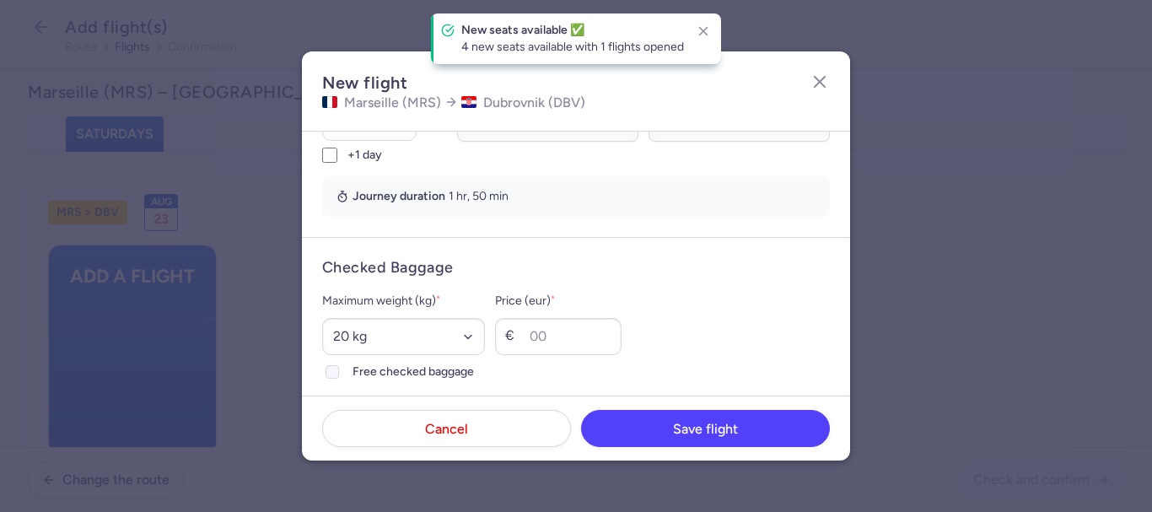
click at [333, 369] on input "Free checked baggage" at bounding box center [332, 371] width 13 height 13
checkbox input "true"
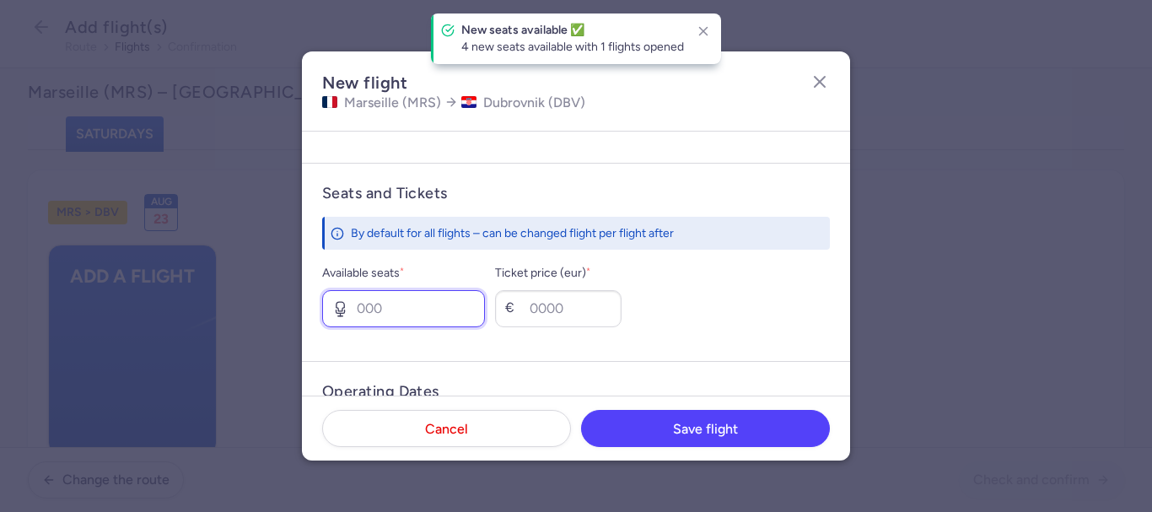
click at [365, 309] on input "Available seats *" at bounding box center [403, 308] width 163 height 37
type input "3"
click at [592, 315] on input "Ticket price (eur) *" at bounding box center [558, 308] width 127 height 37
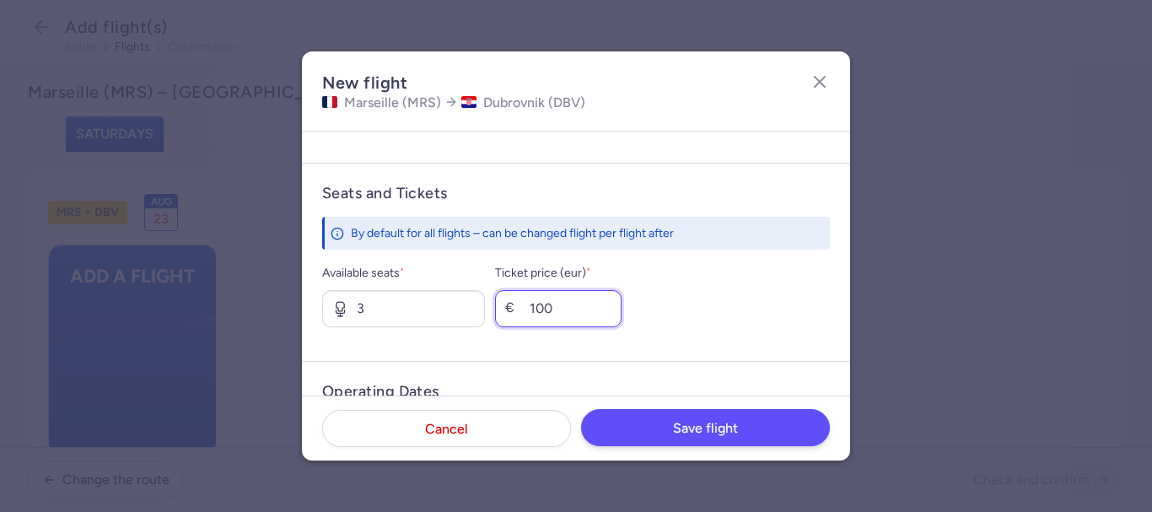
type input "100"
click at [653, 429] on button "Save flight" at bounding box center [705, 427] width 249 height 37
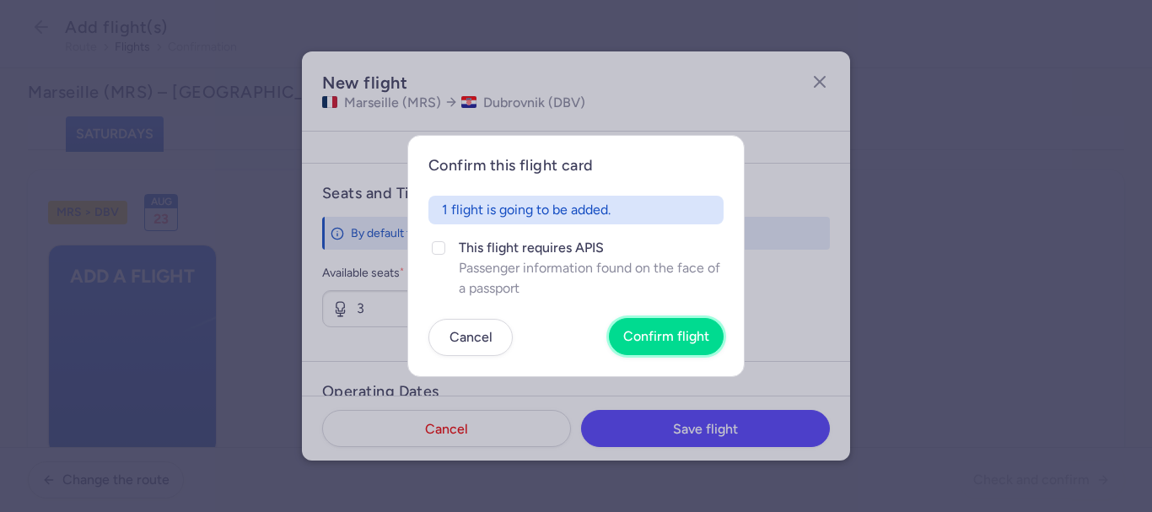
click at [647, 336] on span "Confirm flight" at bounding box center [666, 336] width 86 height 15
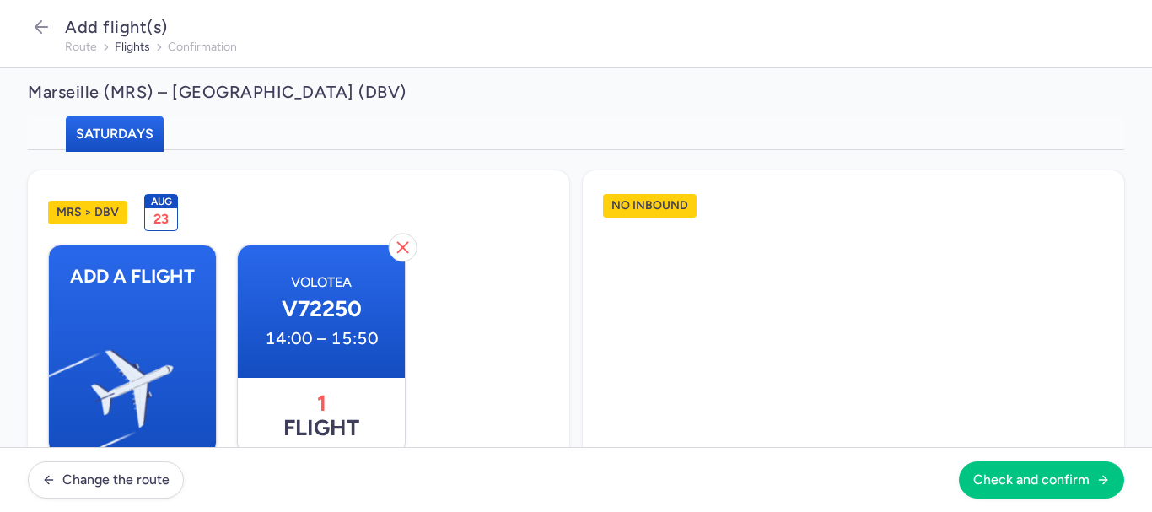
scroll to position [49, 0]
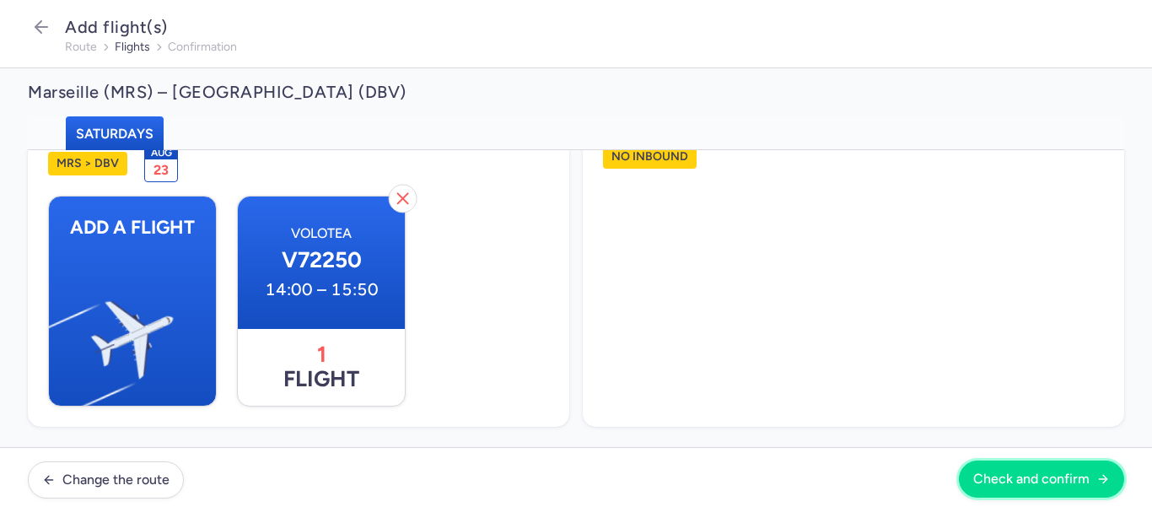
click at [1050, 474] on span "Check and confirm" at bounding box center [1032, 479] width 116 height 15
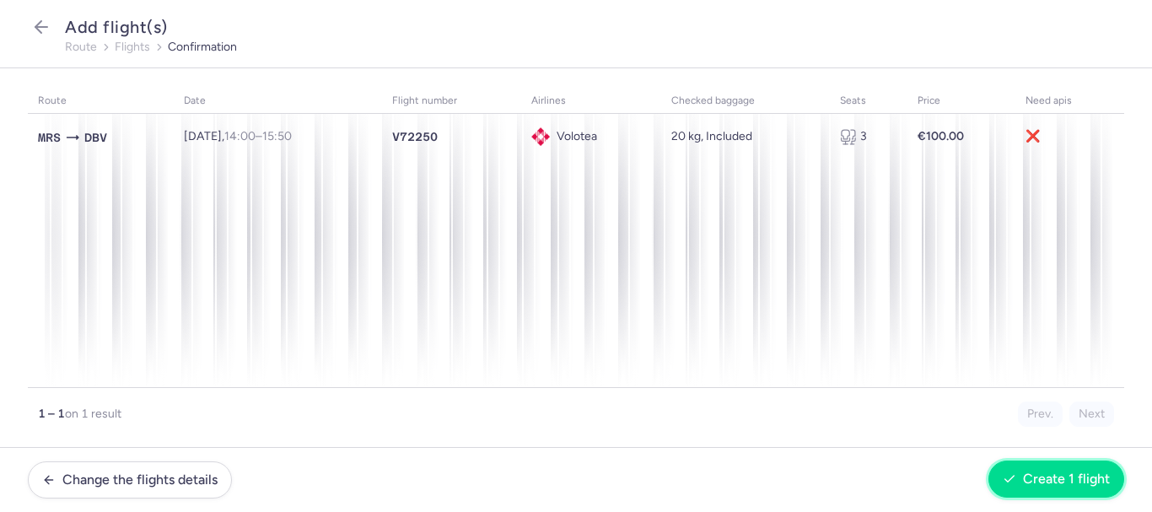
click at [1028, 476] on span "Create 1 flight" at bounding box center [1066, 479] width 87 height 15
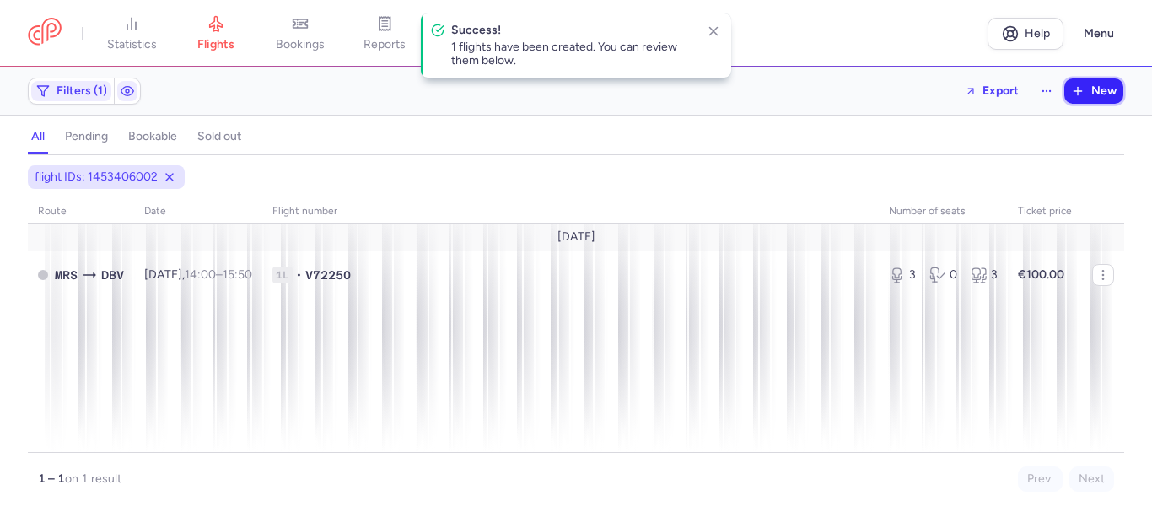
click at [1082, 94] on icon "button" at bounding box center [1077, 90] width 13 height 13
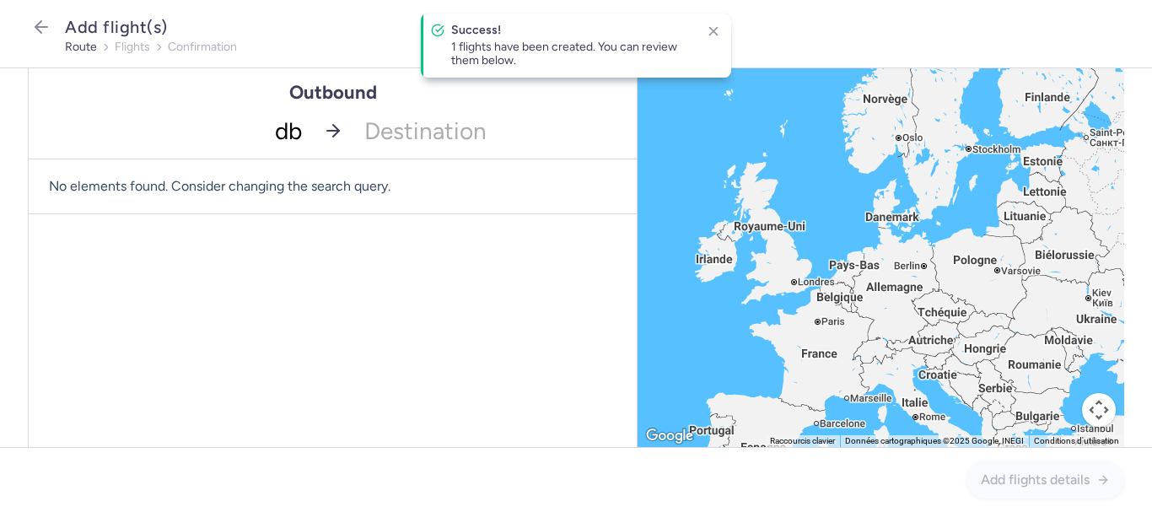
type input "dbv"
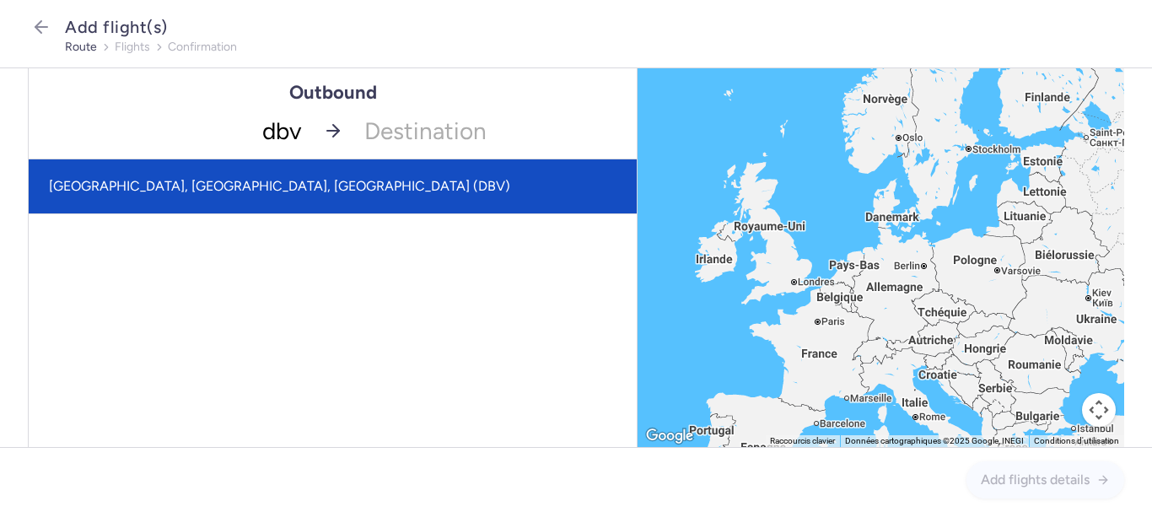
click at [272, 184] on span "[GEOGRAPHIC_DATA], [GEOGRAPHIC_DATA], [GEOGRAPHIC_DATA] (DBV)" at bounding box center [333, 186] width 608 height 54
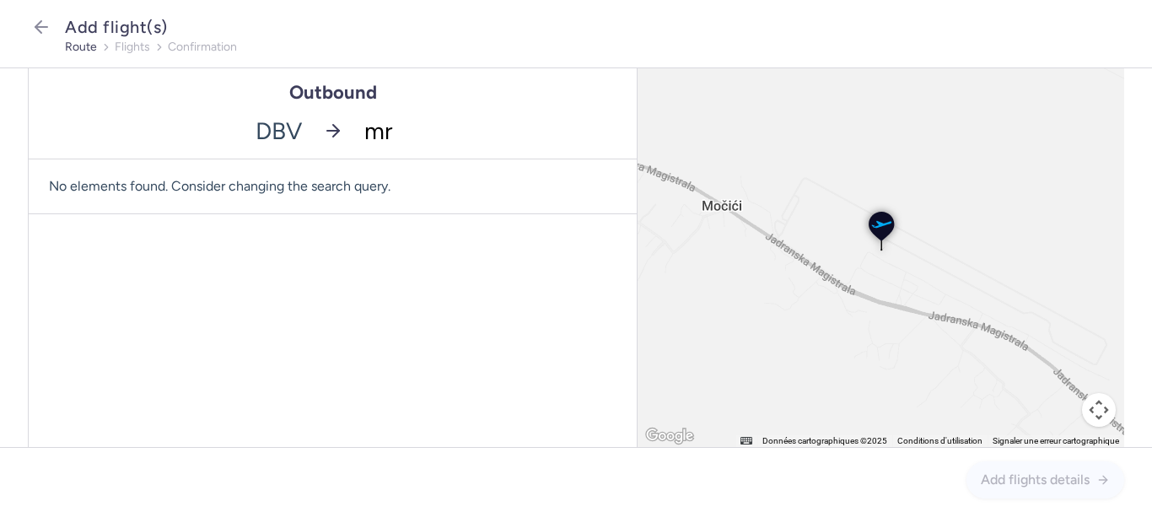
type input "mrs"
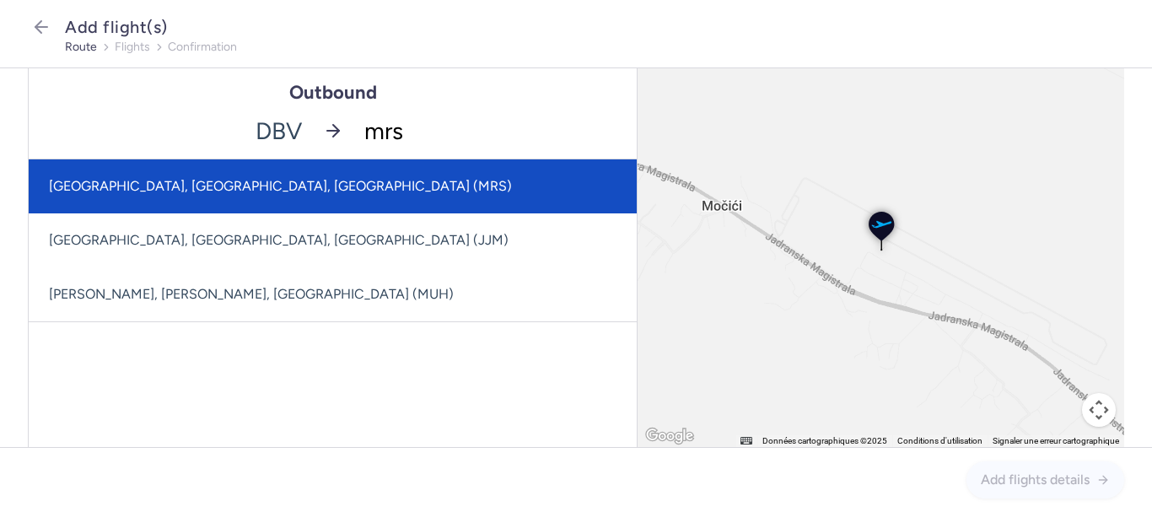
click at [272, 184] on span "[GEOGRAPHIC_DATA], [GEOGRAPHIC_DATA], [GEOGRAPHIC_DATA] (MRS)" at bounding box center [280, 186] width 463 height 16
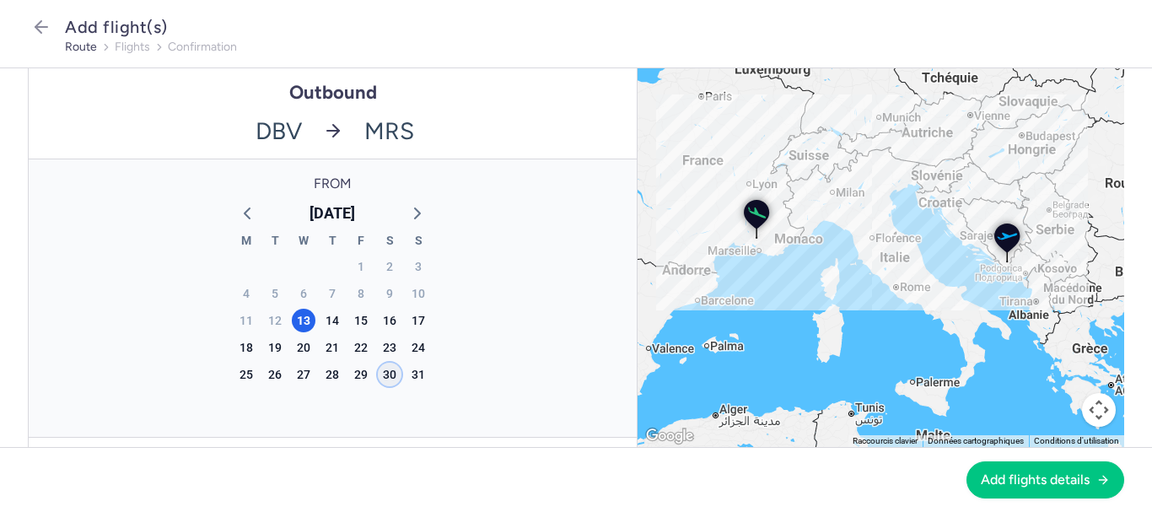
click at [381, 375] on div "30" at bounding box center [390, 375] width 24 height 24
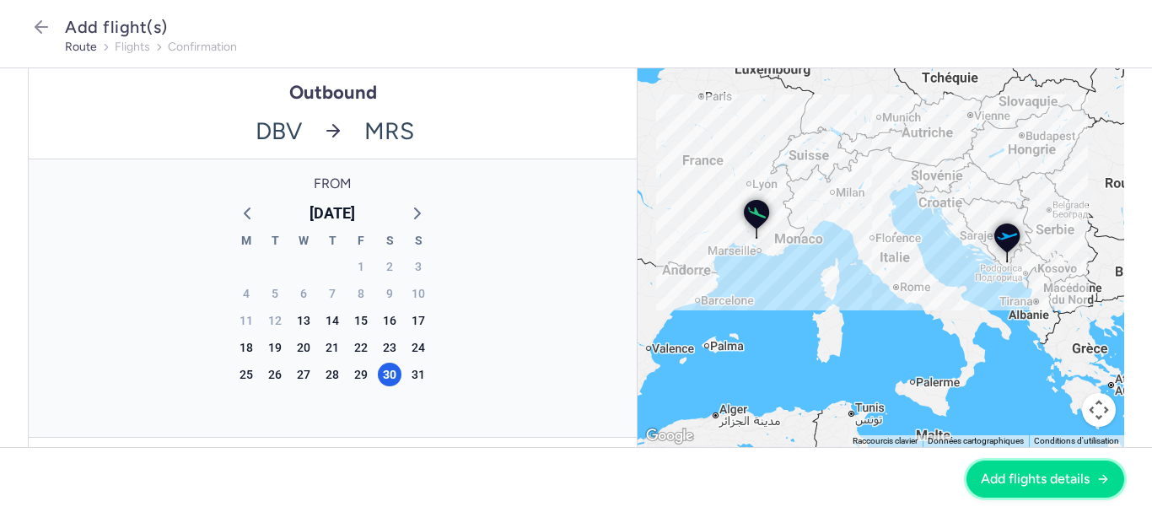
click at [1000, 474] on span "Add flights details" at bounding box center [1035, 479] width 109 height 15
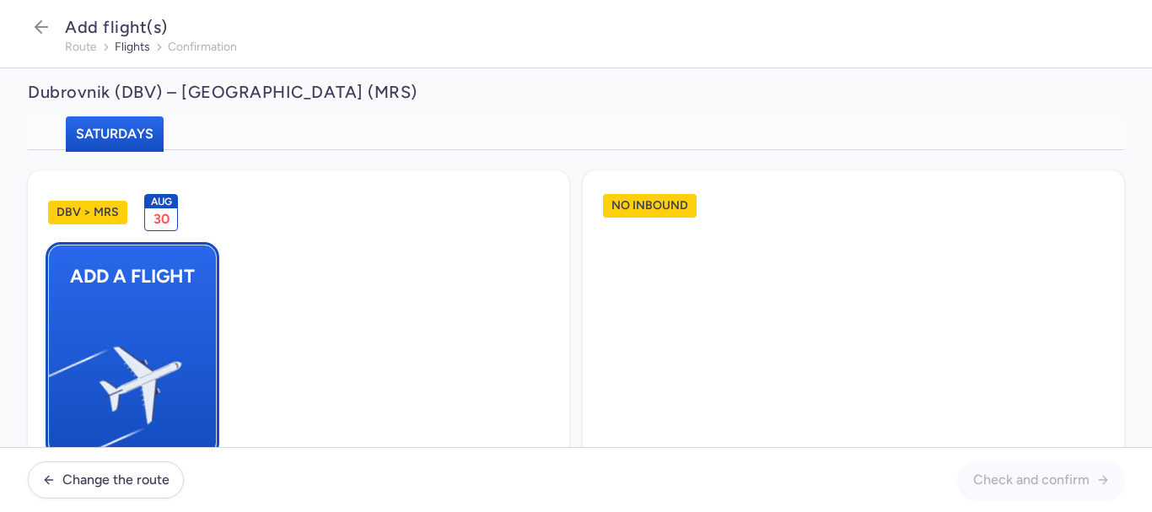
click at [159, 283] on img "button" at bounding box center [57, 378] width 285 height 262
select select "23"
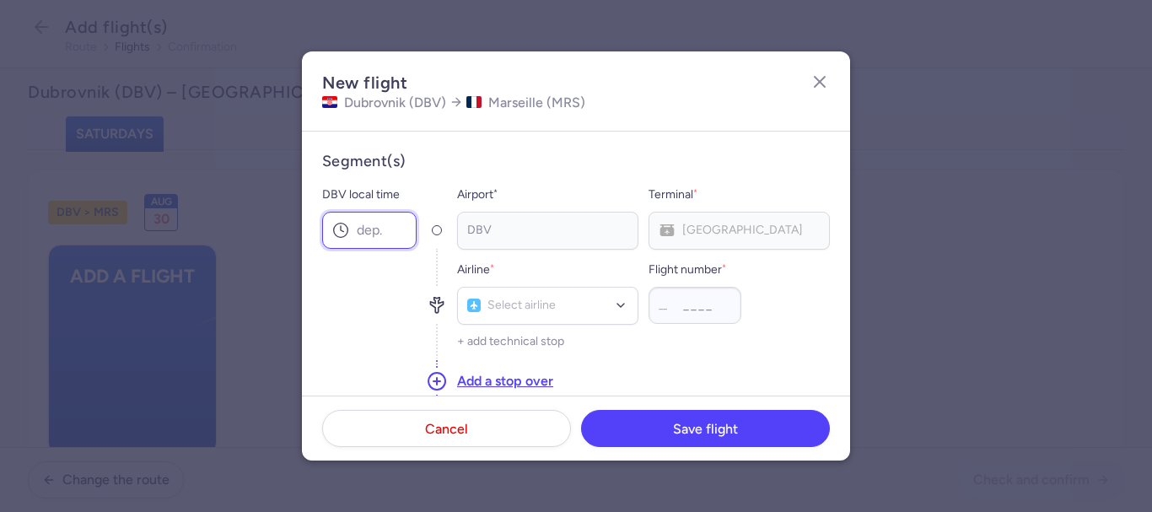
click at [385, 218] on input "DBV local time" at bounding box center [369, 230] width 94 height 37
type input "16:25"
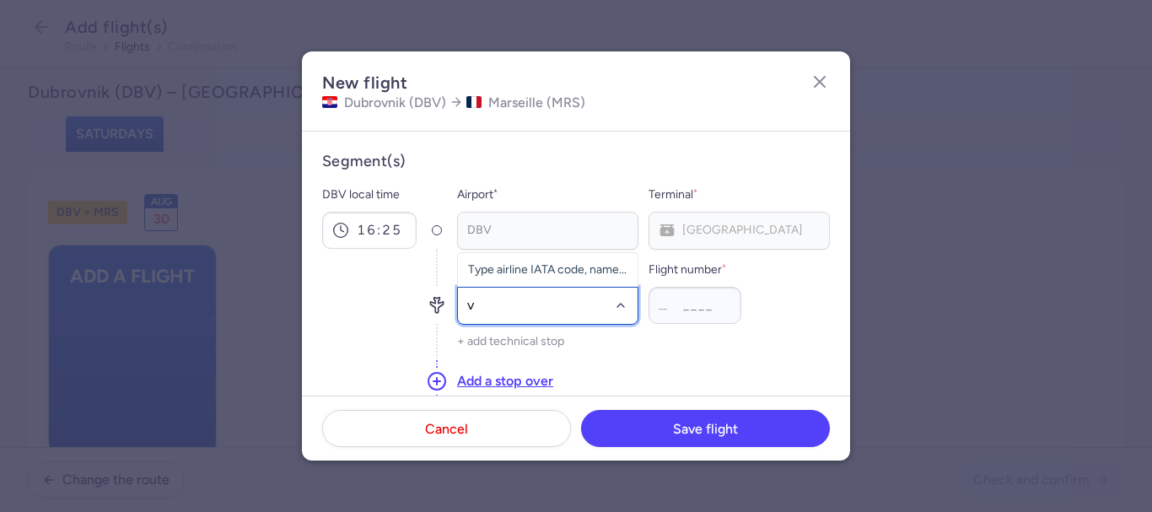
type input "v7"
click at [545, 256] on span "Volotea (V7)" at bounding box center [548, 268] width 180 height 37
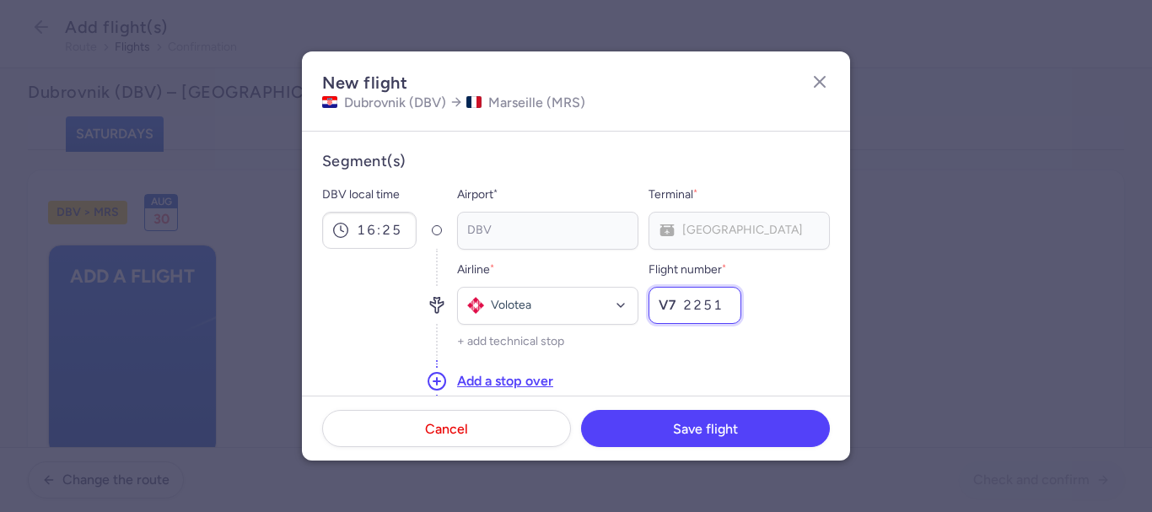
scroll to position [169, 0]
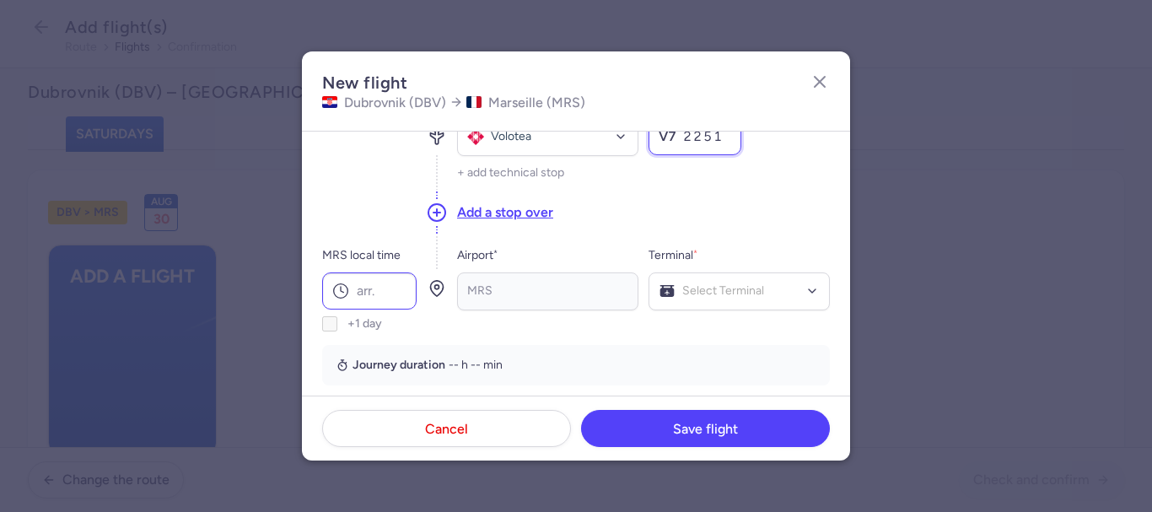
type input "2251"
click at [406, 298] on input "MRS local time" at bounding box center [369, 290] width 94 height 37
type input "18:25"
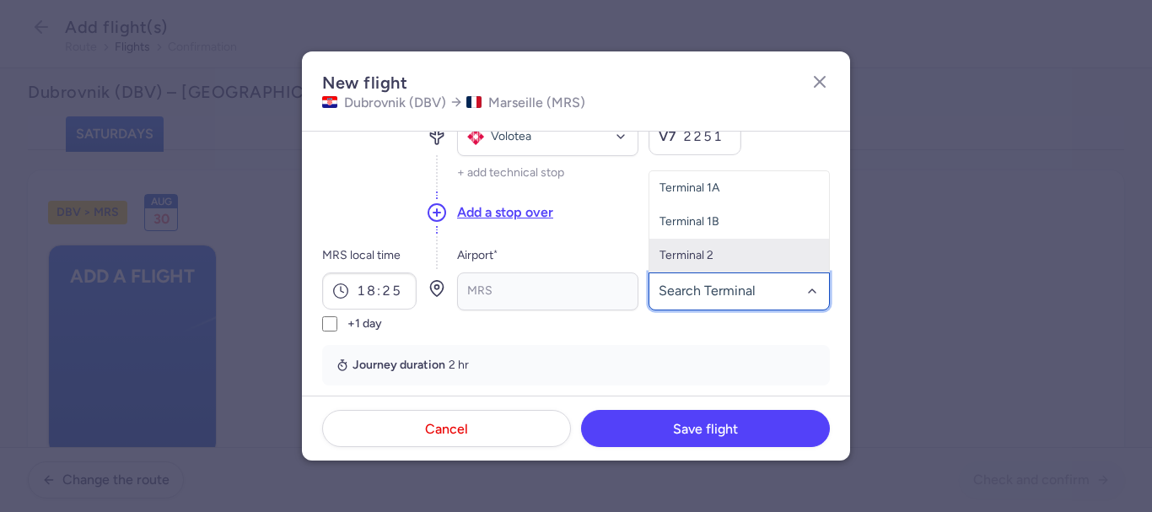
click at [697, 257] on span "Terminal 2" at bounding box center [687, 255] width 54 height 14
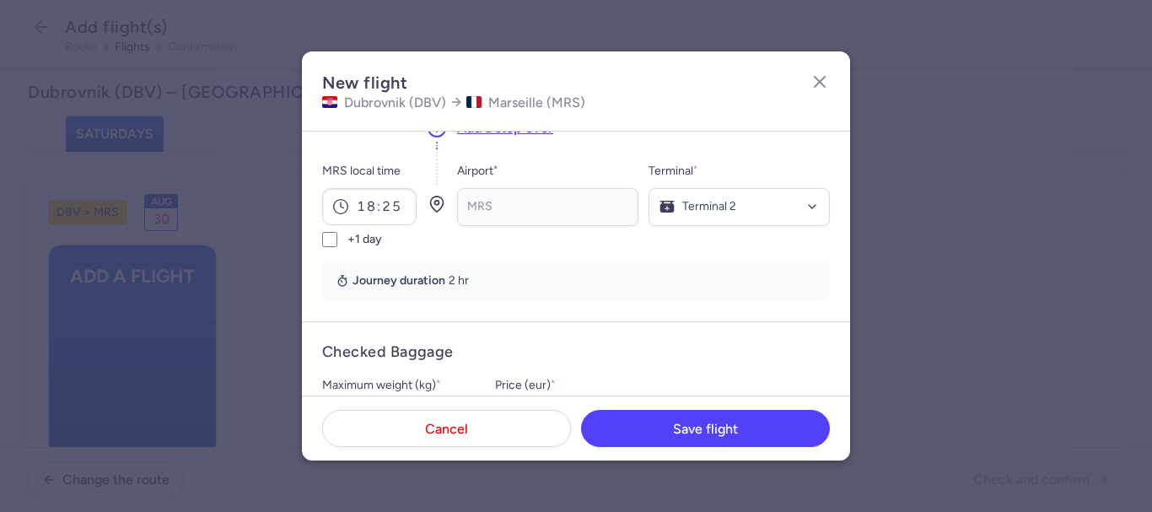
scroll to position [337, 0]
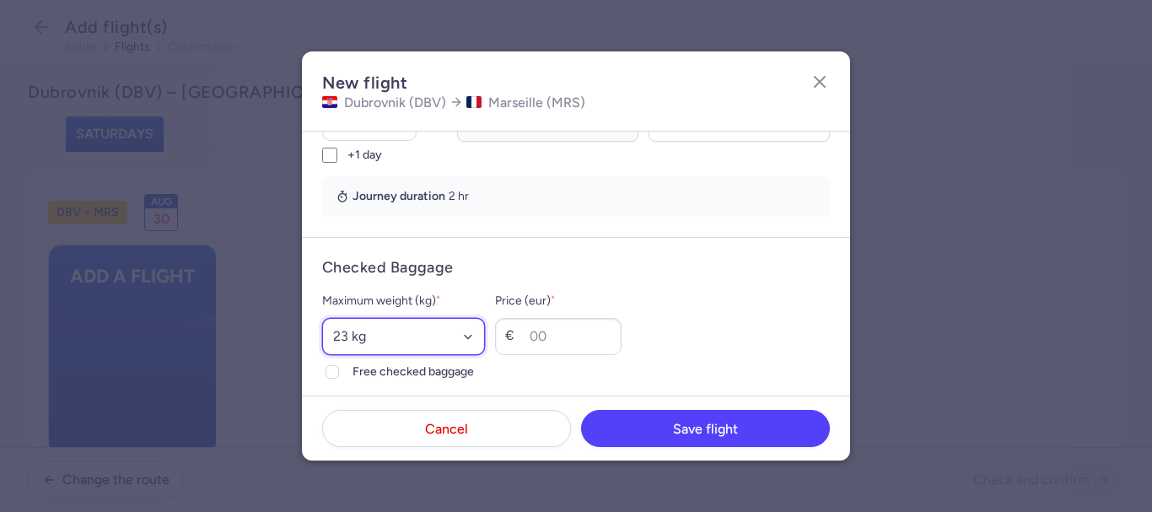
click at [362, 332] on select "Select an option 15 kg 16 kg 17 kg 18 kg 19 kg 20 kg 21 kg 22 kg 23 kg 24 kg 25…" at bounding box center [403, 336] width 163 height 37
select select "20"
click at [322, 318] on select "Select an option 15 kg 16 kg 17 kg 18 kg 19 kg 20 kg 21 kg 22 kg 23 kg 24 kg 25…" at bounding box center [403, 336] width 163 height 37
click at [333, 370] on icon at bounding box center [332, 372] width 10 height 10
click at [333, 370] on input "Free checked baggage" at bounding box center [332, 371] width 13 height 13
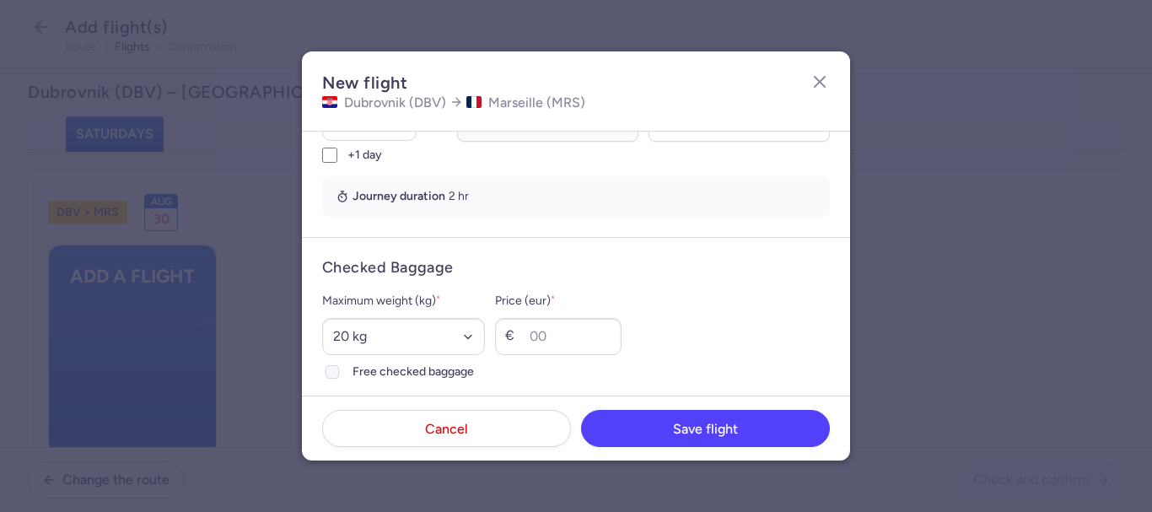
checkbox input "true"
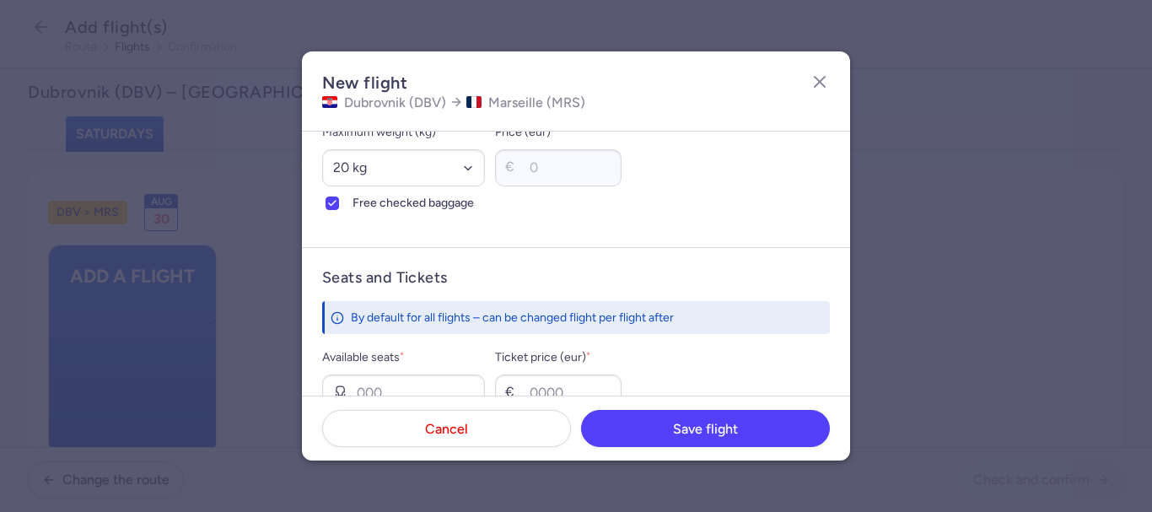
scroll to position [591, 0]
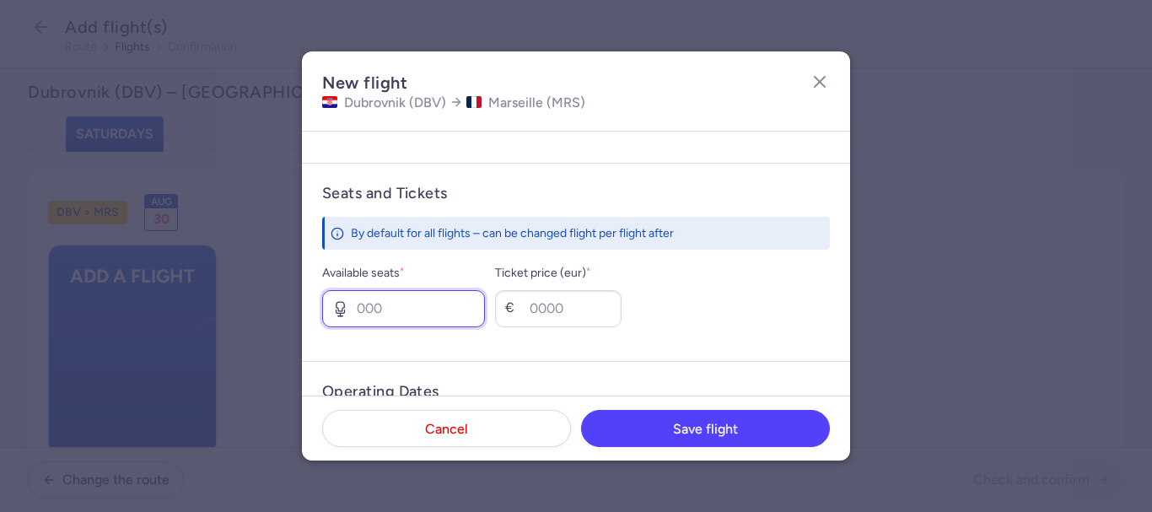
click at [394, 310] on input "Available seats *" at bounding box center [403, 308] width 163 height 37
type input "3"
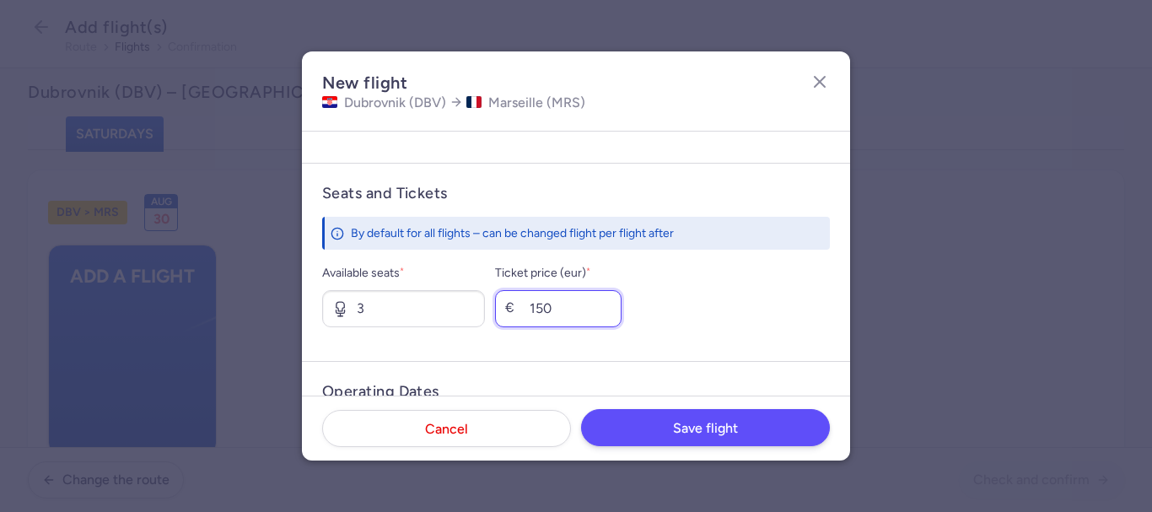
type input "150"
click at [672, 430] on button "Save flight" at bounding box center [705, 427] width 249 height 37
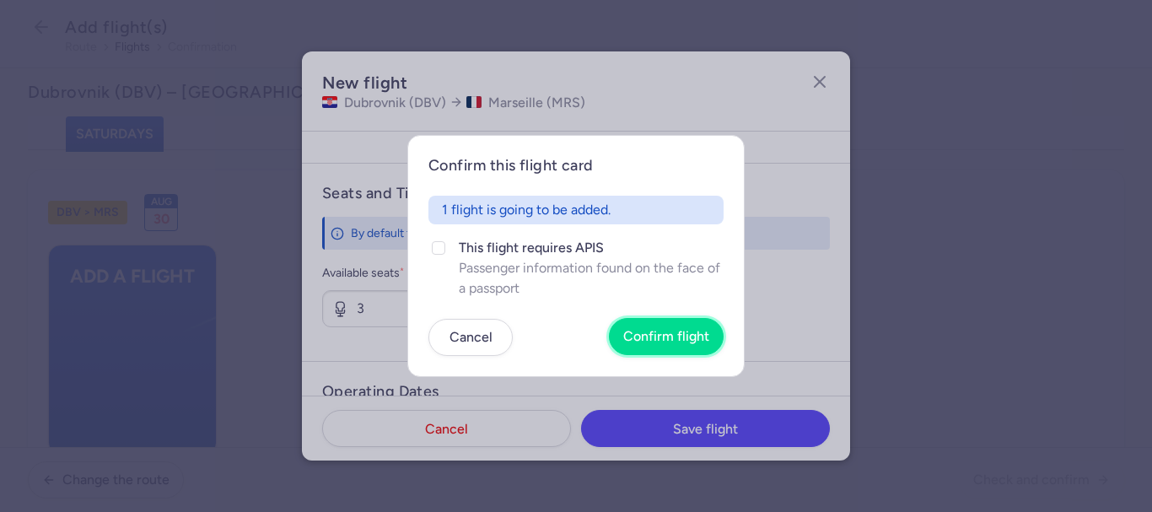
click at [683, 349] on button "Confirm flight" at bounding box center [666, 336] width 115 height 37
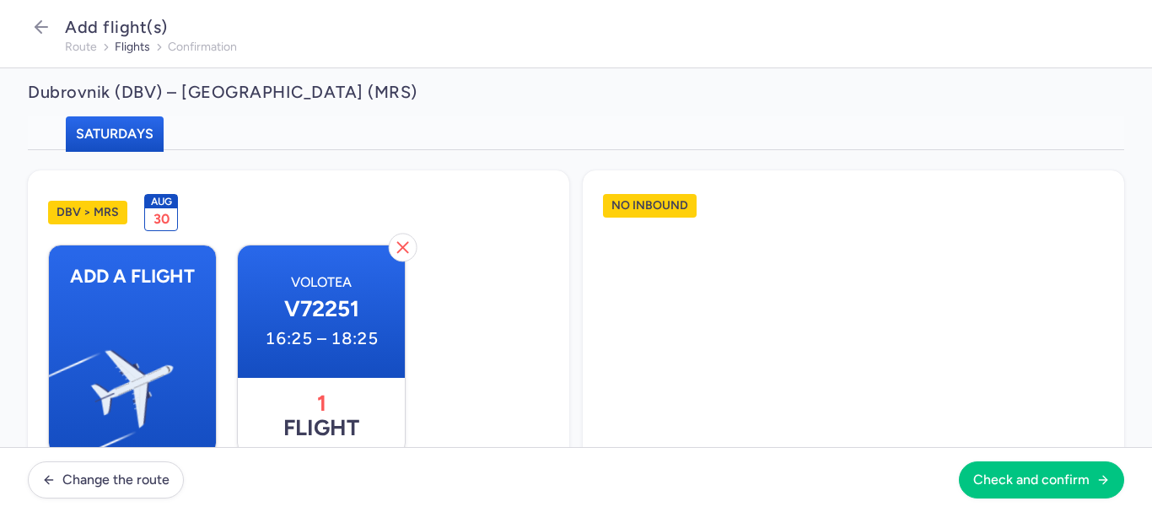
scroll to position [49, 0]
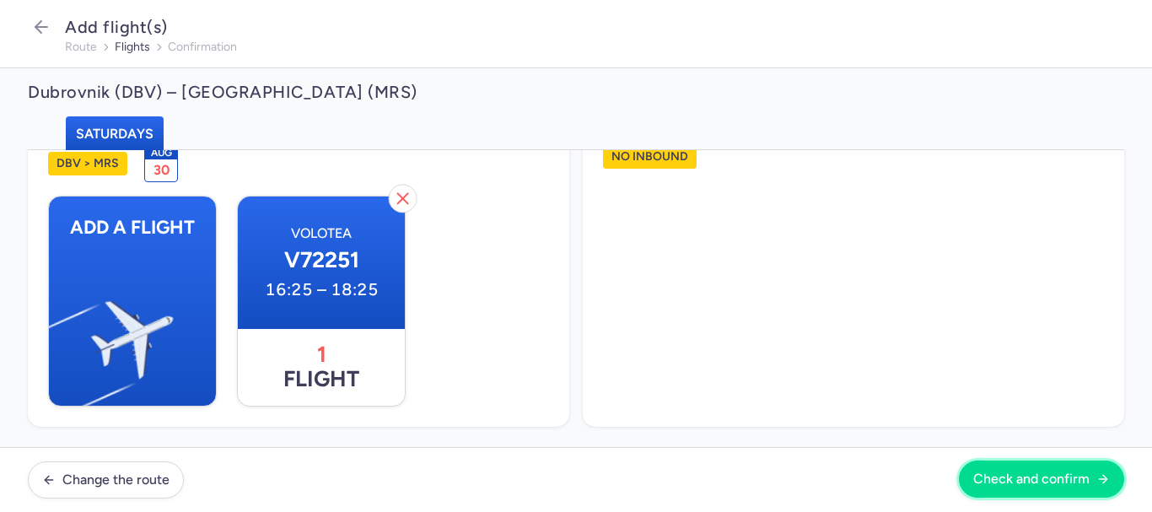
click at [1018, 468] on button "Check and confirm" at bounding box center [1041, 479] width 165 height 37
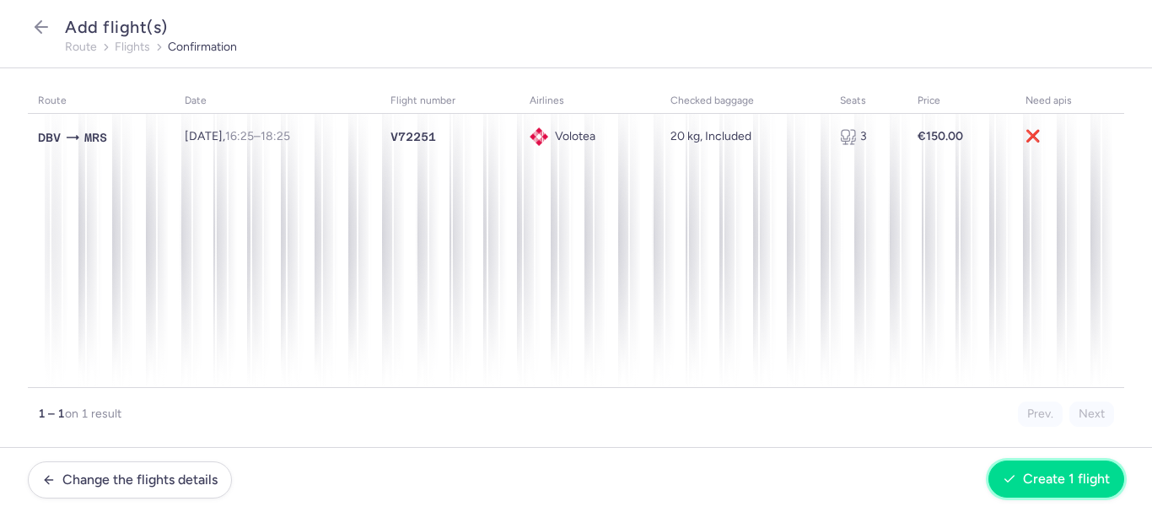
click at [1028, 475] on span "Create 1 flight" at bounding box center [1066, 479] width 87 height 15
